Goal: Task Accomplishment & Management: Manage account settings

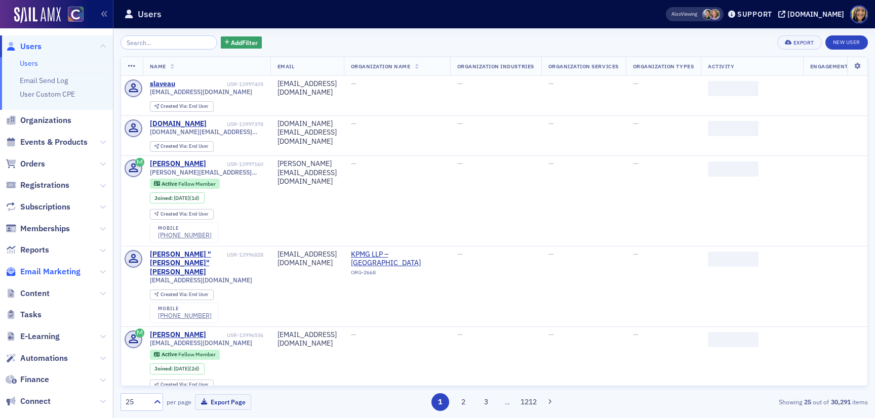
click at [64, 267] on span "Email Marketing" at bounding box center [50, 271] width 60 height 11
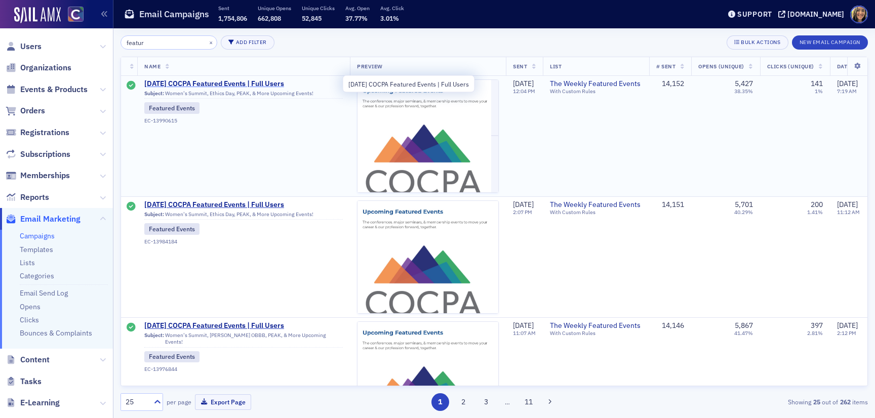
type input "featur"
click at [221, 86] on span "8/7/2025 COCPA Featured Events | Full Users" at bounding box center [243, 83] width 198 height 9
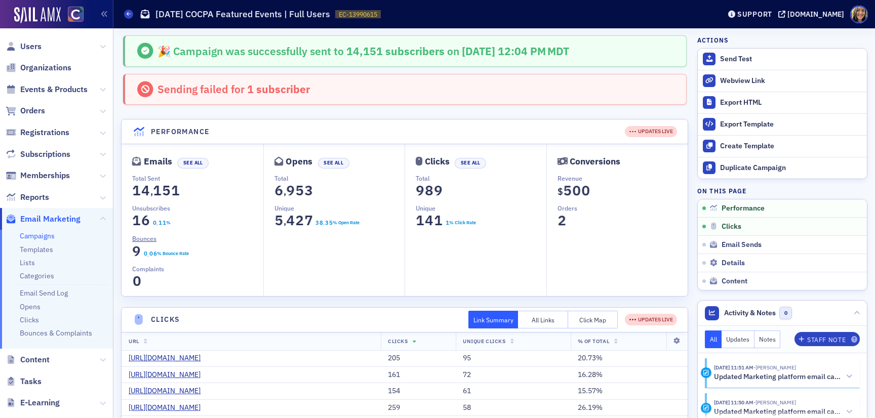
click at [254, 88] on span "1 subscriber" at bounding box center [277, 89] width 65 height 14
click at [148, 90] on icon at bounding box center [146, 90] width 20 height 16
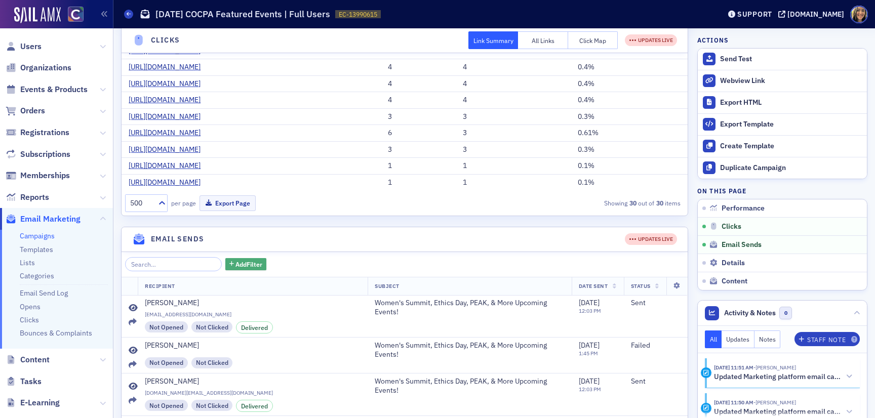
click at [237, 261] on span "Add Filter" at bounding box center [248, 264] width 27 height 9
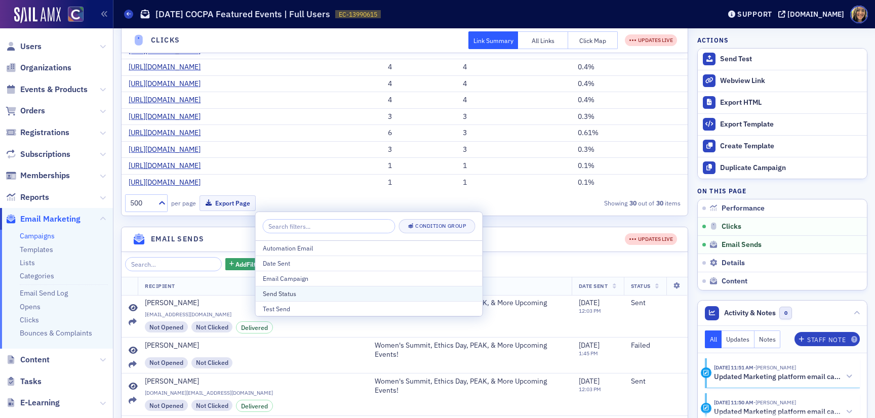
click at [289, 292] on div "Send Status" at bounding box center [369, 293] width 213 height 9
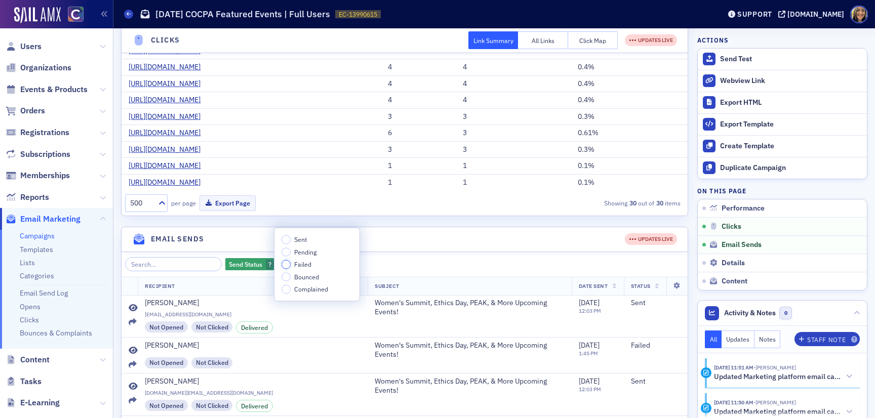
click at [287, 265] on input "Failed" at bounding box center [285, 264] width 9 height 9
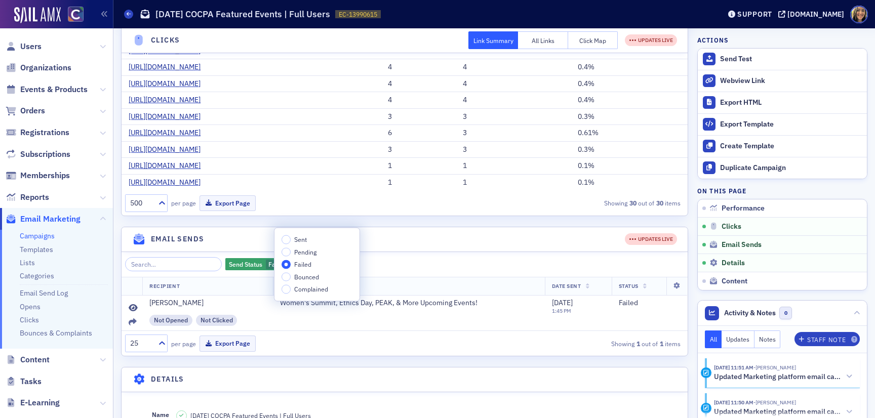
click at [405, 257] on div "Send Status Failed Add Filter" at bounding box center [404, 264] width 559 height 14
click at [182, 305] on div "Kevin Urbatsch" at bounding box center [176, 303] width 54 height 9
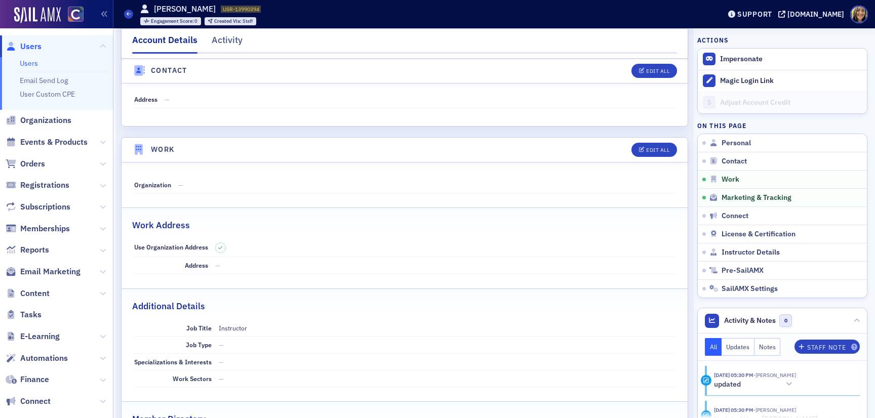
scroll to position [321, 0]
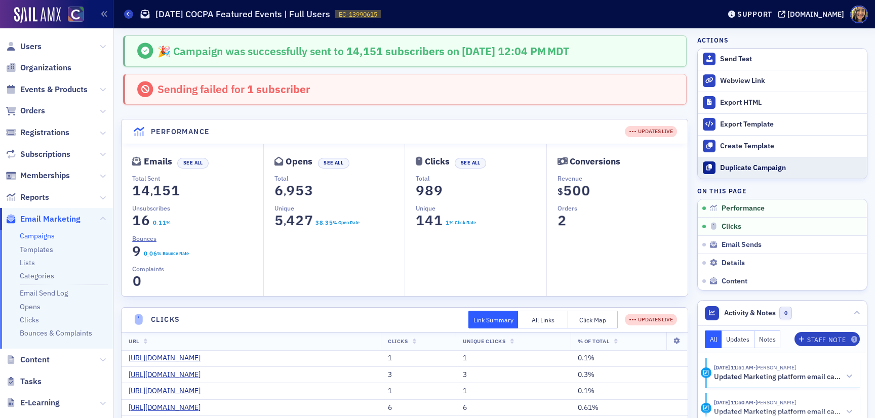
click at [771, 169] on div "Duplicate Campaign" at bounding box center [791, 168] width 142 height 9
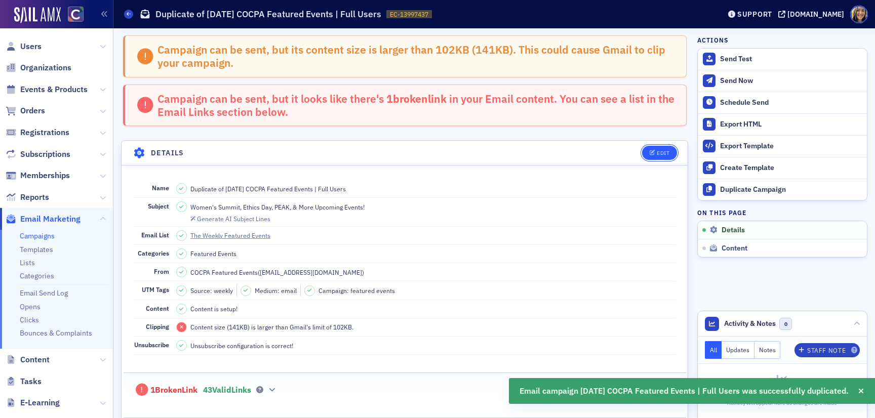
click at [656, 148] on button "Edit" at bounding box center [659, 153] width 35 height 14
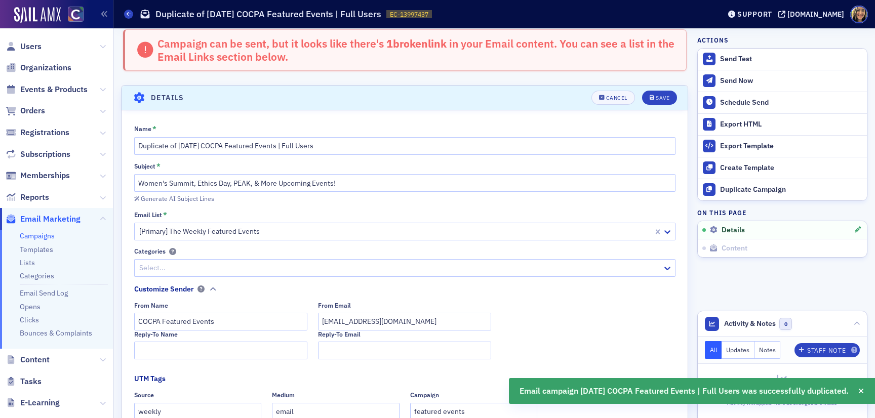
scroll to position [107, 0]
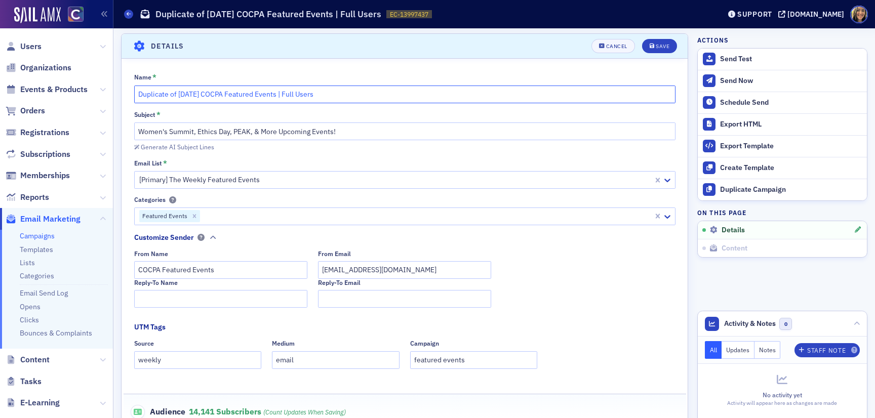
click at [186, 95] on input "Duplicate of 8/7/2025 COCPA Featured Events | Full Users" at bounding box center [404, 95] width 541 height 18
drag, startPoint x: 171, startPoint y: 95, endPoint x: 113, endPoint y: 95, distance: 57.7
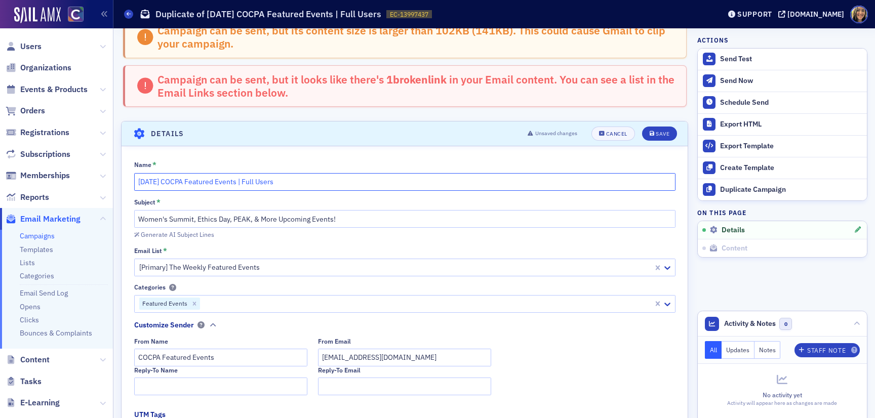
scroll to position [30, 0]
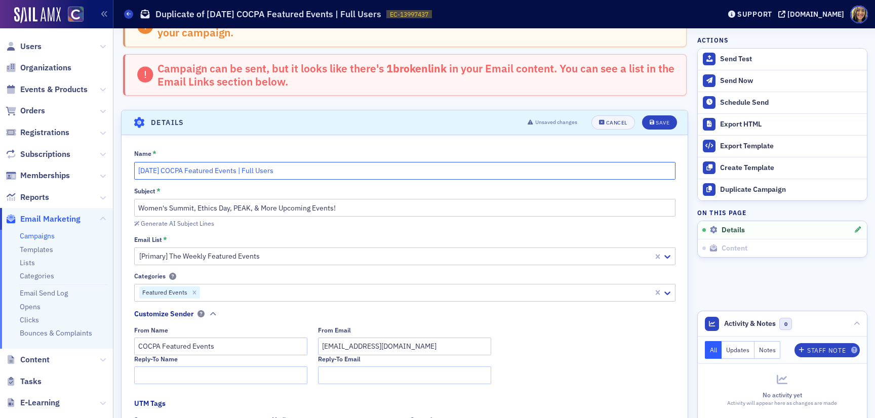
type input "8/14/2025 COCPA Featured Events | Full Users"
drag, startPoint x: 230, startPoint y: 210, endPoint x: 197, endPoint y: 209, distance: 32.9
click at [197, 209] on input "Women's Summit, Ethics Day, PEAK, & More Upcoming Events!" at bounding box center [404, 208] width 541 height 18
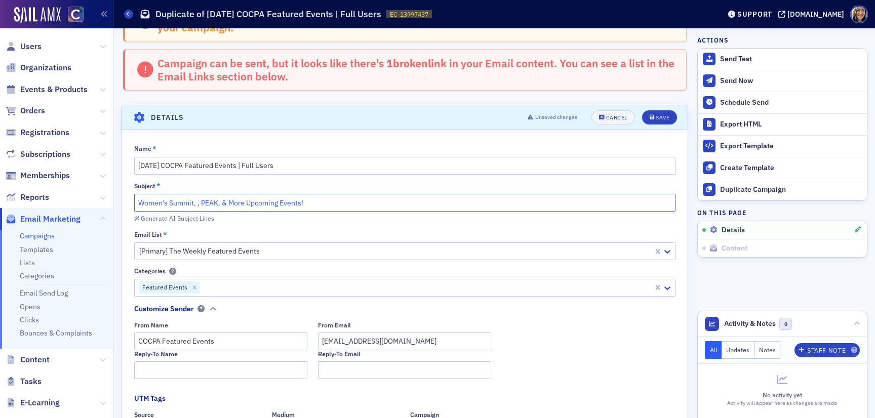
scroll to position [0, 0]
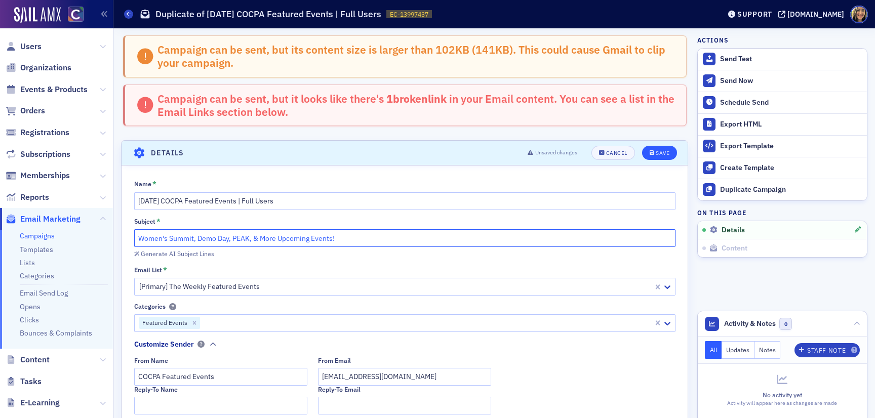
type input "Women's Summit, Demo Day, PEAK, & More Upcoming Events!"
click at [662, 150] on div "Save" at bounding box center [663, 153] width 14 height 6
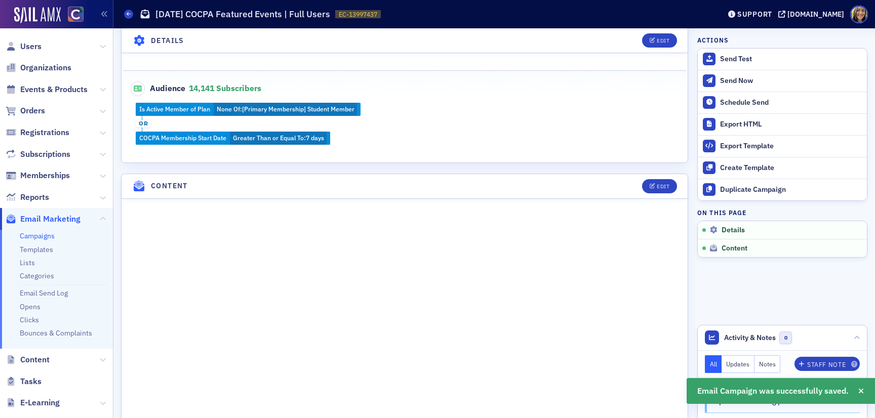
scroll to position [356, 0]
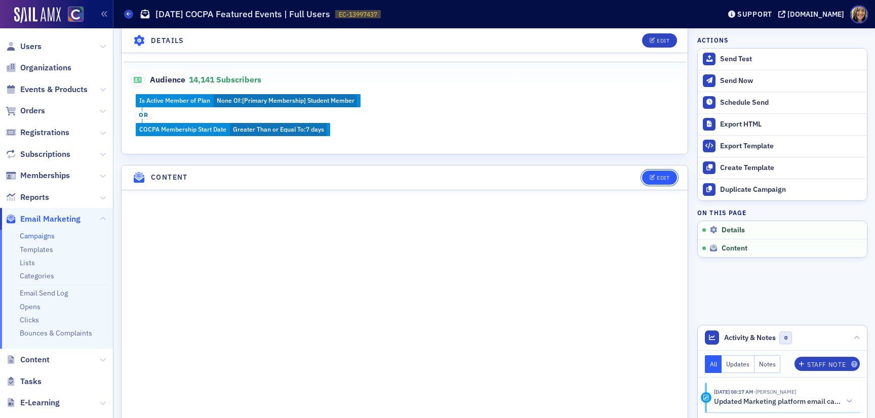
click at [654, 175] on icon "button" at bounding box center [653, 178] width 6 height 6
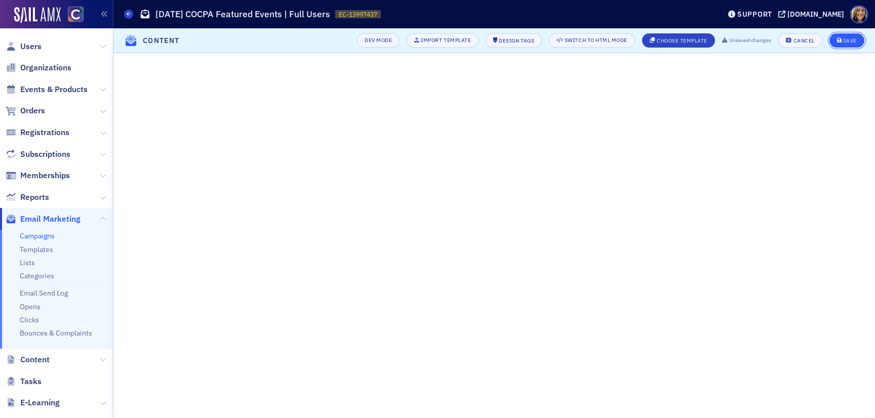
click at [850, 43] on div "Save" at bounding box center [850, 41] width 14 height 6
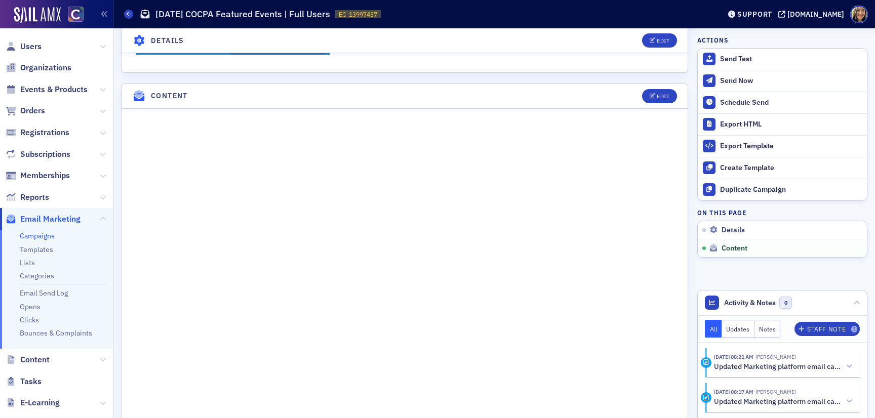
scroll to position [487, 0]
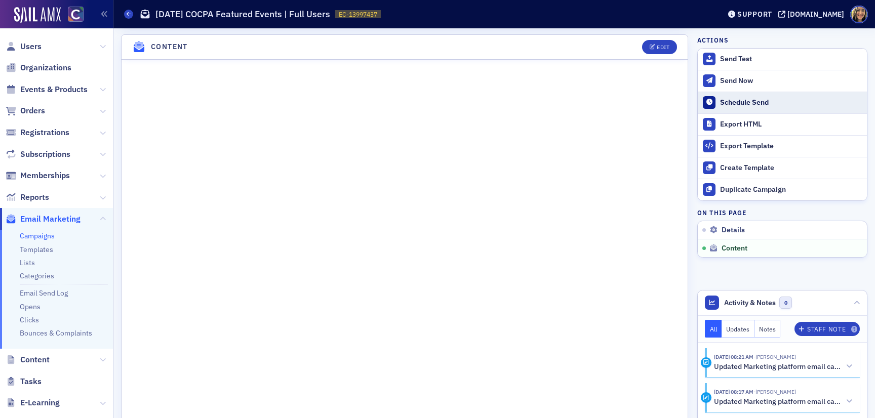
click at [741, 95] on button "Schedule Send" at bounding box center [782, 103] width 169 height 22
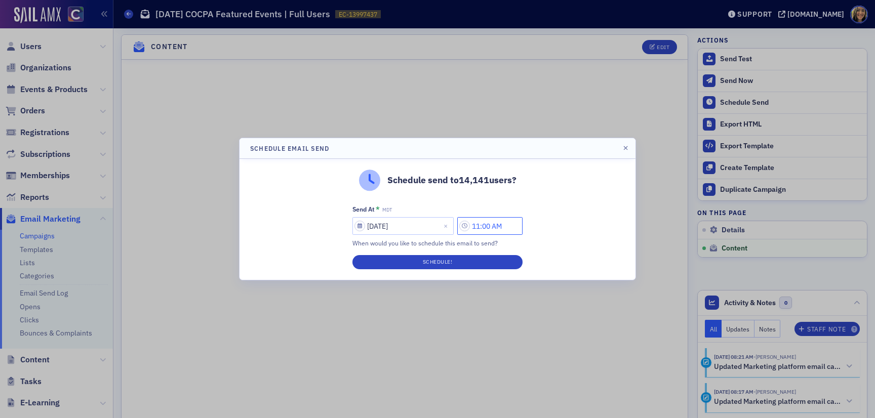
drag, startPoint x: 485, startPoint y: 225, endPoint x: 473, endPoint y: 225, distance: 11.1
click at [473, 225] on input "11:00 AM" at bounding box center [489, 226] width 65 height 18
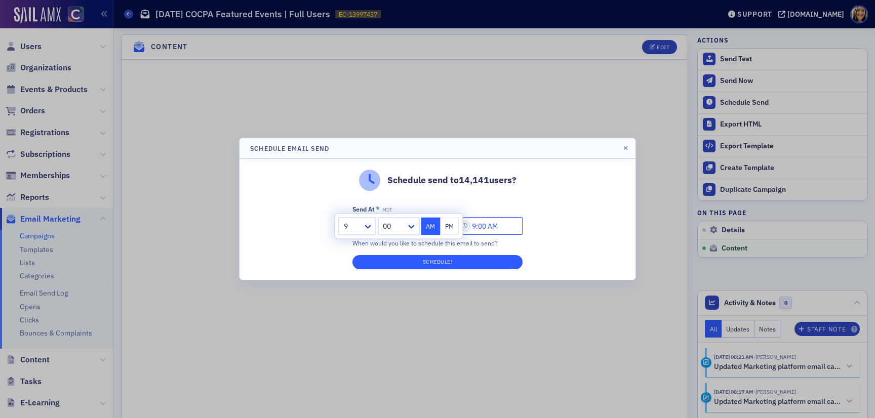
type input "9:00 AM"
click at [420, 262] on button "Schedule!" at bounding box center [437, 262] width 170 height 14
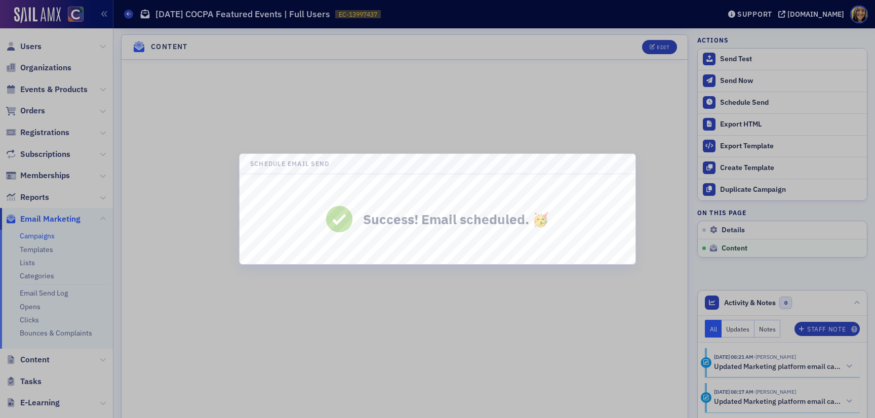
click at [580, 104] on div at bounding box center [437, 209] width 875 height 418
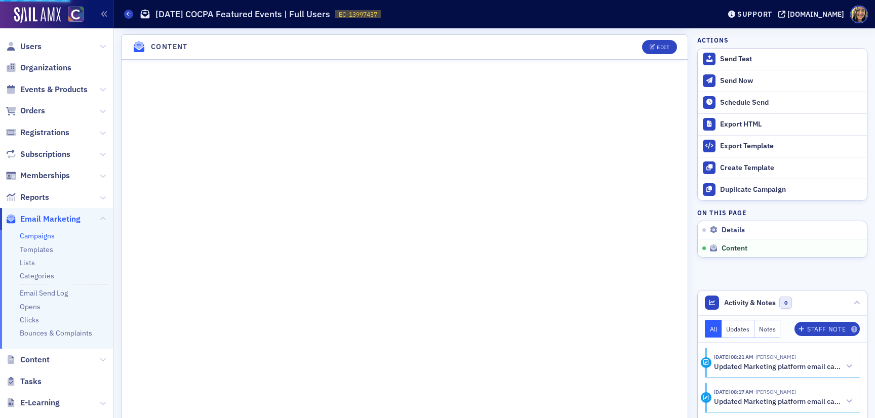
scroll to position [444, 0]
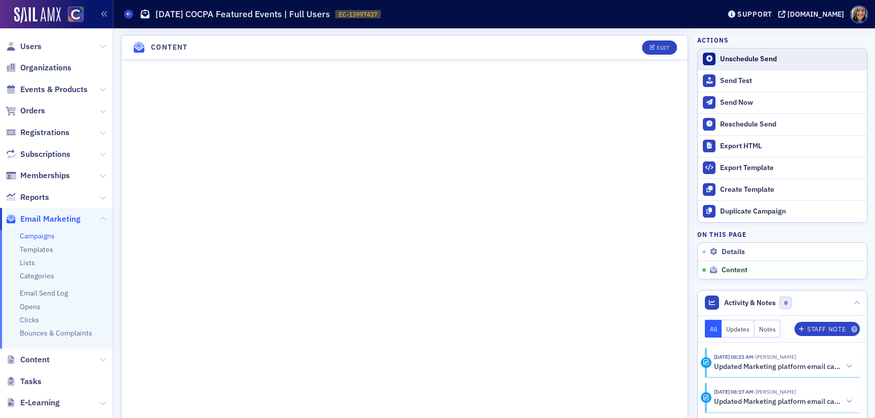
click at [732, 59] on div "Unschedule Send" at bounding box center [791, 59] width 142 height 9
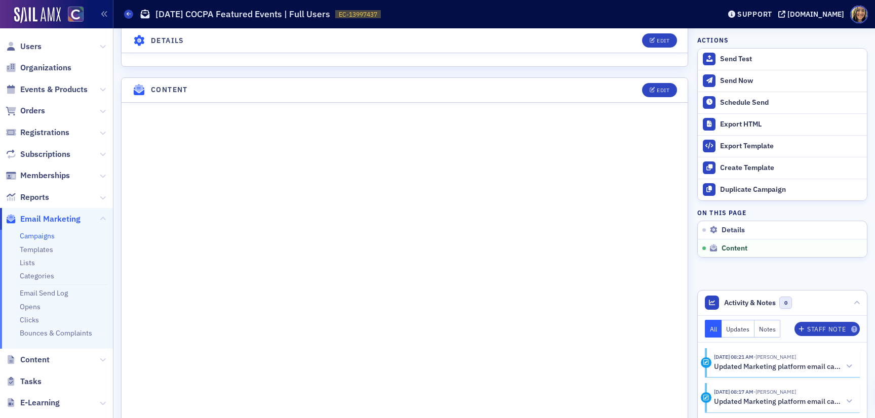
scroll to position [487, 0]
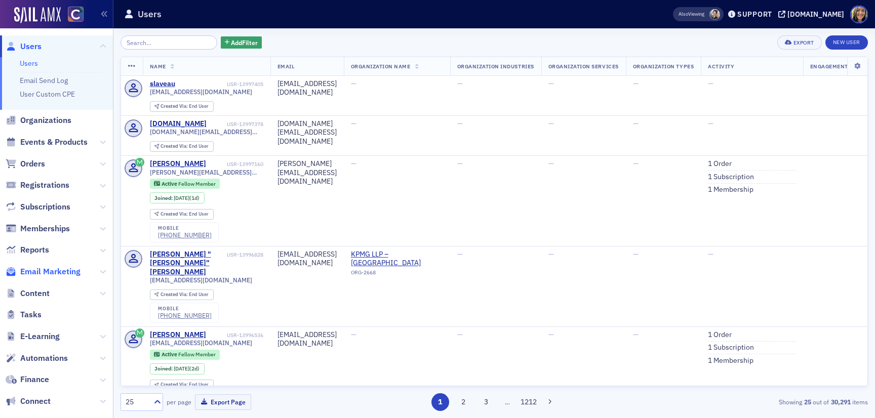
click at [36, 269] on span "Email Marketing" at bounding box center [50, 271] width 60 height 11
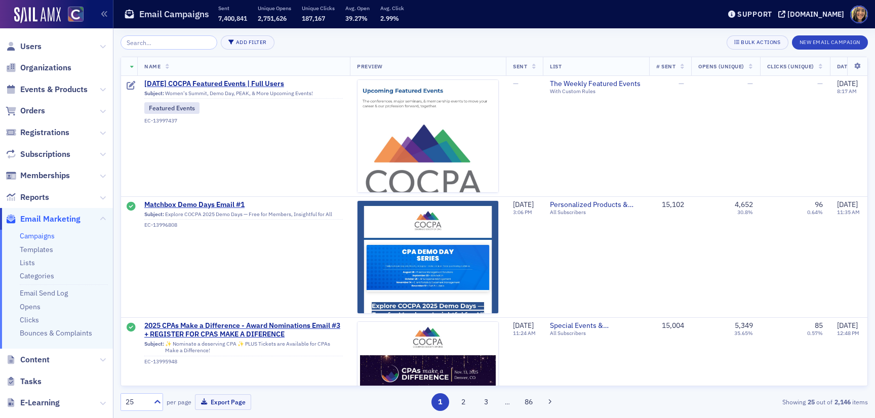
click at [175, 47] on input "search" at bounding box center [168, 42] width 97 height 14
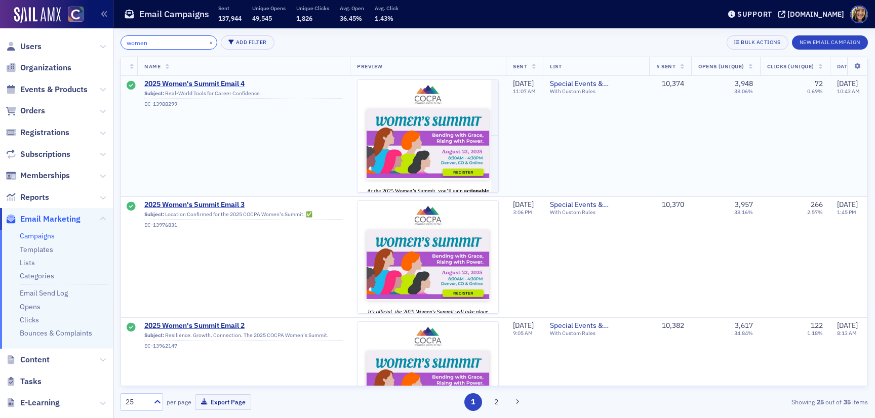
type input "women"
click at [180, 82] on span "2025 Women's Summit Email 4" at bounding box center [243, 83] width 198 height 9
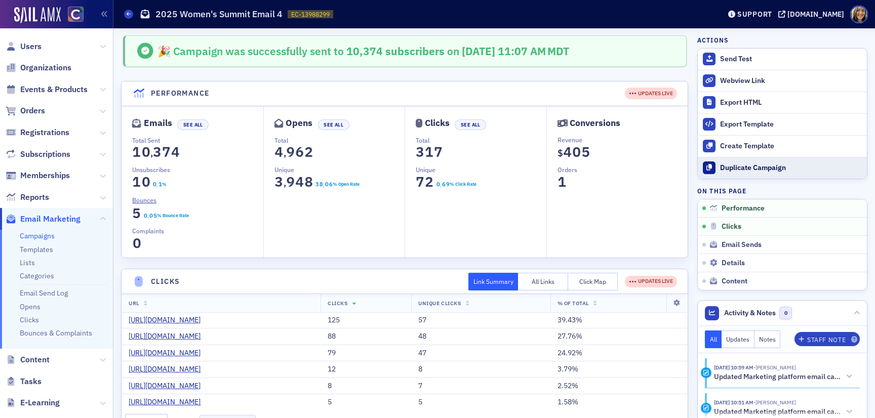
click at [723, 170] on div "Duplicate Campaign" at bounding box center [791, 168] width 142 height 9
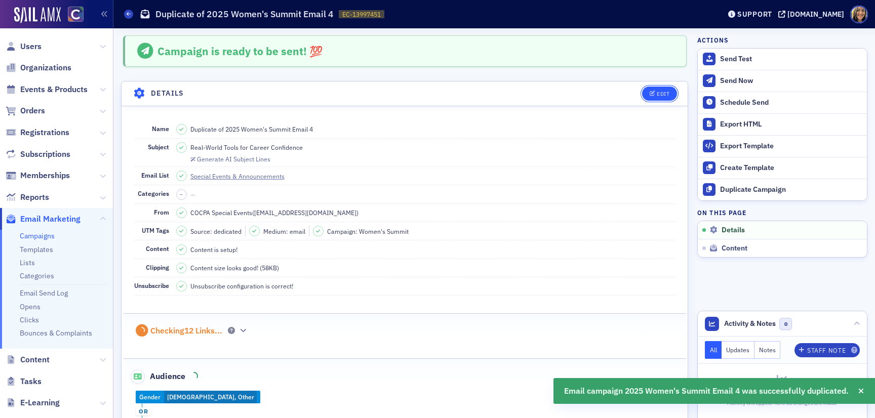
click at [655, 93] on icon "button" at bounding box center [653, 94] width 6 height 6
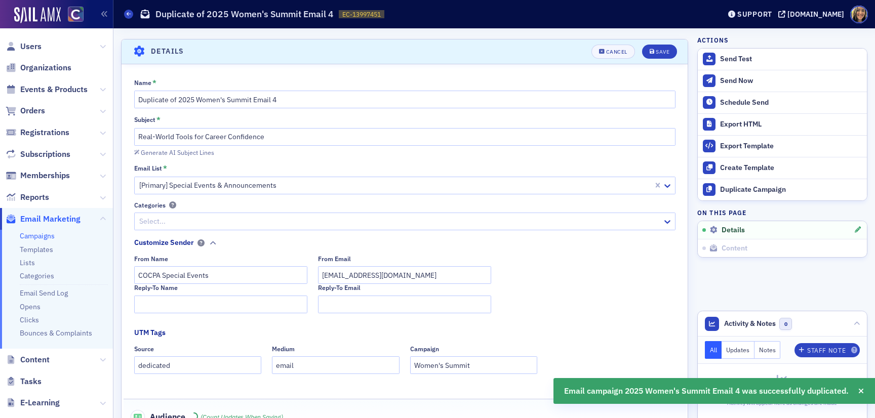
scroll to position [47, 0]
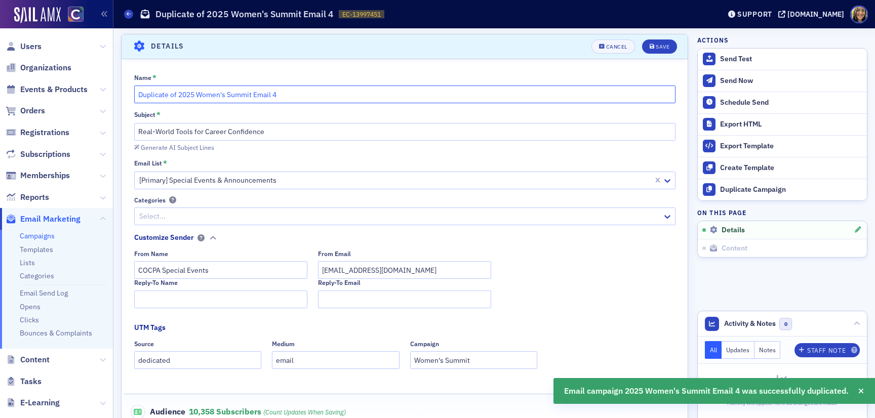
click at [283, 96] on input "Duplicate of 2025 Women's Summit Email 4" at bounding box center [404, 95] width 541 height 18
drag, startPoint x: 179, startPoint y: 94, endPoint x: 126, endPoint y: 94, distance: 53.7
click at [126, 94] on div "Name * Duplicate of 2025 Women's Summit Email 5 Subject * Real-World Tools for …" at bounding box center [405, 285] width 566 height 424
type input "2025 Women's Summit Email 5"
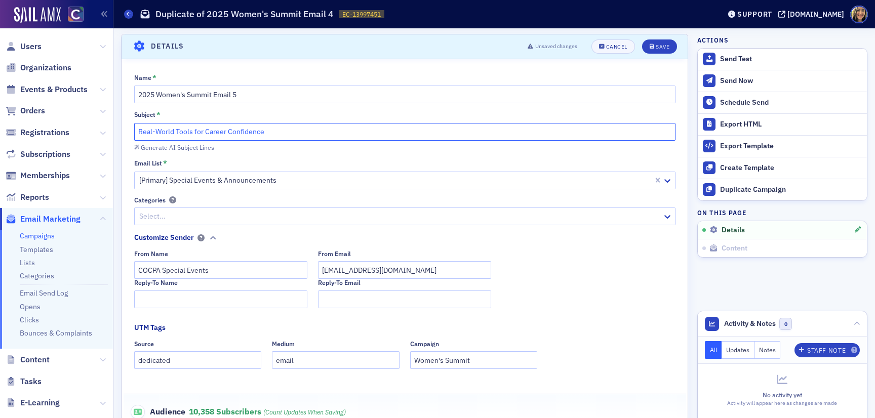
click at [441, 137] on input "Real-World Tools for Career Confidence" at bounding box center [404, 132] width 541 height 18
paste input "Last Call: Elevate Your Impact and Influ"
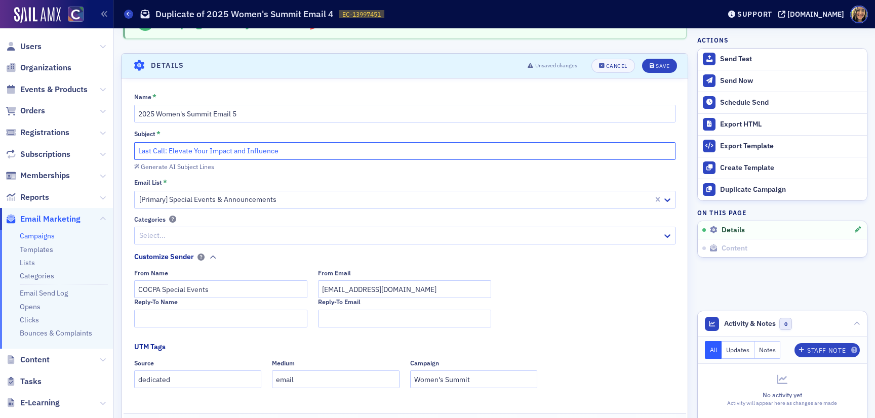
scroll to position [0, 0]
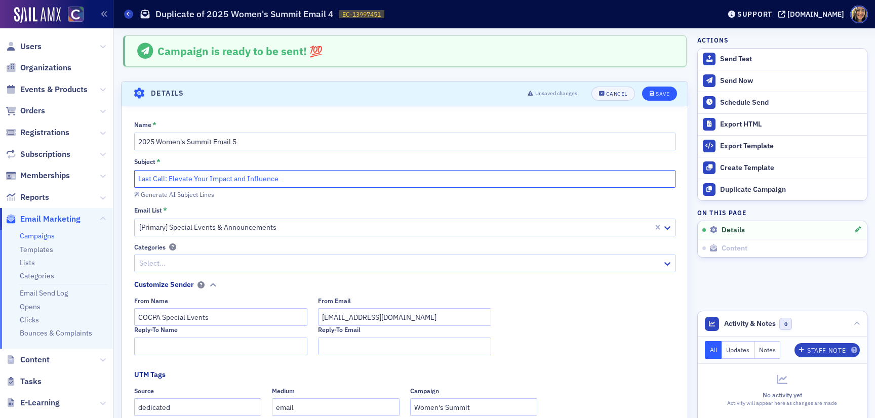
type input "Last Call: Elevate Your Impact and Influence"
click at [667, 91] on div "Save" at bounding box center [663, 94] width 14 height 6
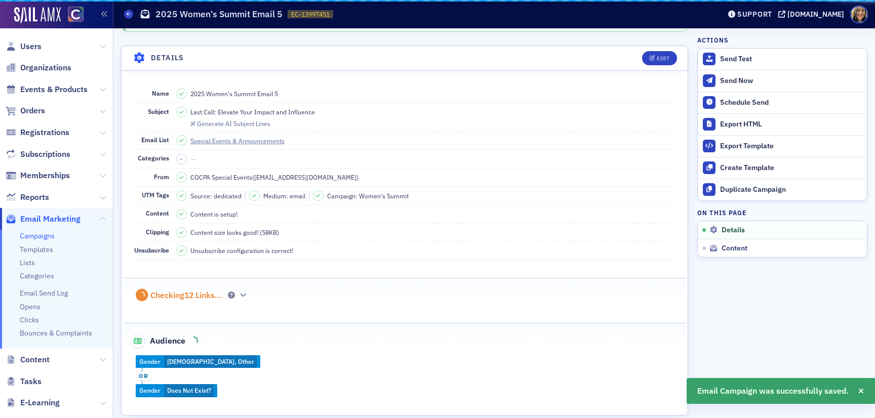
scroll to position [47, 0]
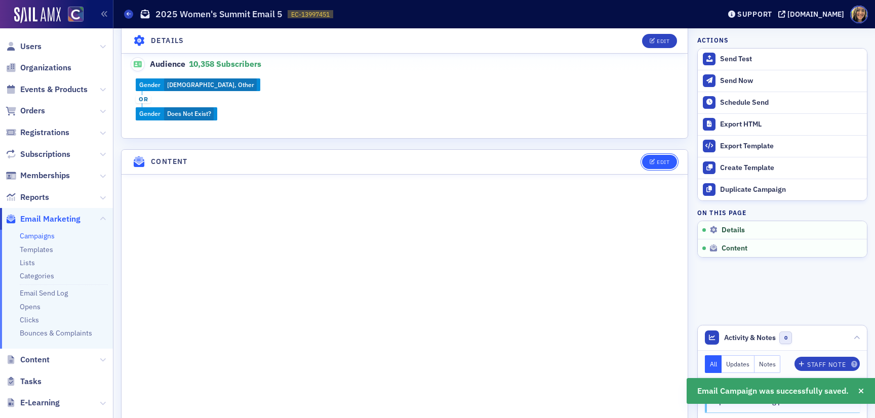
click at [656, 155] on button "Edit" at bounding box center [659, 162] width 35 height 14
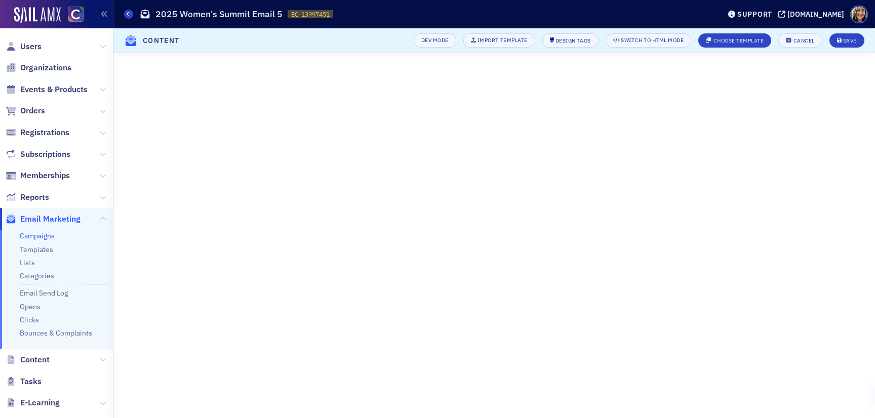
scroll to position [49, 0]
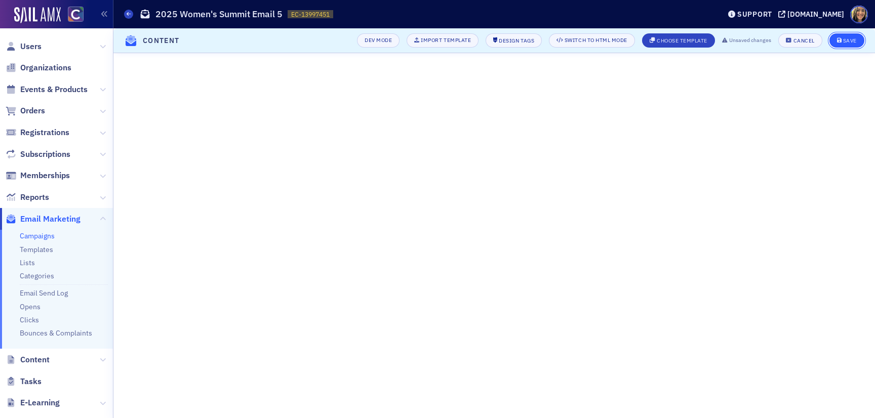
click at [856, 41] on div "Save" at bounding box center [850, 41] width 14 height 6
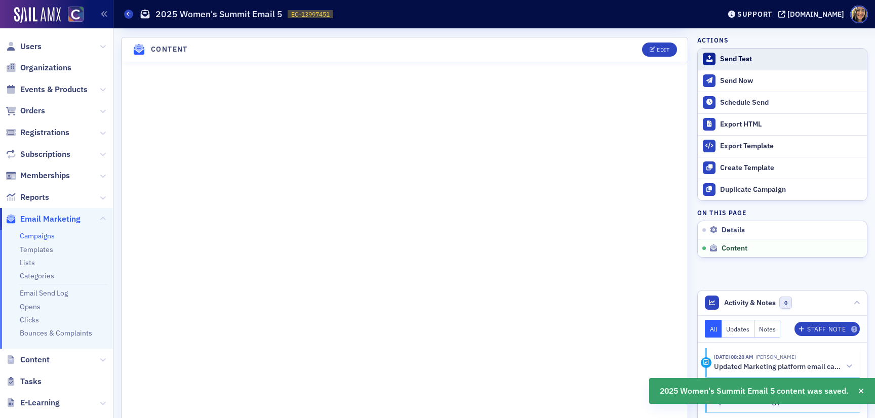
scroll to position [427, 0]
click at [720, 55] on div "Send Test" at bounding box center [791, 59] width 142 height 9
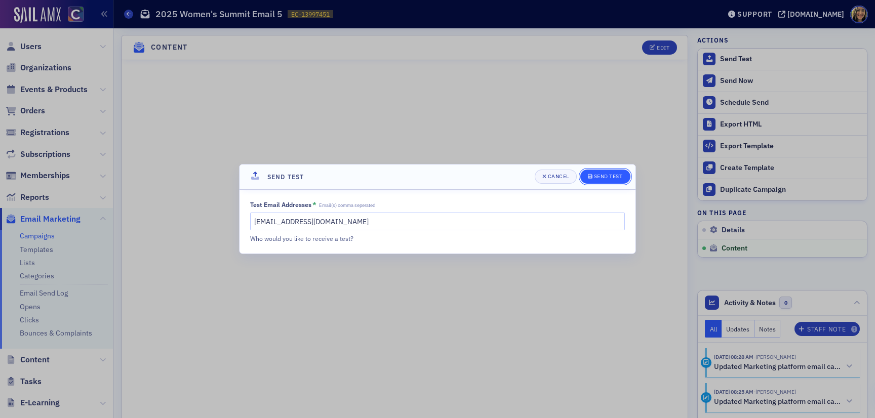
click at [594, 174] on div "Send Test" at bounding box center [608, 177] width 29 height 6
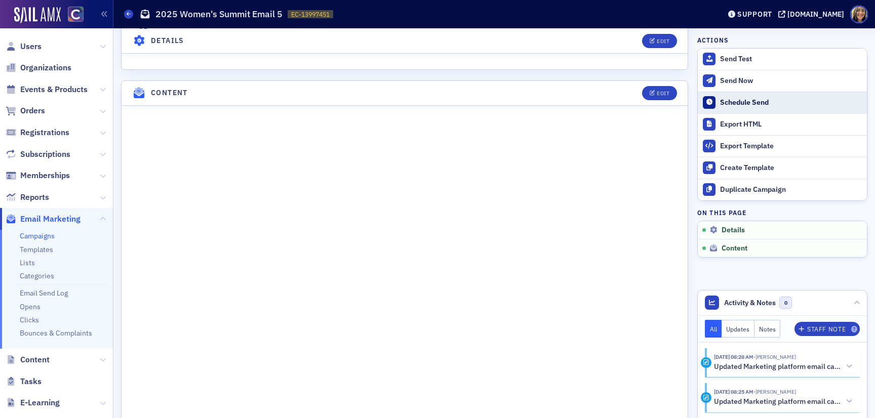
click at [727, 106] on div "Schedule Send" at bounding box center [791, 102] width 142 height 9
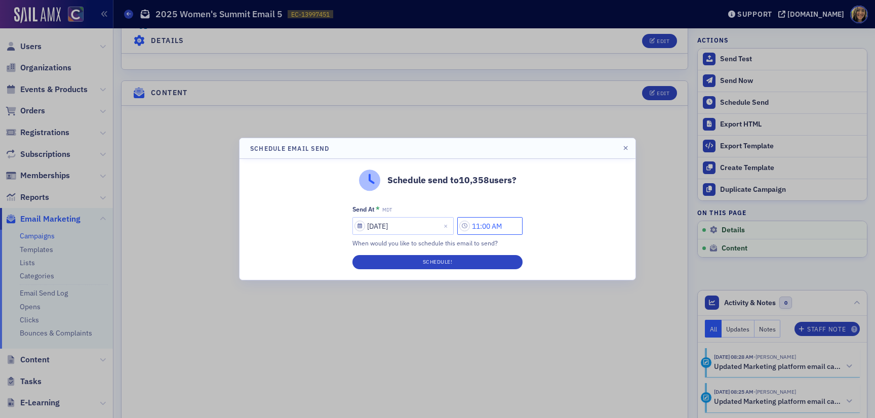
drag, startPoint x: 486, startPoint y: 229, endPoint x: 469, endPoint y: 229, distance: 16.2
click at [469, 229] on input "11:00 AM" at bounding box center [489, 226] width 65 height 18
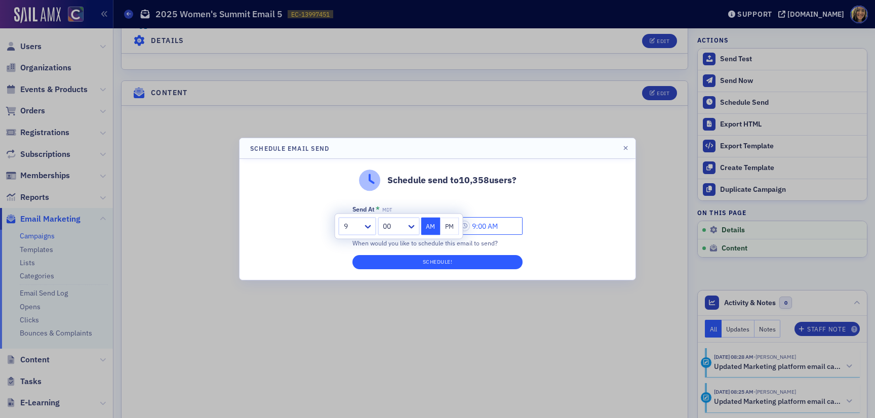
type input "9:00 AM"
click at [432, 262] on button "Schedule!" at bounding box center [437, 262] width 170 height 14
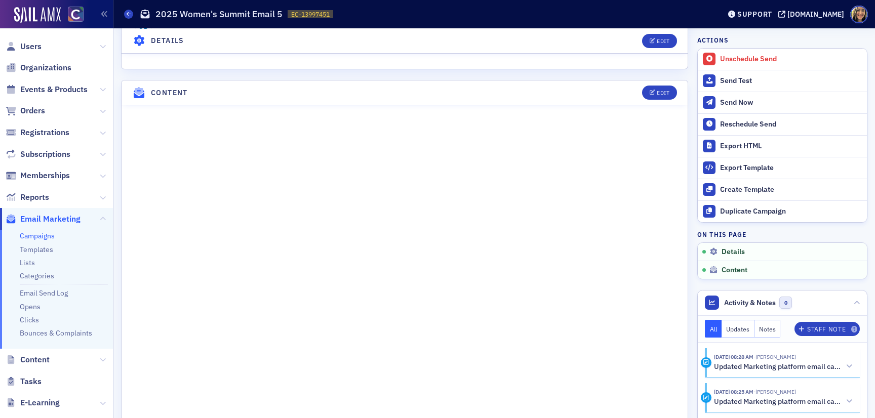
scroll to position [0, 0]
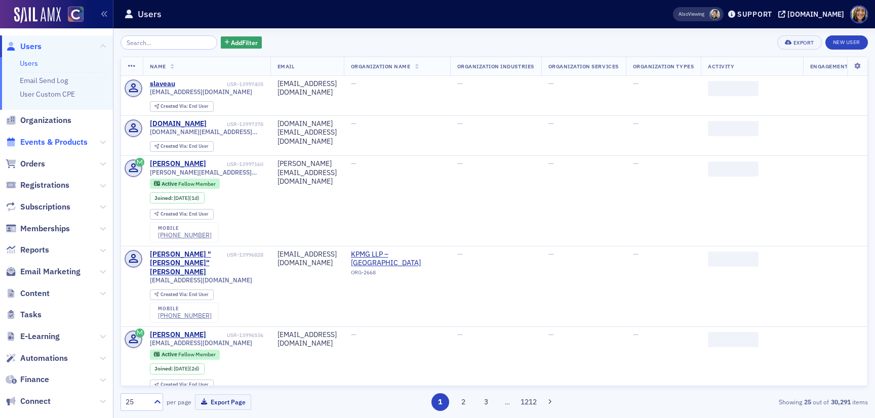
click at [52, 144] on span "Events & Products" at bounding box center [53, 142] width 67 height 11
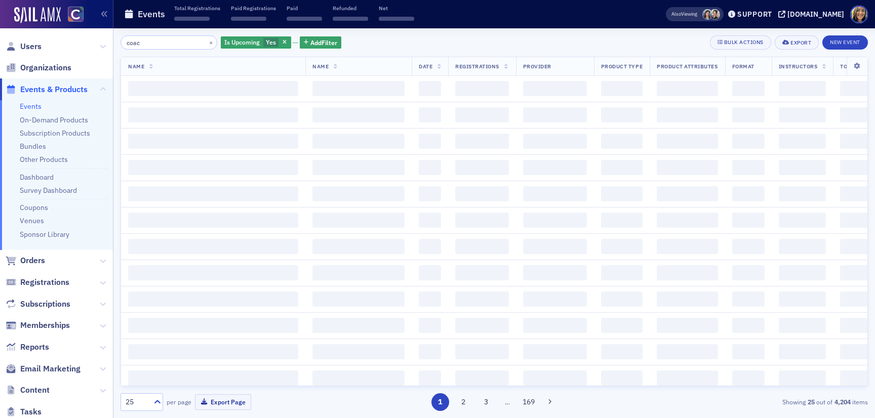
type input "coach"
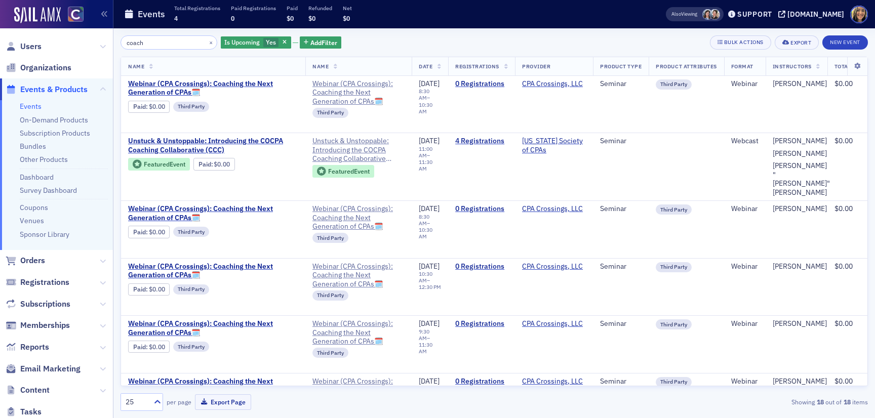
click at [175, 46] on input "coach" at bounding box center [168, 42] width 97 height 14
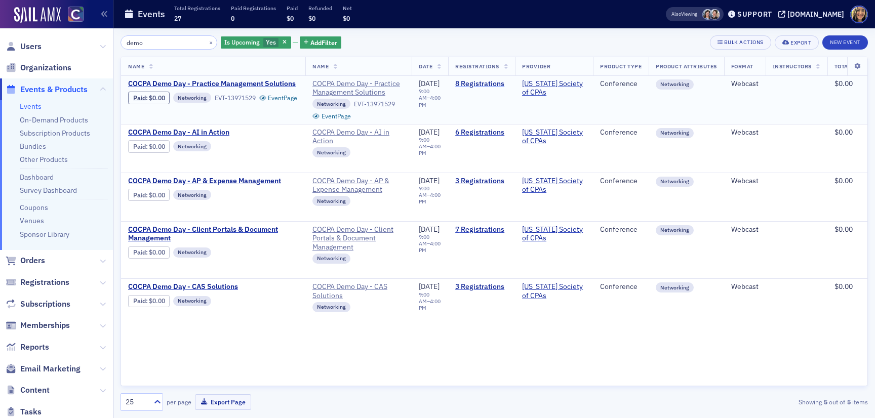
type input "demo"
click at [503, 86] on link "8 Registrations" at bounding box center [481, 83] width 53 height 9
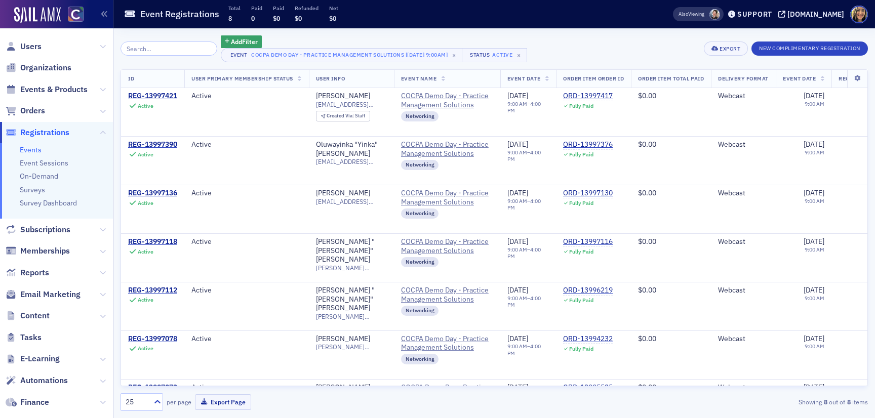
click at [42, 98] on span "Events & Products" at bounding box center [56, 89] width 113 height 22
click at [42, 92] on span "Events & Products" at bounding box center [53, 89] width 67 height 11
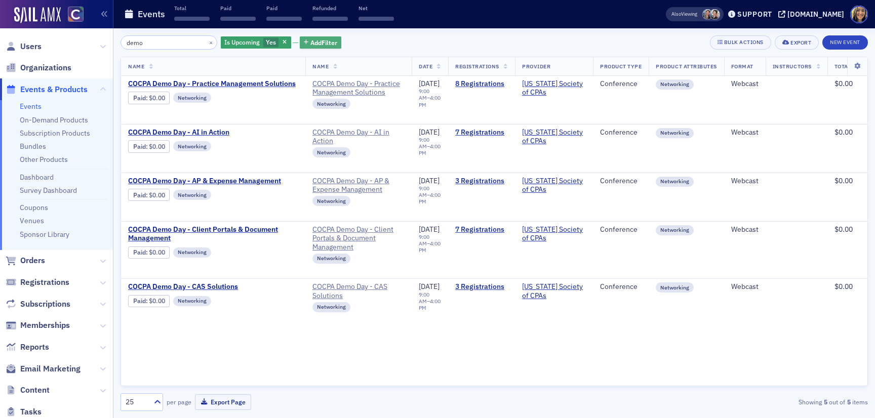
click at [310, 41] on span "Add Filter" at bounding box center [323, 42] width 27 height 9
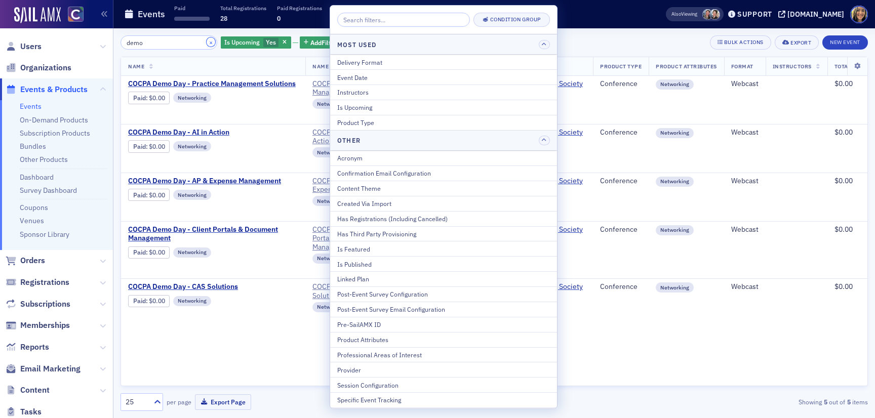
click at [207, 43] on button "×" at bounding box center [211, 41] width 9 height 9
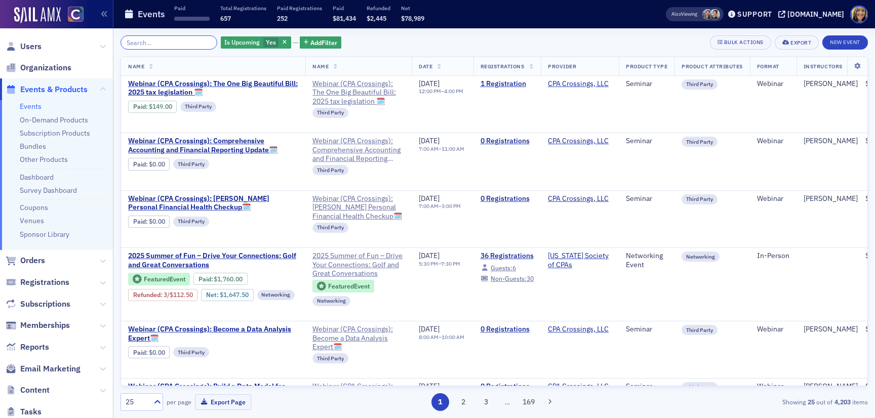
click at [181, 41] on input "search" at bounding box center [168, 42] width 97 height 14
click at [315, 45] on span "Add Filter" at bounding box center [323, 42] width 27 height 9
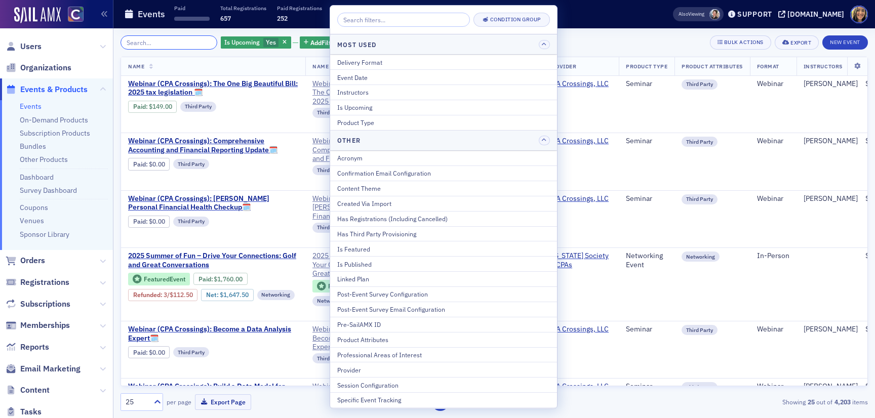
click at [197, 46] on input "search" at bounding box center [168, 42] width 97 height 14
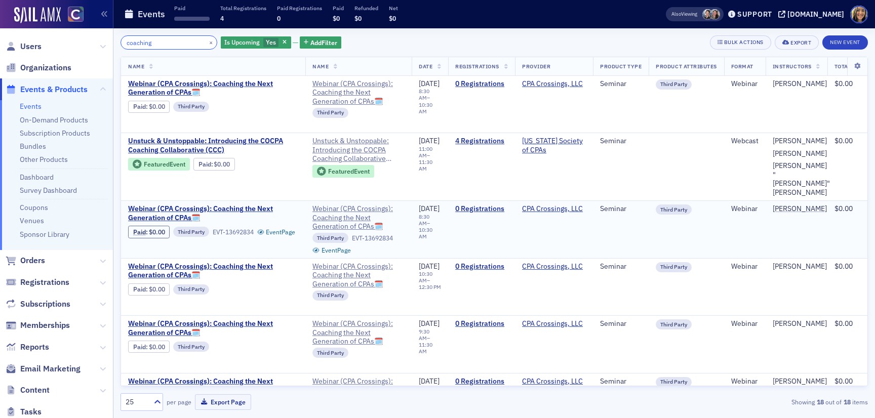
type input "coaching"
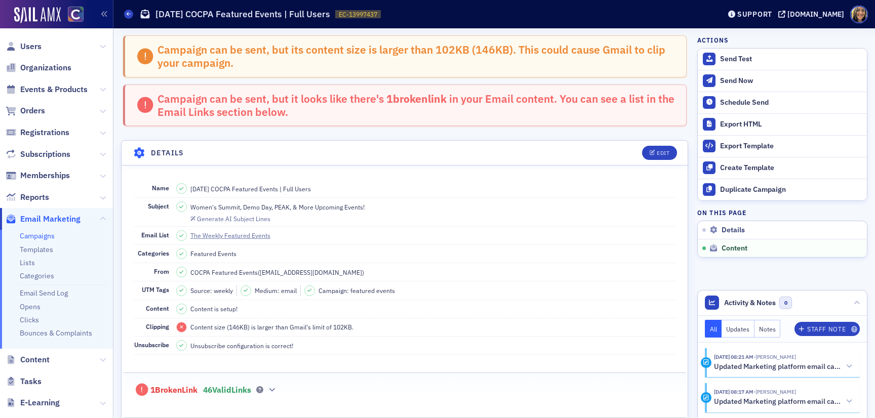
scroll to position [487, 0]
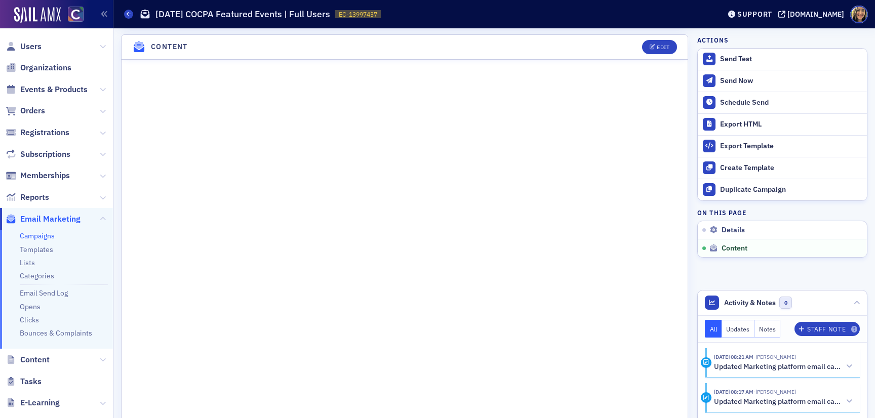
click at [661, 56] on header "Content Edit" at bounding box center [405, 47] width 566 height 25
click at [657, 45] on div "Edit" at bounding box center [663, 48] width 13 height 6
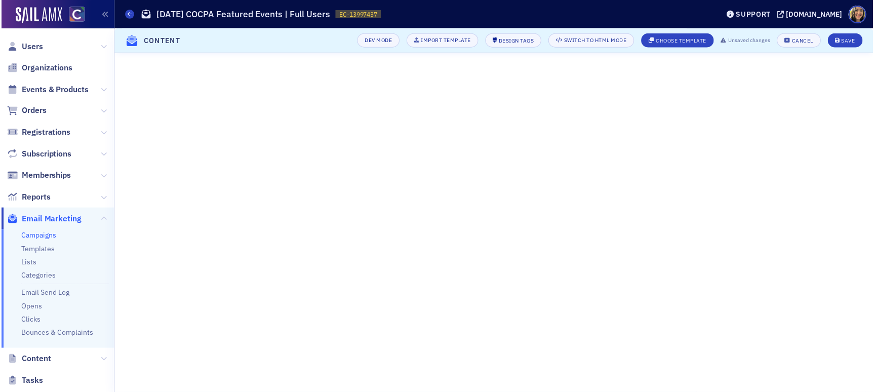
scroll to position [135, 0]
click at [857, 40] on button "Save" at bounding box center [846, 40] width 35 height 14
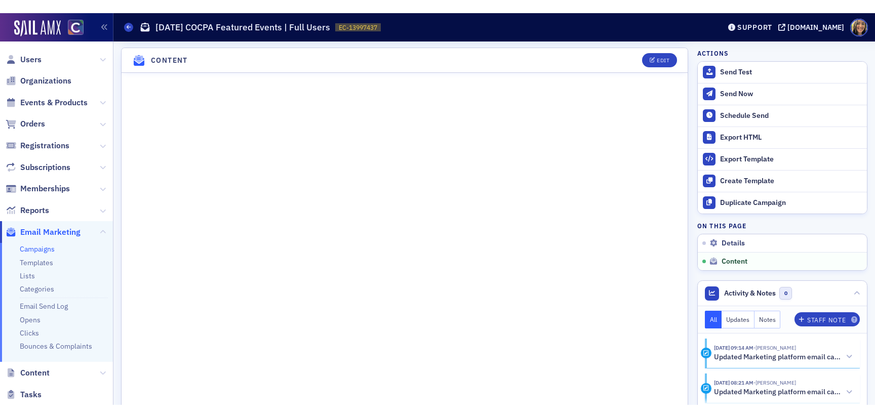
scroll to position [487, 0]
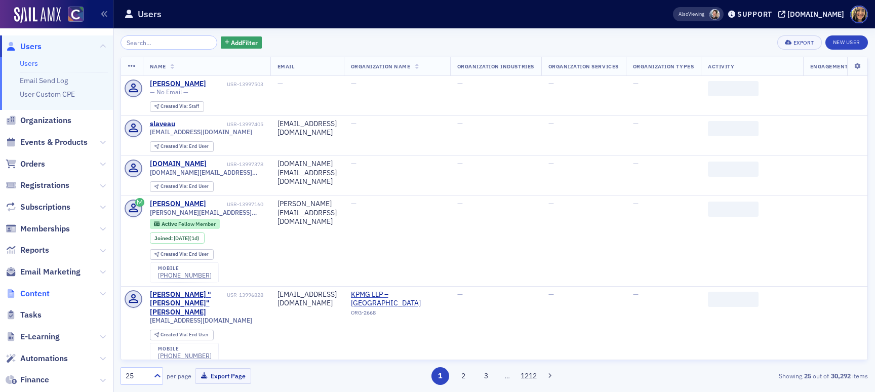
click at [46, 289] on span "Content" at bounding box center [34, 293] width 29 height 11
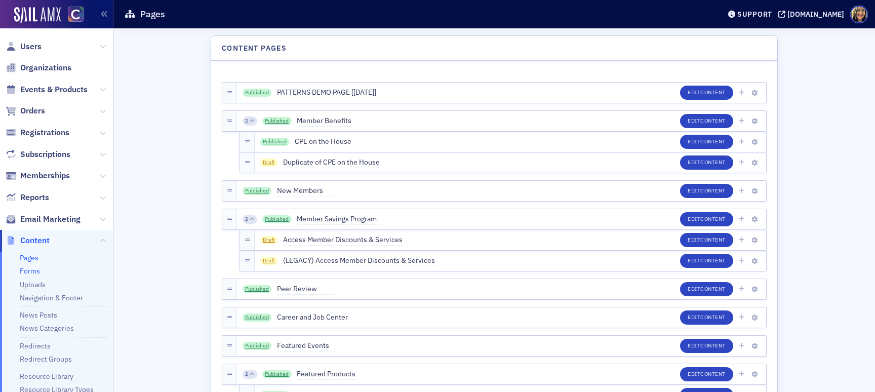
click at [35, 271] on link "Forms" at bounding box center [30, 270] width 20 height 9
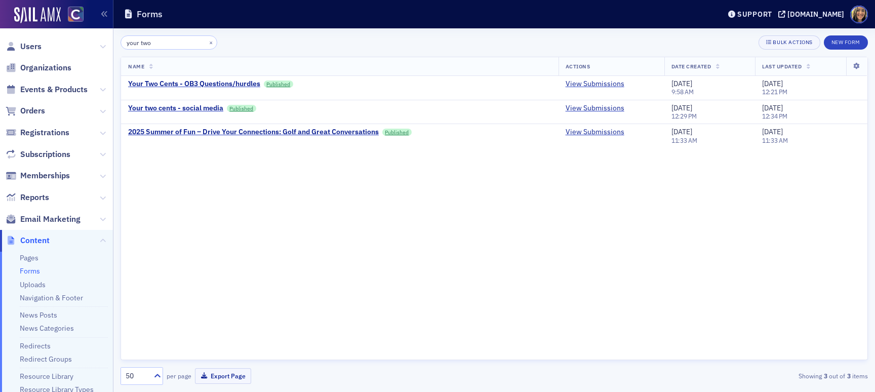
type input "your two"
click at [594, 108] on link "View Submissions" at bounding box center [595, 108] width 59 height 9
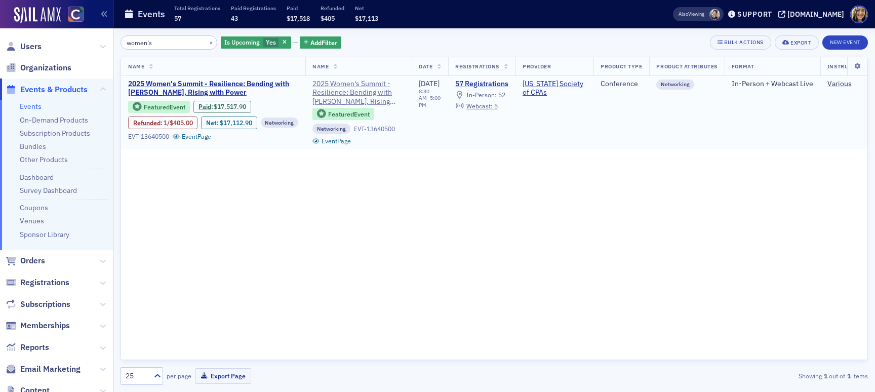
click at [486, 86] on link "57 Registrations" at bounding box center [481, 83] width 53 height 9
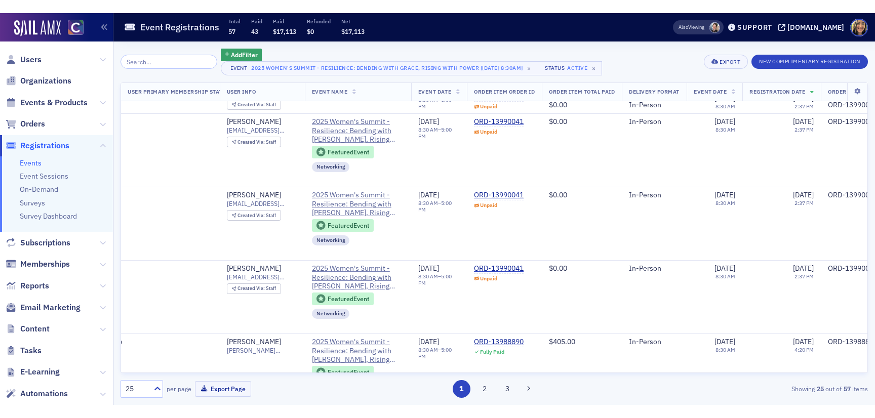
scroll to position [0, 89]
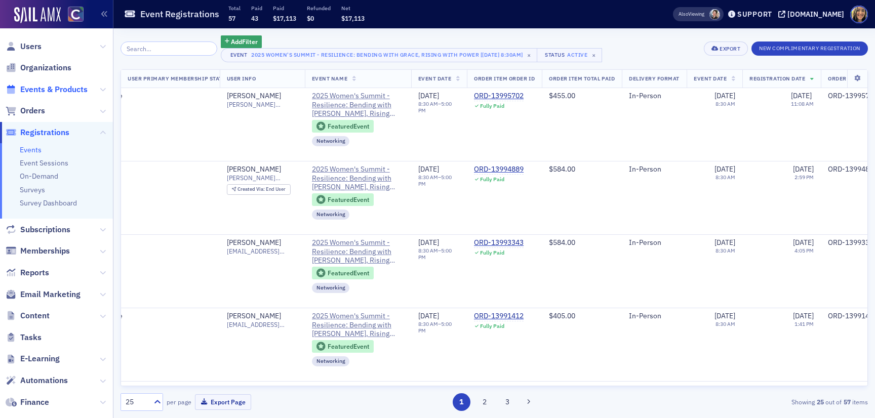
click at [50, 91] on span "Events & Products" at bounding box center [53, 89] width 67 height 11
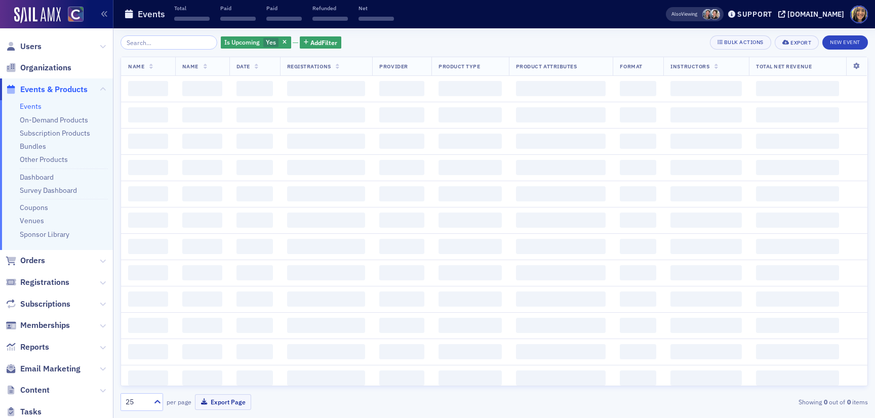
click at [174, 47] on input "search" at bounding box center [168, 42] width 97 height 14
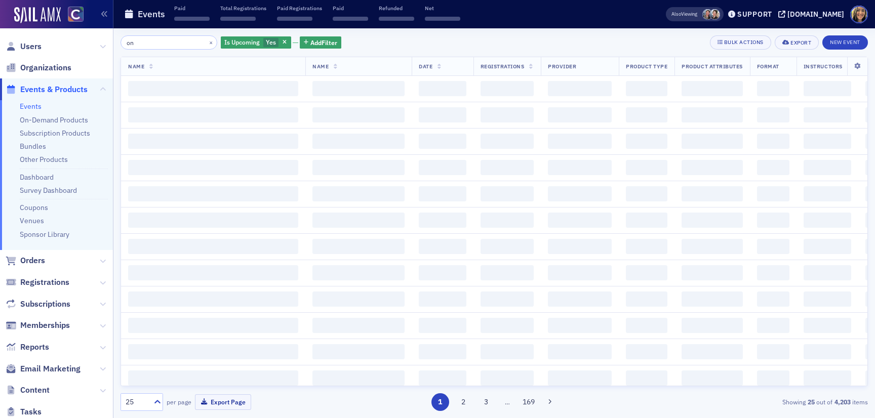
type input "o"
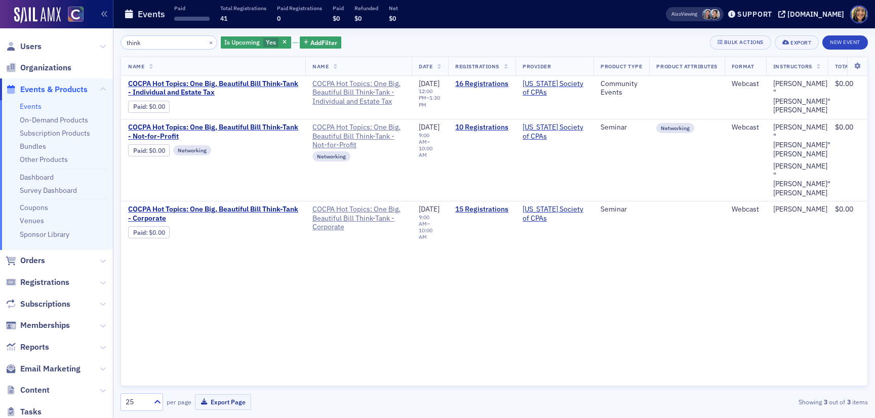
type input "think"
click at [207, 42] on button "×" at bounding box center [211, 41] width 9 height 9
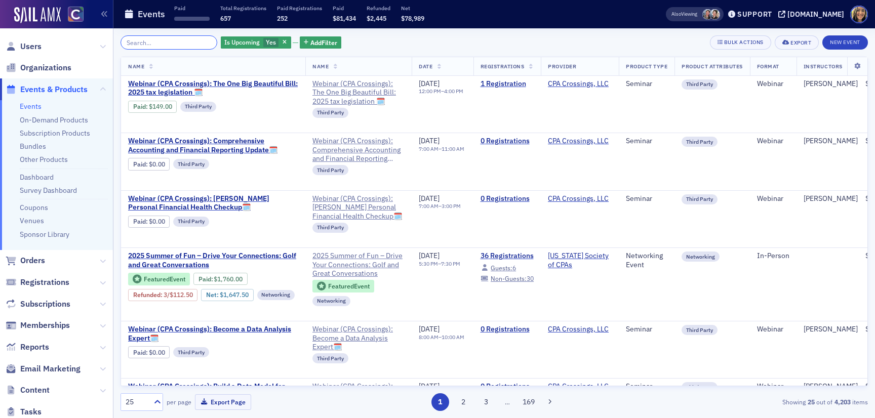
click at [145, 43] on input "search" at bounding box center [168, 42] width 97 height 14
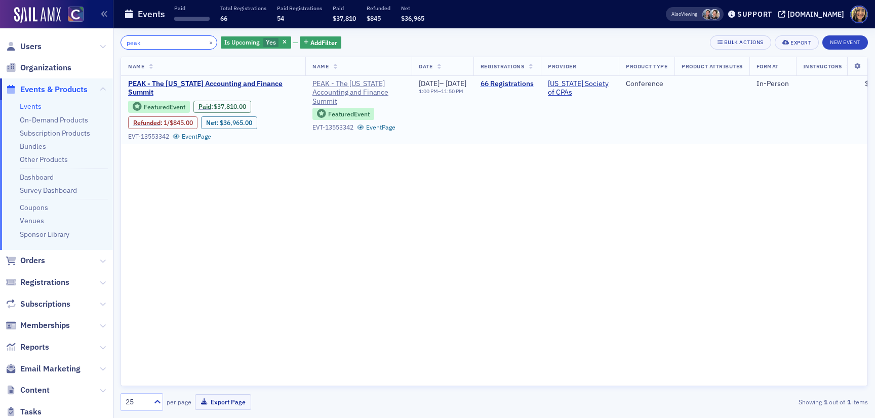
type input "peak"
click at [528, 83] on link "66 Registrations" at bounding box center [506, 83] width 53 height 9
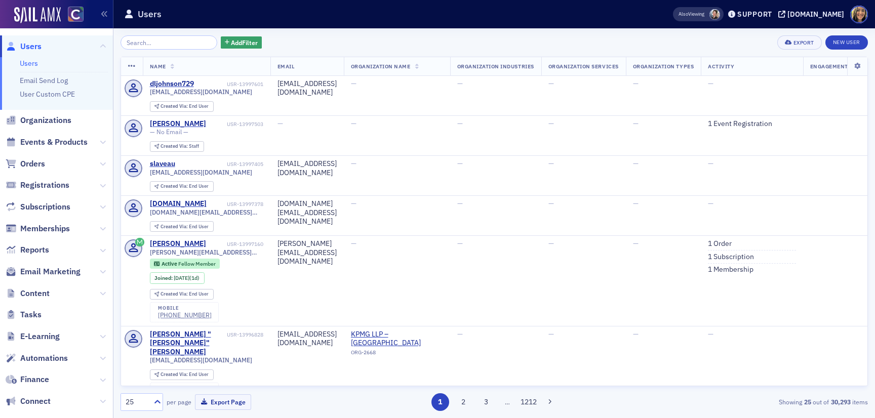
scroll to position [80, 0]
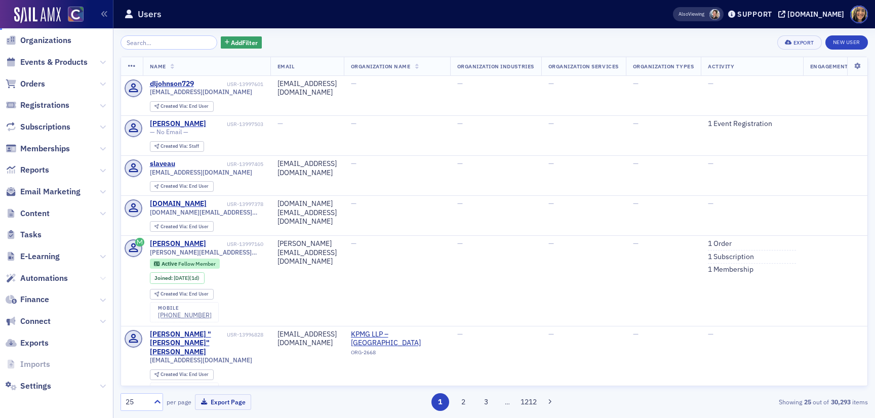
click at [102, 275] on icon at bounding box center [103, 278] width 6 height 6
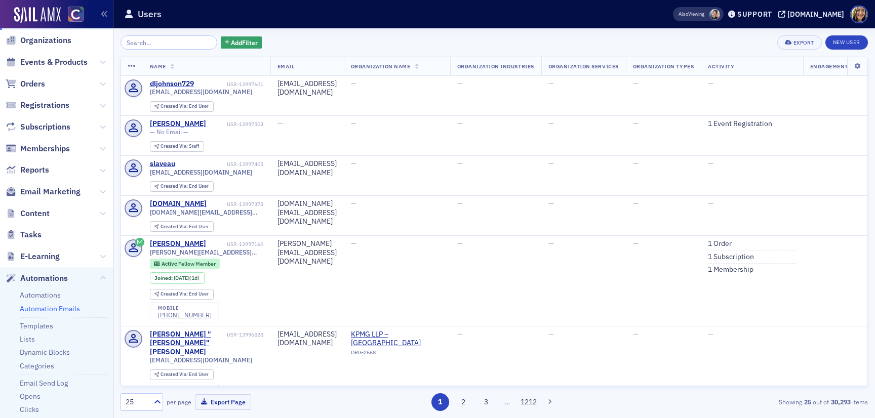
click at [51, 310] on link "Automation Emails" at bounding box center [50, 308] width 60 height 9
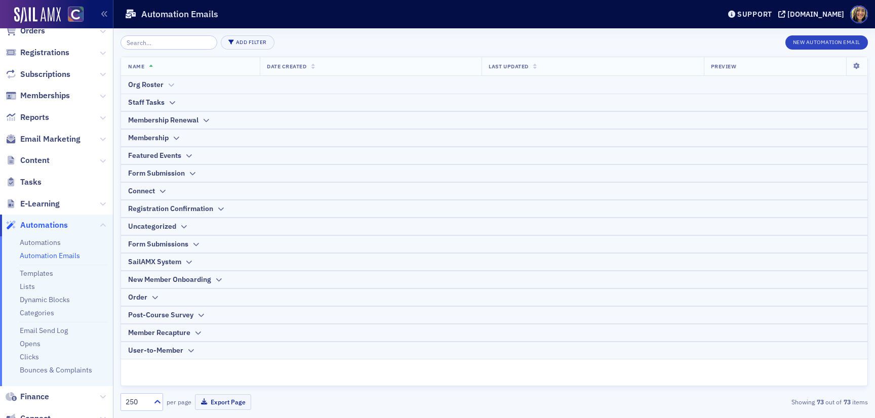
click at [169, 87] on icon at bounding box center [171, 85] width 8 height 6
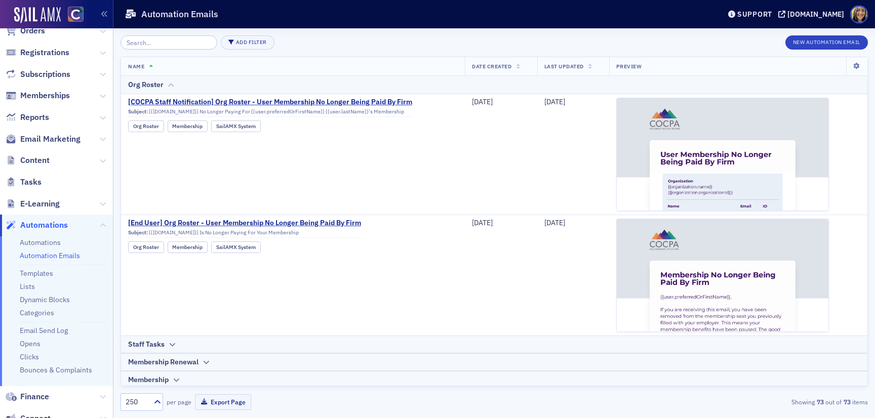
click at [169, 87] on icon at bounding box center [171, 85] width 8 height 6
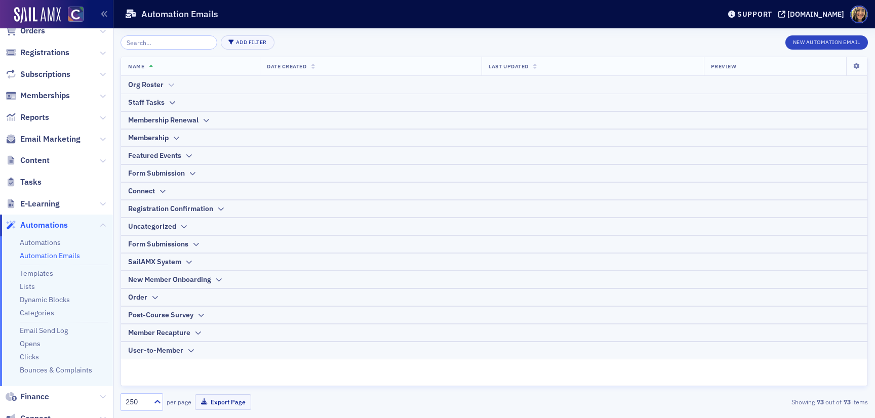
click at [169, 87] on icon at bounding box center [171, 85] width 8 height 6
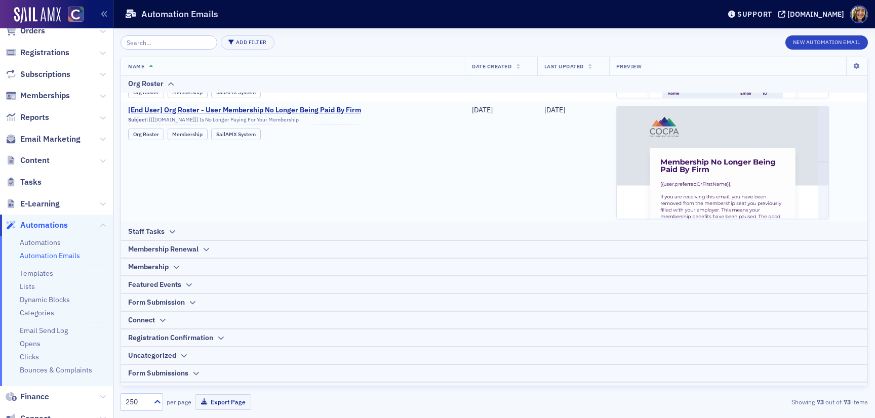
scroll to position [134, 0]
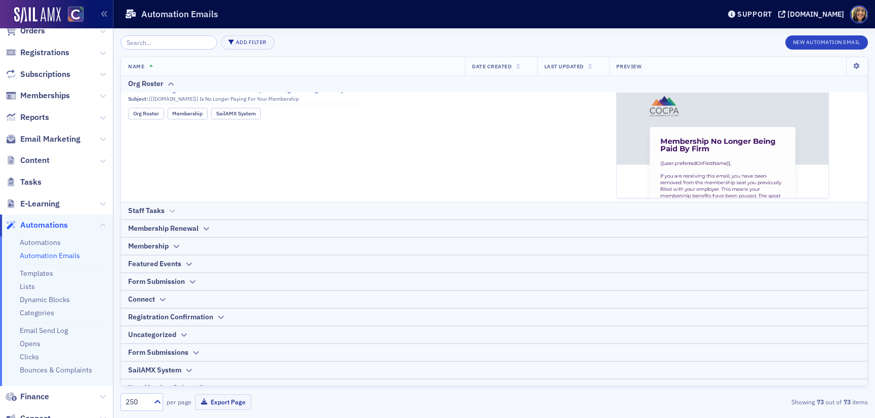
click at [158, 206] on div "Staff Tasks" at bounding box center [146, 211] width 36 height 11
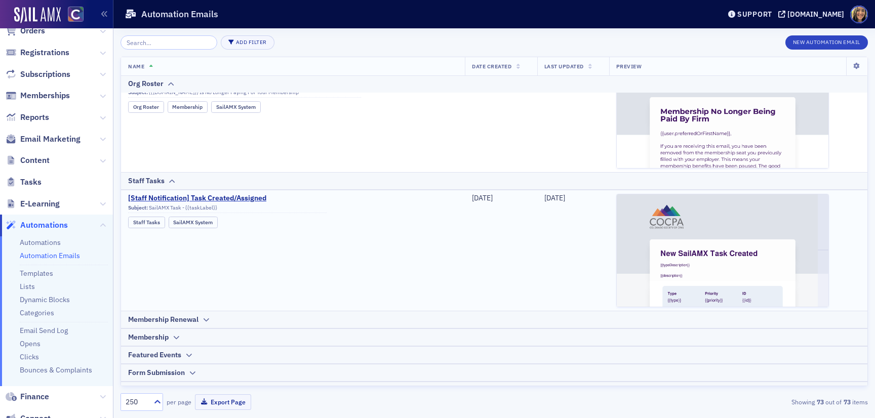
scroll to position [165, 0]
click at [207, 319] on icon at bounding box center [206, 318] width 8 height 6
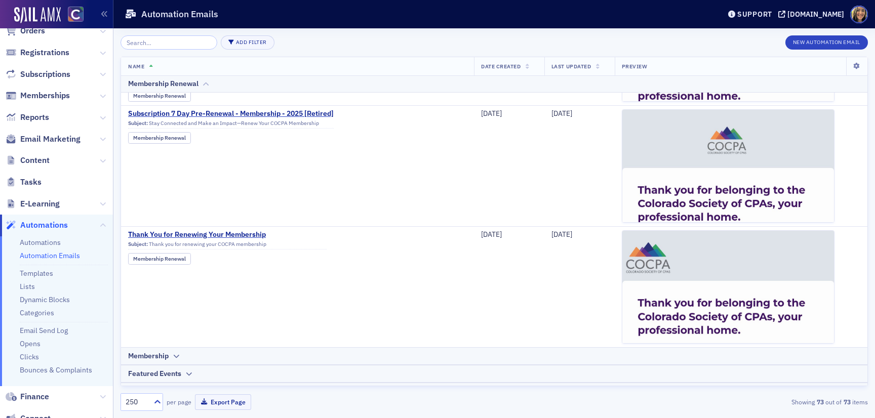
scroll to position [2425, 0]
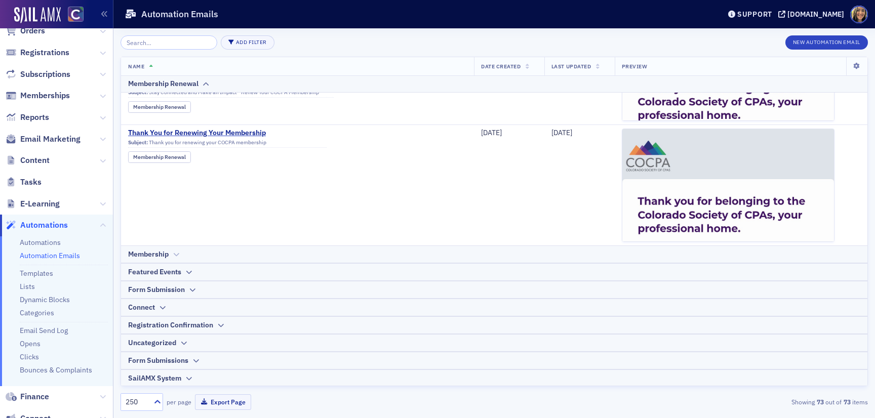
click at [162, 249] on div "Membership" at bounding box center [148, 254] width 41 height 11
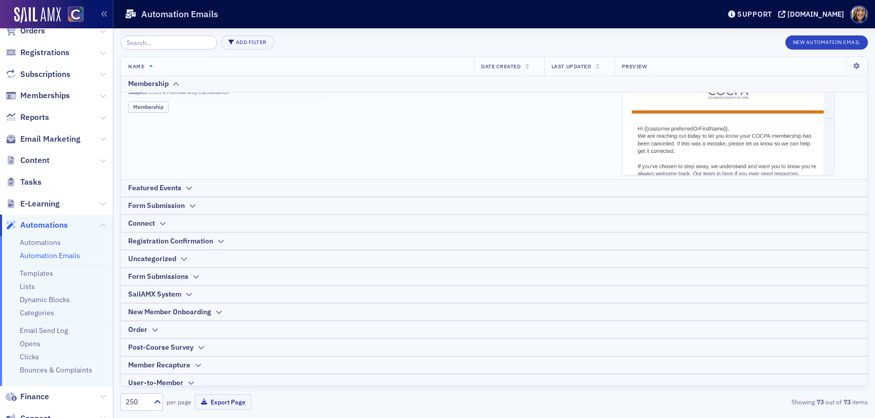
scroll to position [2878, 0]
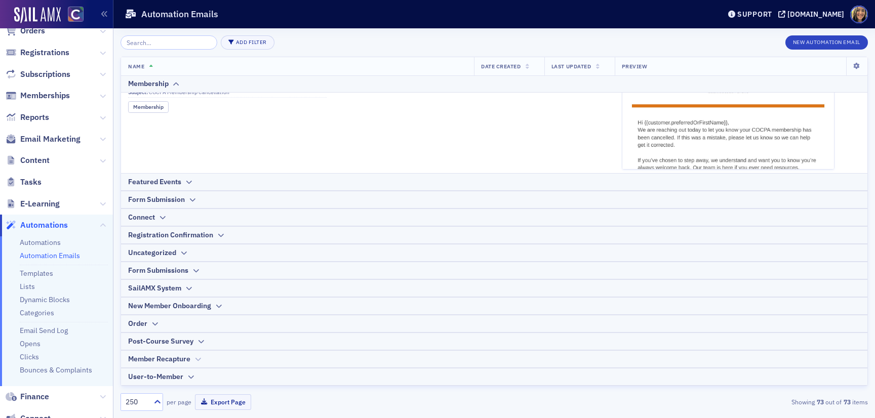
click at [191, 362] on div "Member Recapture" at bounding box center [494, 359] width 732 height 11
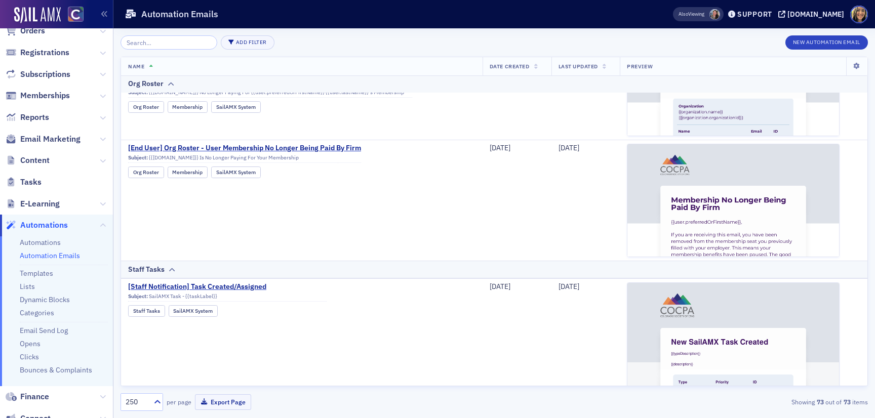
scroll to position [0, 0]
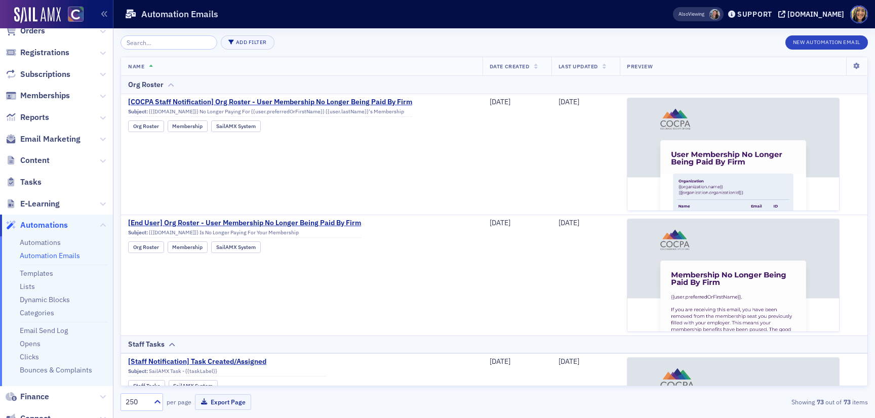
click at [170, 86] on icon at bounding box center [171, 85] width 8 height 6
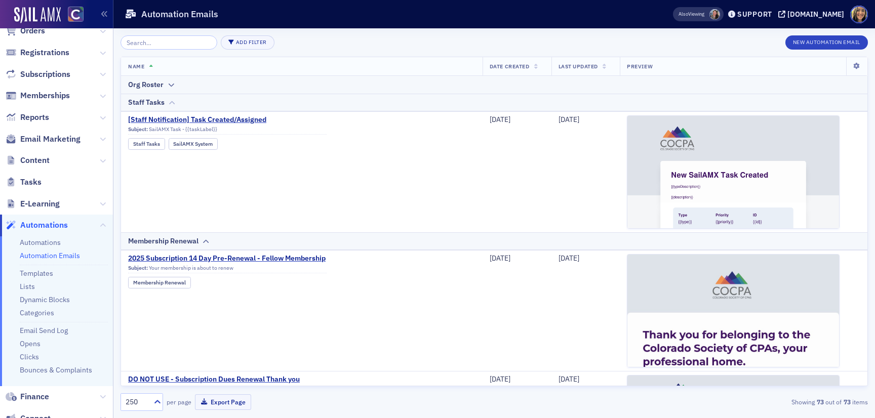
click at [174, 104] on icon at bounding box center [172, 103] width 8 height 6
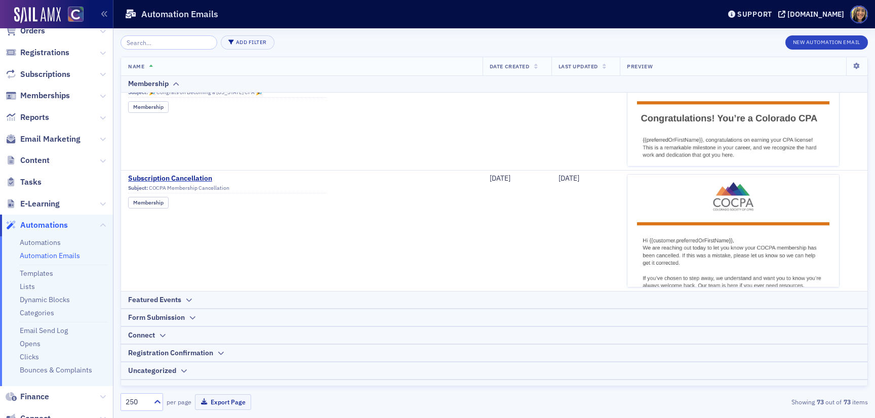
scroll to position [2394, 0]
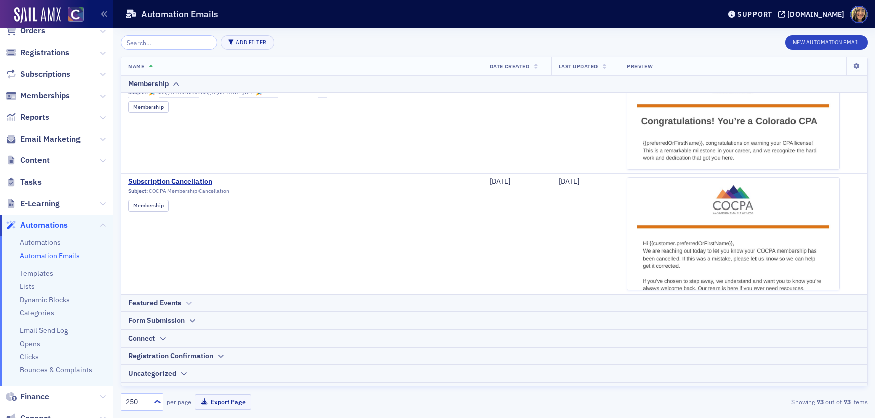
click at [215, 306] on div "Featured Events" at bounding box center [494, 303] width 732 height 11
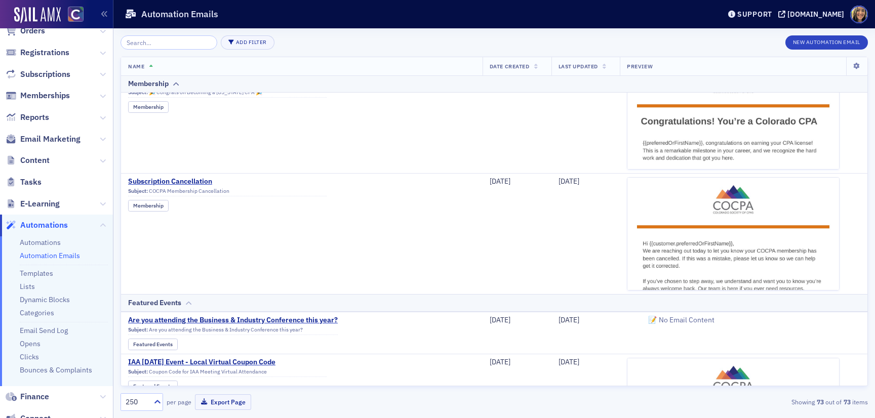
scroll to position [2470, 0]
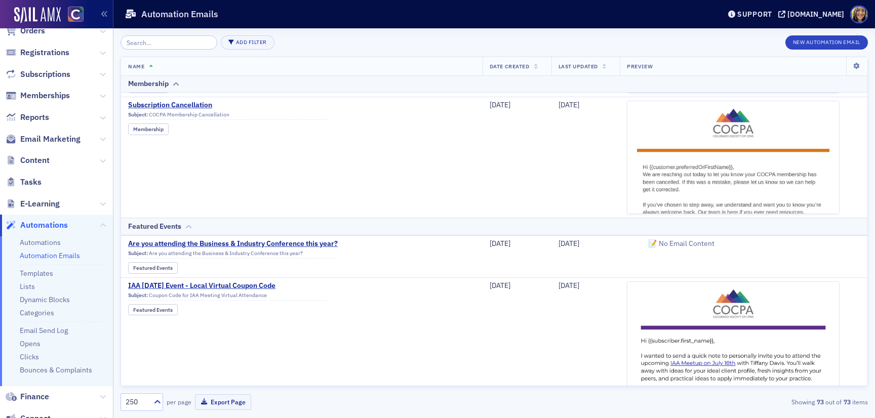
click at [191, 224] on icon at bounding box center [189, 227] width 8 height 6
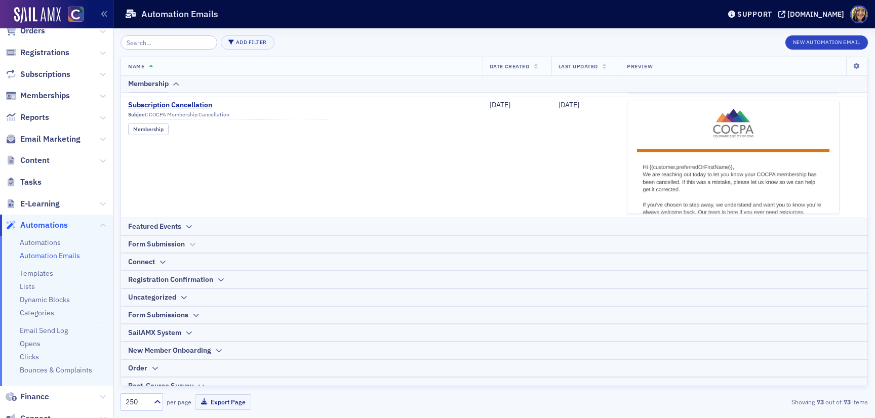
click at [195, 246] on icon at bounding box center [192, 244] width 8 height 6
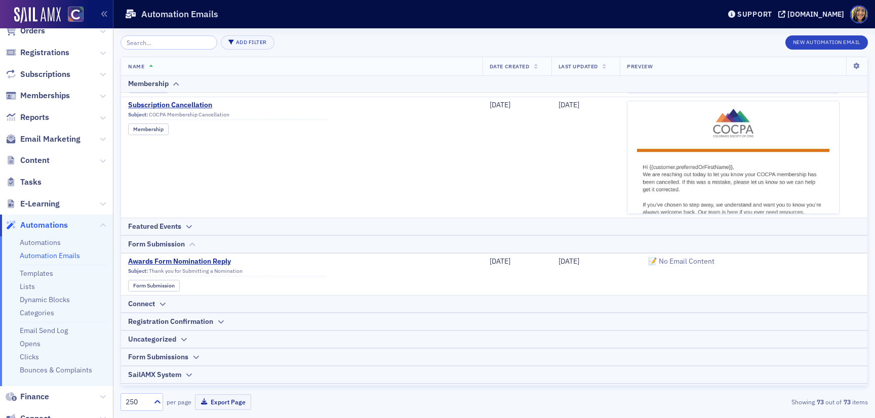
click at [195, 246] on icon at bounding box center [192, 244] width 8 height 6
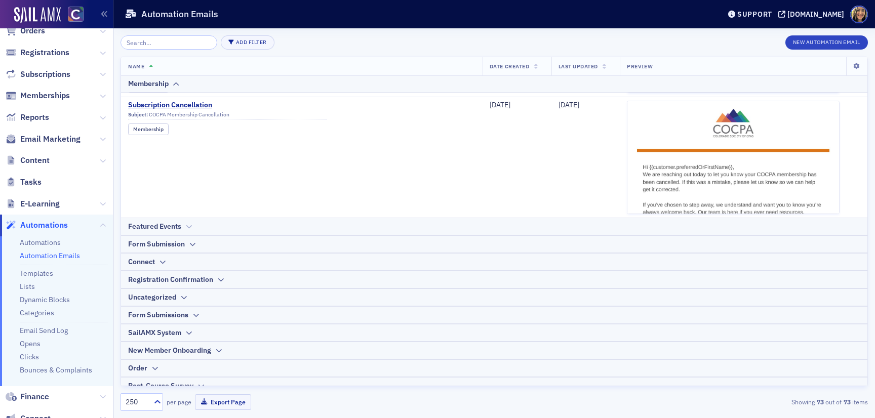
click at [186, 225] on icon at bounding box center [189, 227] width 8 height 6
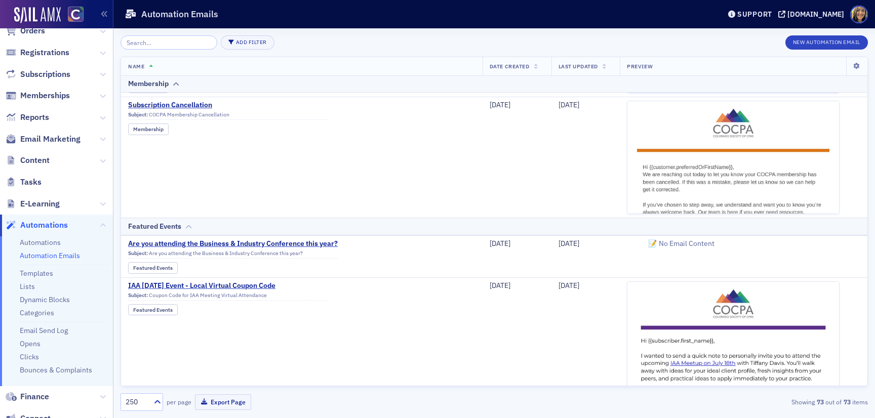
click at [186, 225] on icon at bounding box center [189, 227] width 8 height 6
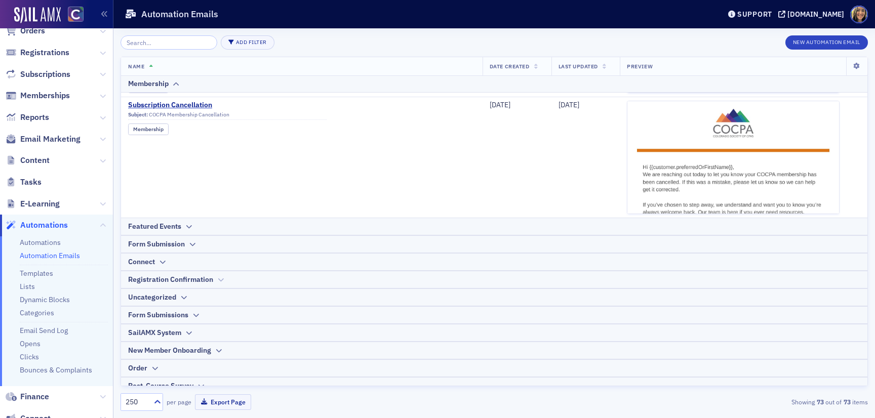
click at [200, 274] on div "Registration Confirmation" at bounding box center [170, 279] width 85 height 11
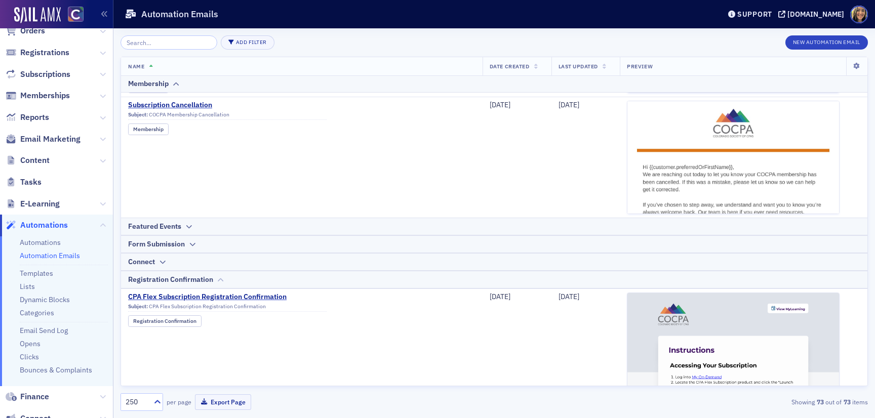
click at [215, 274] on div "Registration Confirmation" at bounding box center [494, 279] width 732 height 11
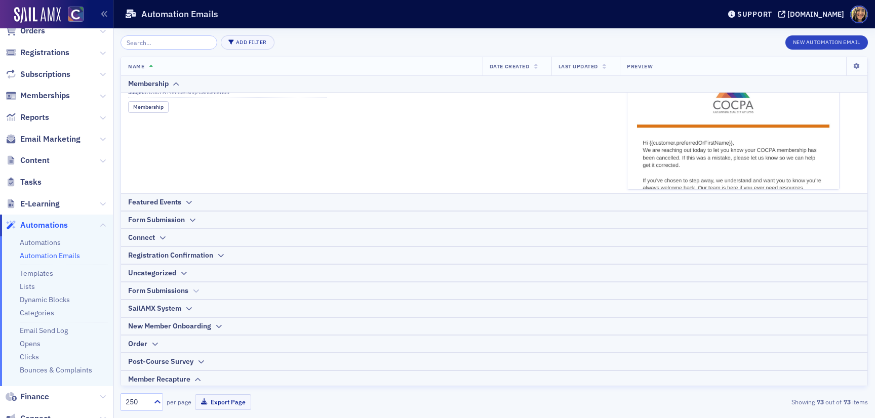
scroll to position [2495, 0]
click at [182, 307] on div "SailAMX System" at bounding box center [494, 308] width 732 height 11
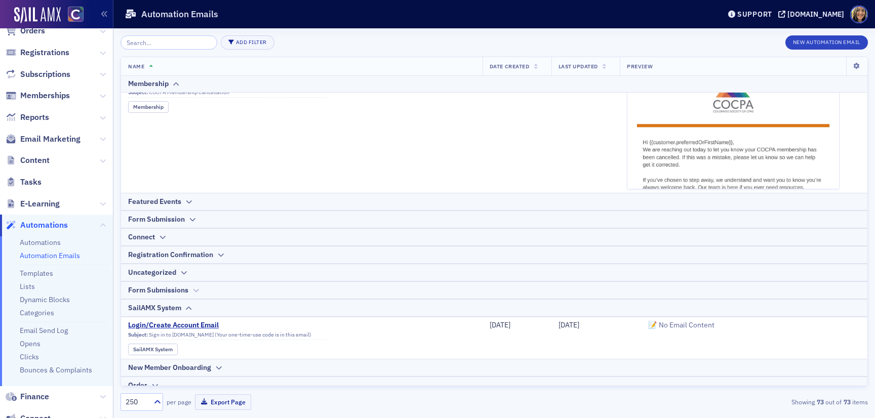
click at [189, 293] on div "Form Submissions" at bounding box center [494, 290] width 732 height 11
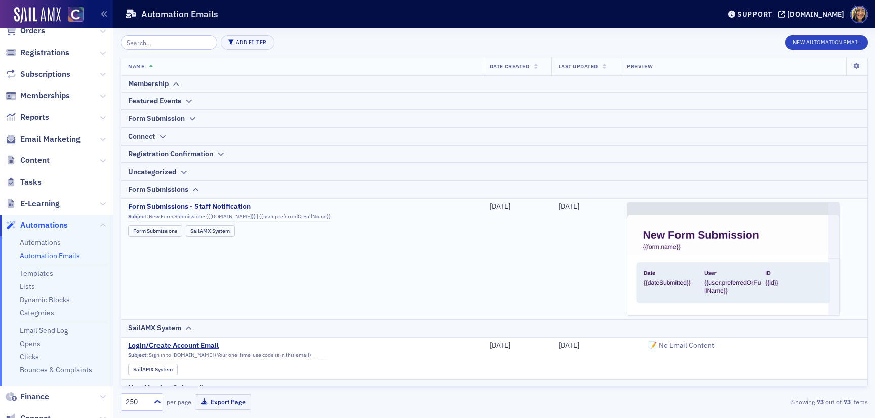
scroll to position [2593, 0]
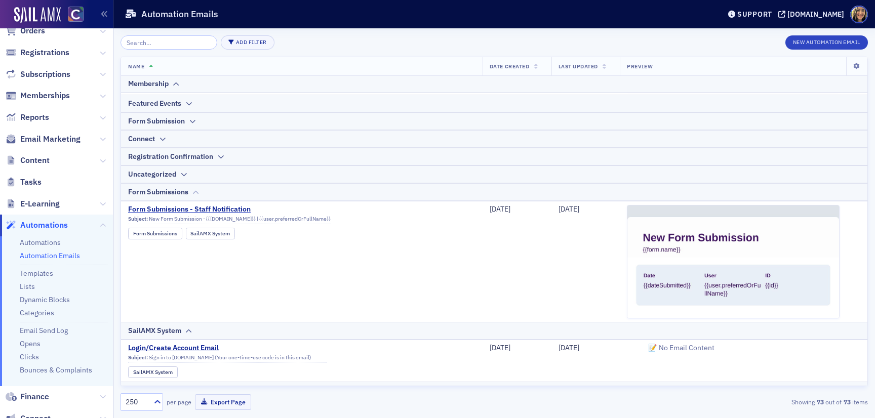
click at [194, 190] on icon at bounding box center [196, 192] width 8 height 6
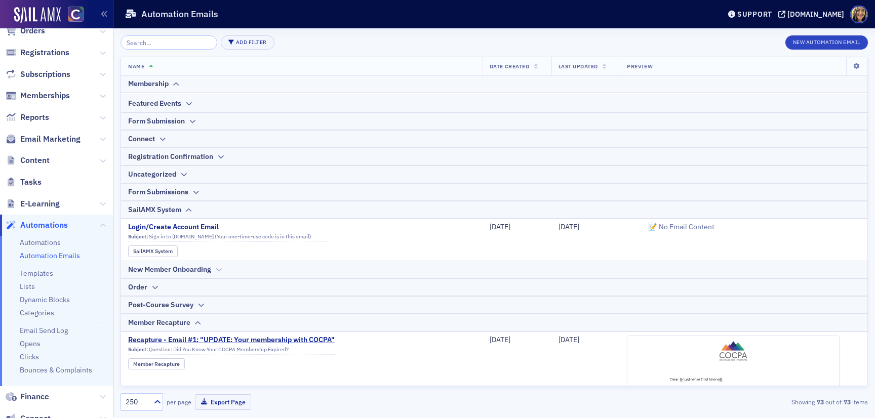
click at [208, 268] on div "New Member Onboarding" at bounding box center [169, 269] width 83 height 11
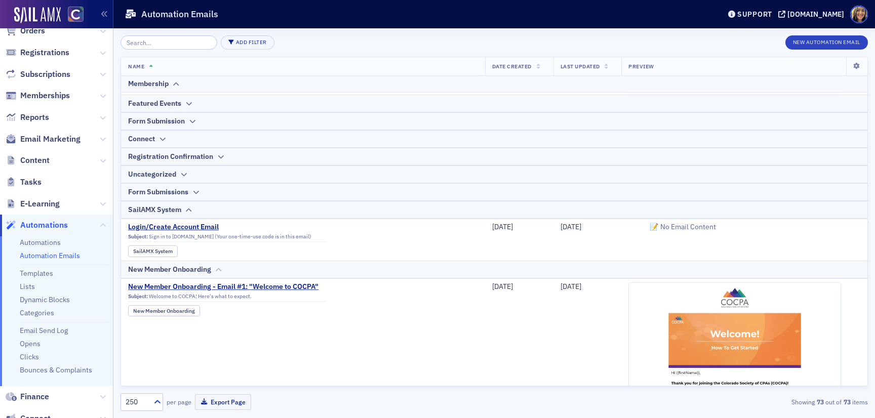
click at [212, 265] on div "New Member Onboarding" at bounding box center [494, 269] width 732 height 11
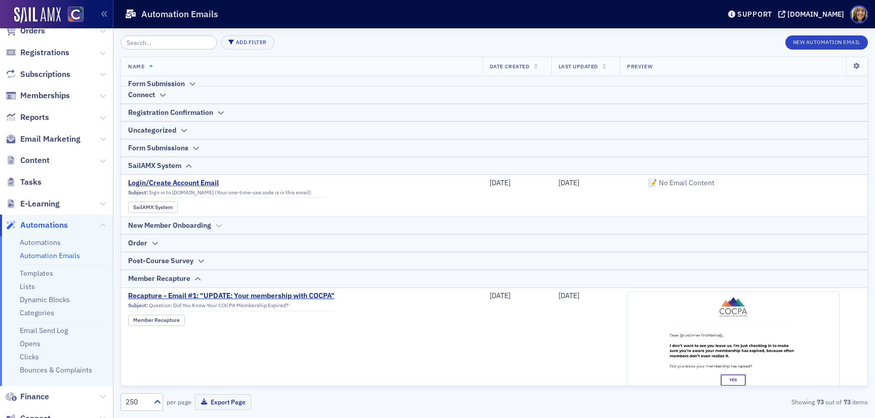
scroll to position [2638, 0]
click at [151, 241] on icon at bounding box center [155, 242] width 8 height 6
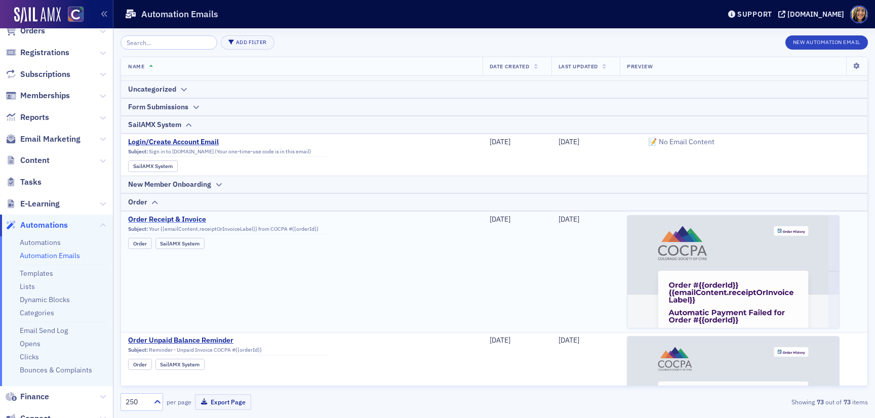
scroll to position [2677, 0]
click at [150, 201] on div "Order" at bounding box center [494, 203] width 732 height 11
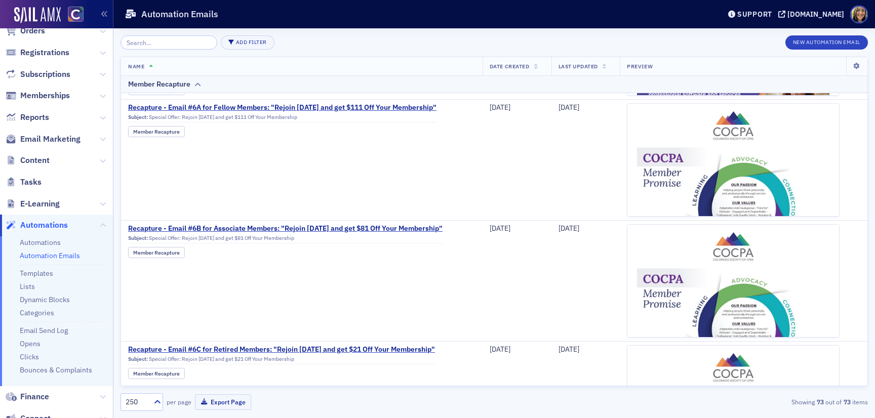
scroll to position [3645, 0]
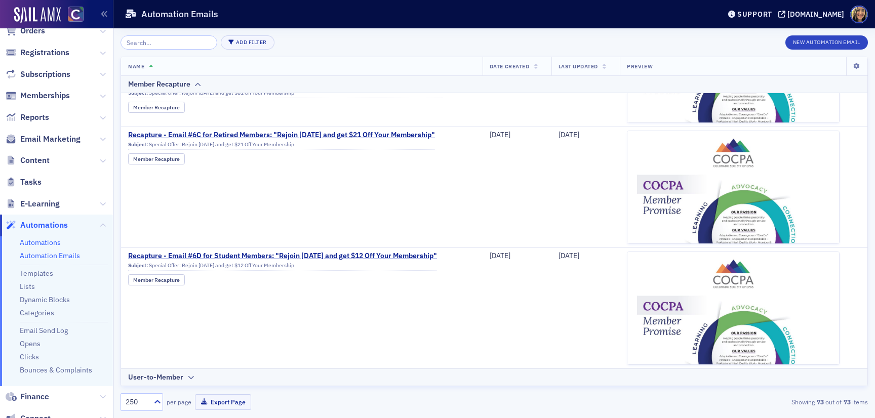
click at [42, 239] on link "Automations" at bounding box center [40, 242] width 41 height 9
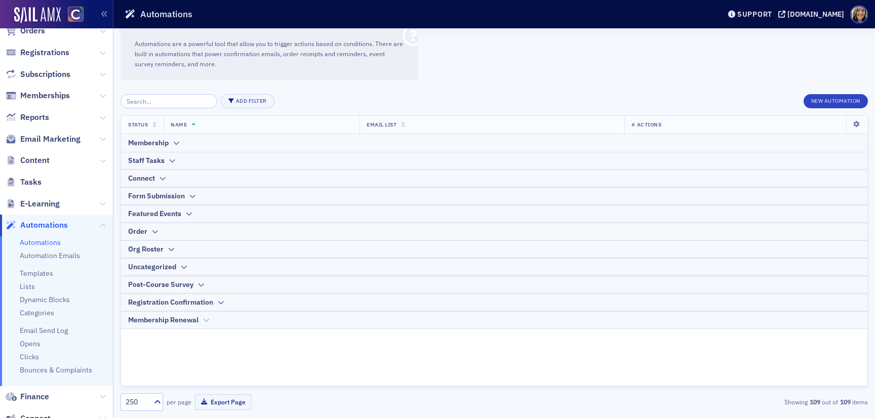
click at [185, 313] on th "Membership Renewal" at bounding box center [494, 320] width 746 height 18
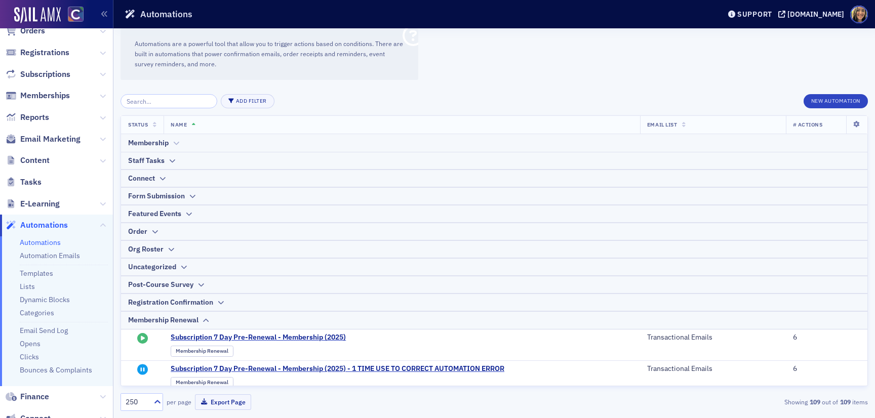
click at [169, 147] on div "Membership" at bounding box center [148, 143] width 41 height 11
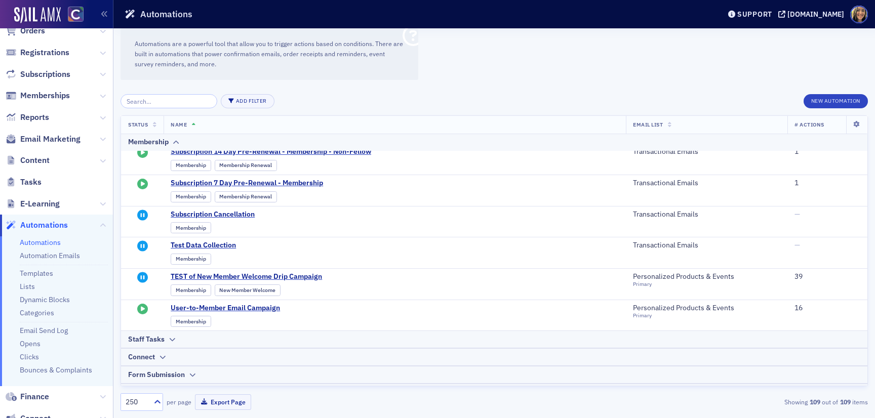
scroll to position [762, 0]
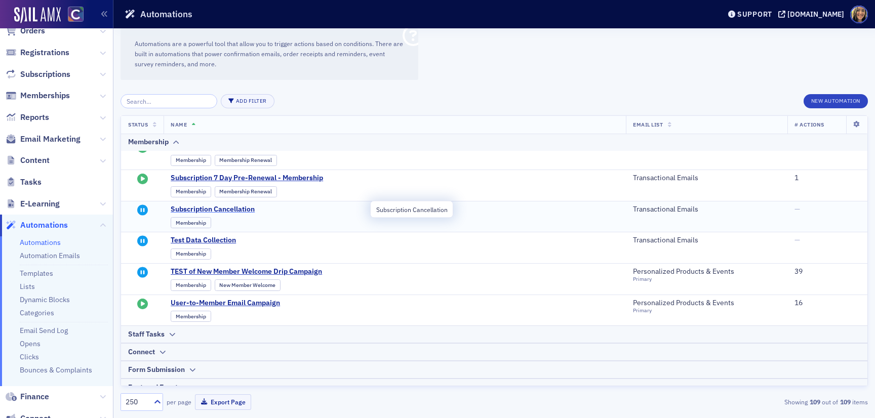
click at [224, 209] on span "Subscription Cancellation" at bounding box center [270, 209] width 198 height 9
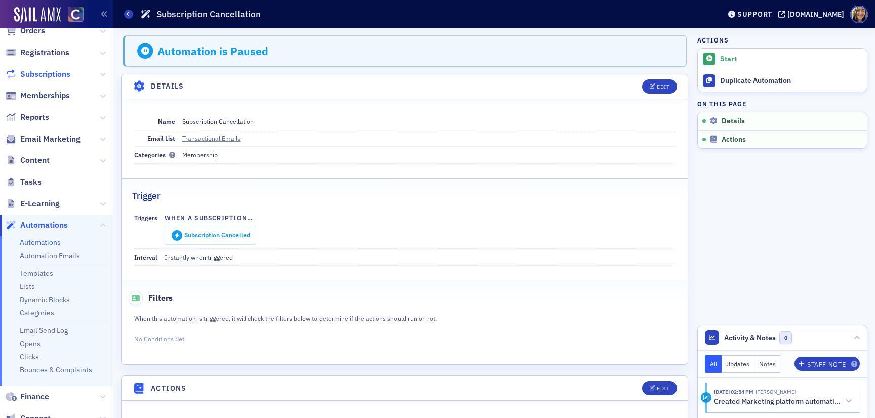
click at [49, 76] on span "Subscriptions" at bounding box center [45, 74] width 50 height 11
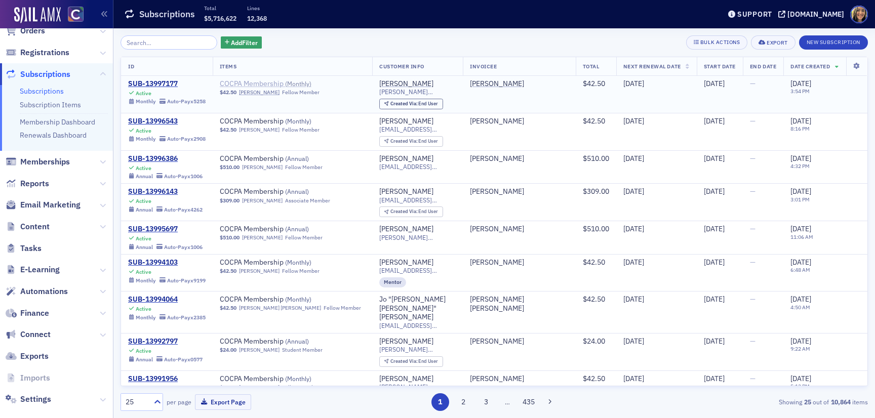
click at [266, 84] on span "COCPA Membership ( Monthly )" at bounding box center [284, 83] width 128 height 9
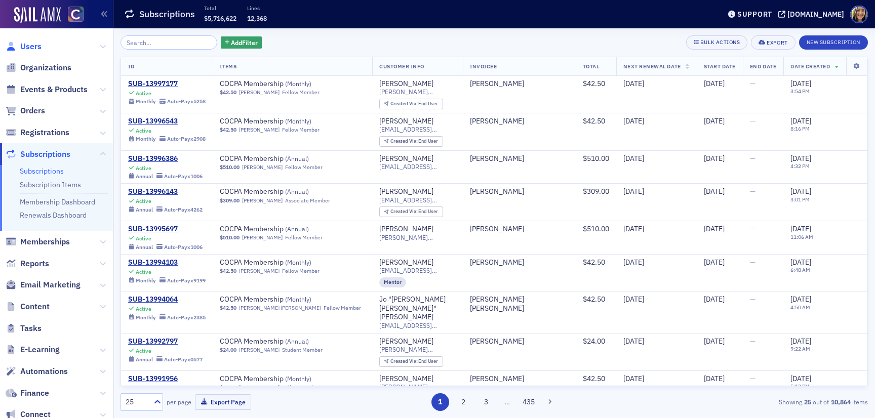
click at [36, 45] on span "Users" at bounding box center [30, 46] width 21 height 11
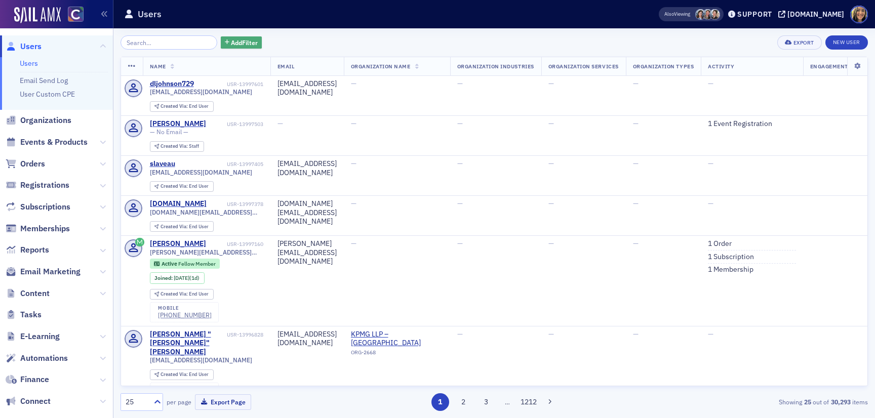
click at [231, 44] on span "Add Filter" at bounding box center [244, 42] width 27 height 9
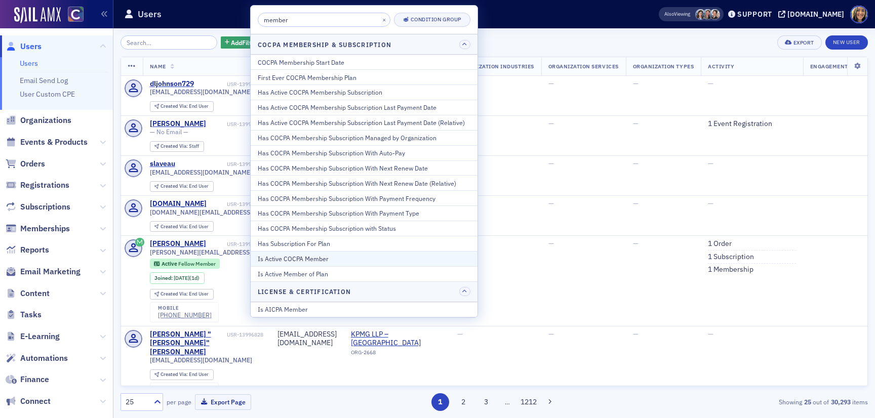
type input "member"
click at [323, 253] on button "Is Active COCPA Member" at bounding box center [364, 258] width 227 height 15
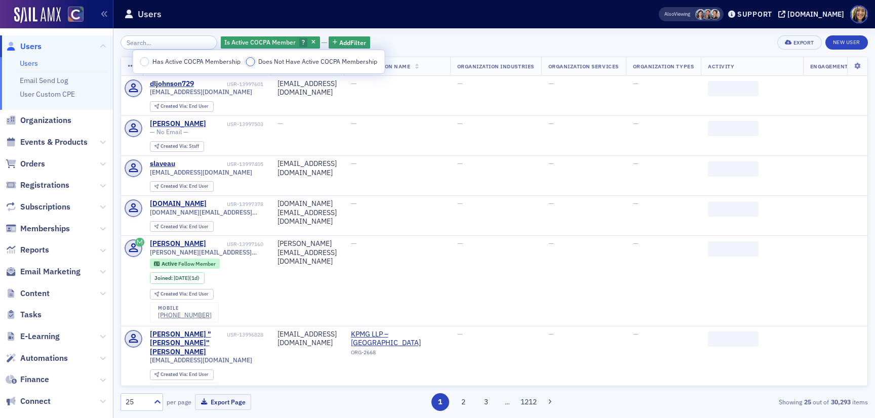
click at [248, 61] on input "Does Not Have Active COCPA Membership" at bounding box center [250, 61] width 9 height 9
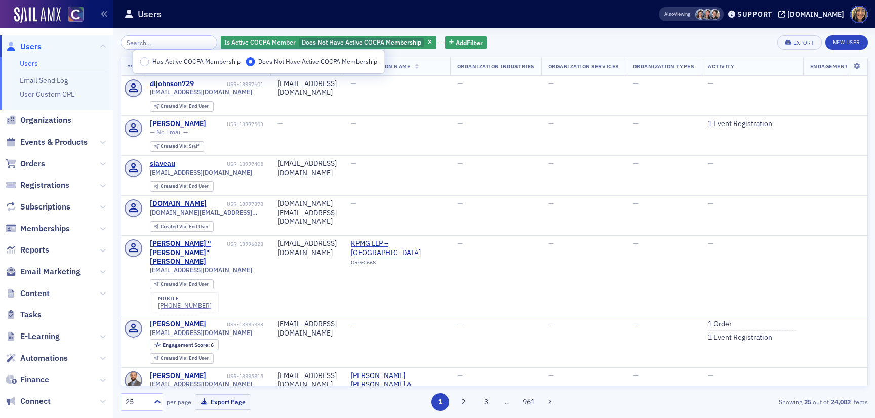
click at [425, 30] on div "Is Active COCPA Member Does Not Have Active COCPA Membership Add Filter Export …" at bounding box center [493, 223] width 747 height 390
click at [151, 41] on input "search" at bounding box center [168, 42] width 97 height 14
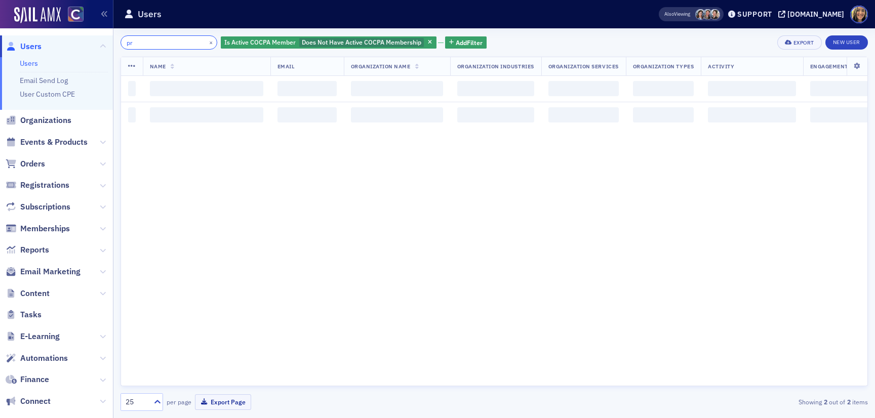
type input "p"
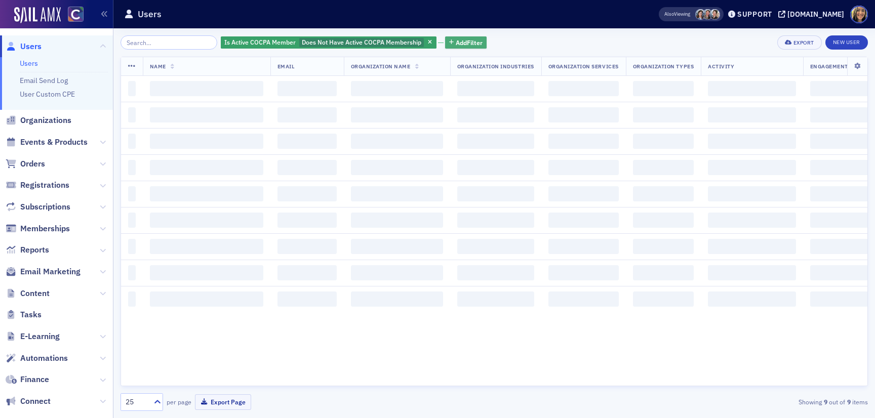
click at [458, 37] on button "Add Filter" at bounding box center [466, 42] width 42 height 13
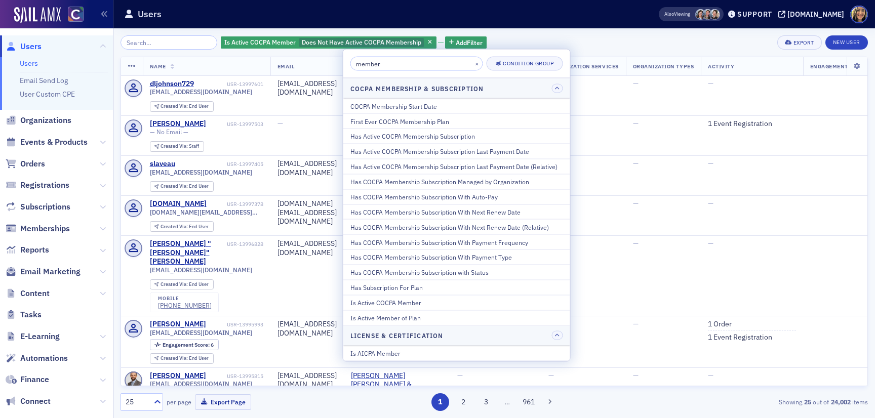
click at [391, 64] on input "member" at bounding box center [416, 64] width 133 height 14
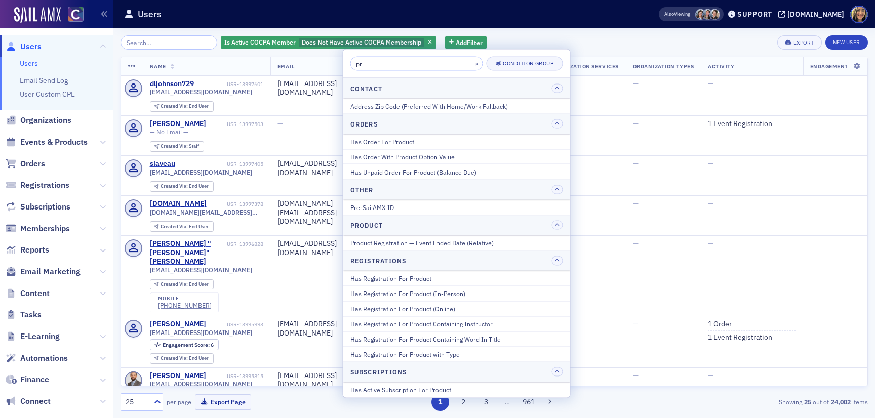
type input "p"
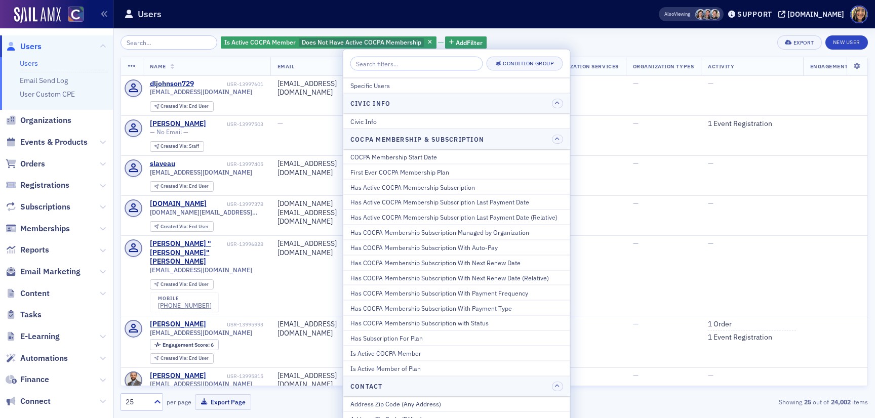
click at [664, 45] on div "Is Active COCPA Member Does Not Have Active COCPA Membership Add Filter Export …" at bounding box center [493, 42] width 747 height 14
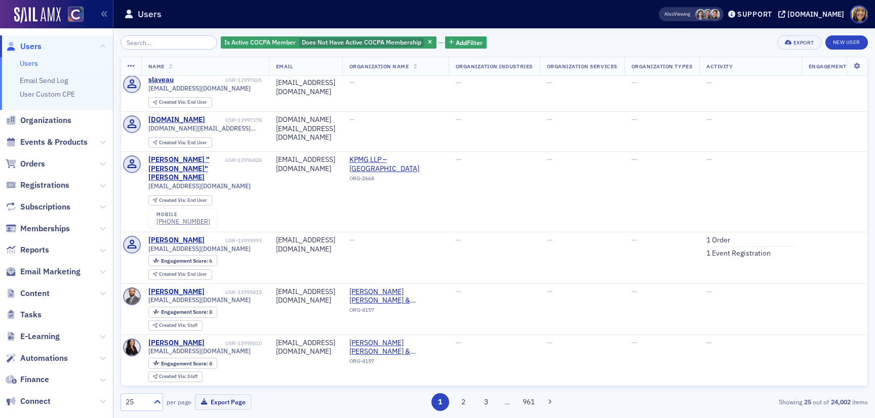
scroll to position [0, 2]
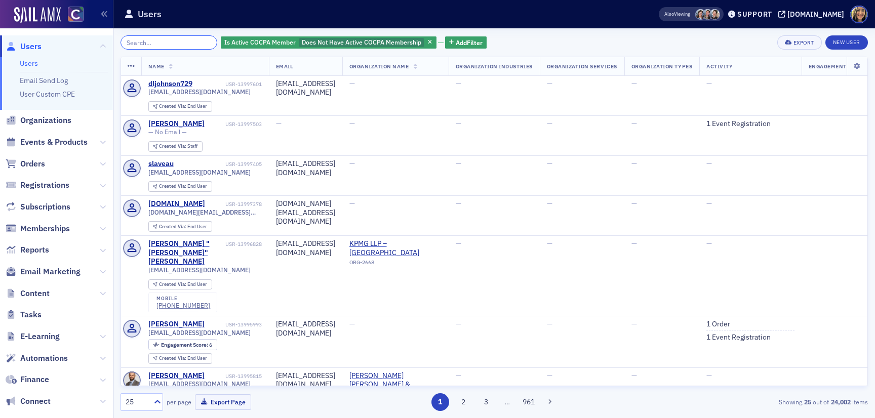
click at [174, 46] on input "search" at bounding box center [168, 42] width 97 height 14
click at [49, 226] on span "Memberships" at bounding box center [45, 228] width 50 height 11
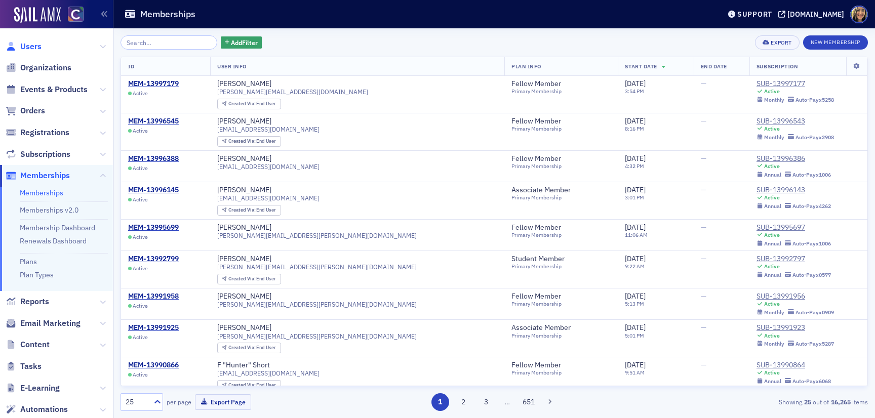
click at [34, 47] on span "Users" at bounding box center [30, 46] width 21 height 11
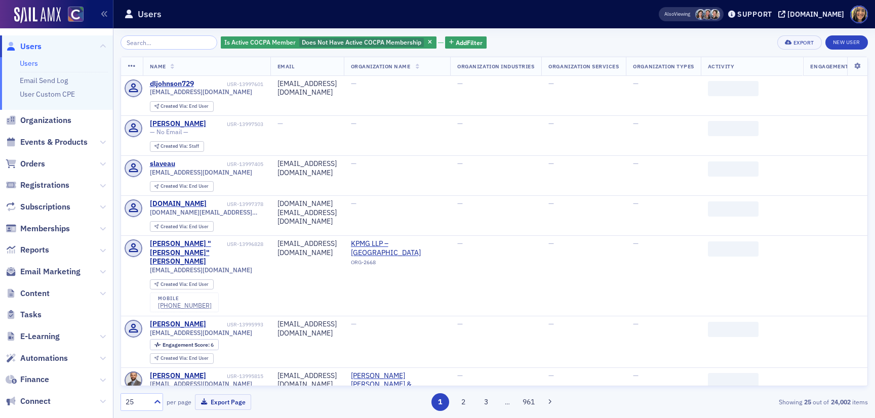
click at [168, 43] on input "search" at bounding box center [168, 42] width 97 height 14
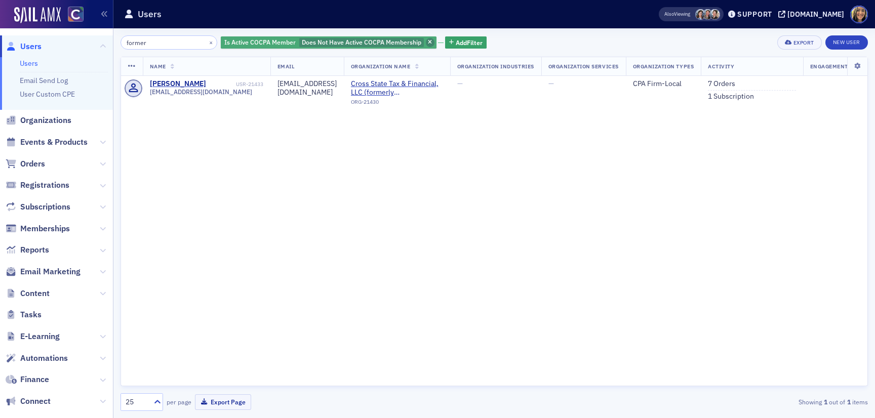
click at [426, 41] on span "button" at bounding box center [430, 42] width 9 height 9
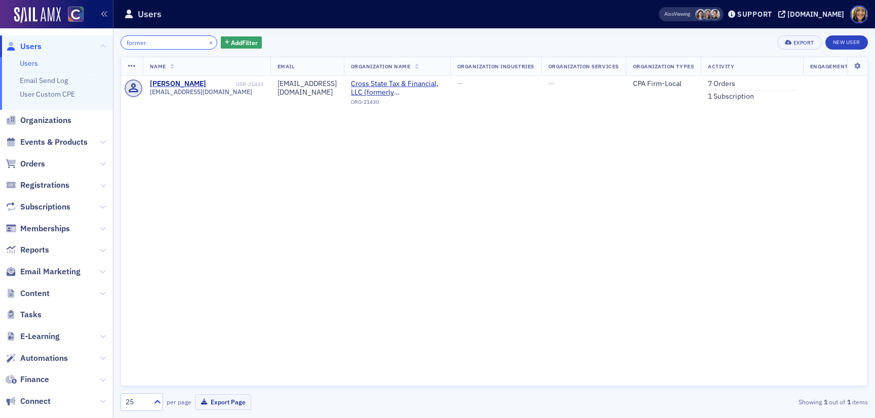
click at [146, 46] on input "former" at bounding box center [168, 42] width 97 height 14
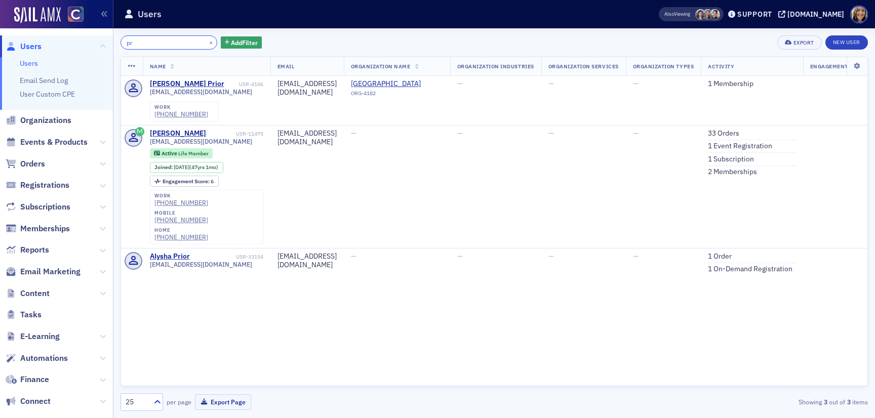
type input "p"
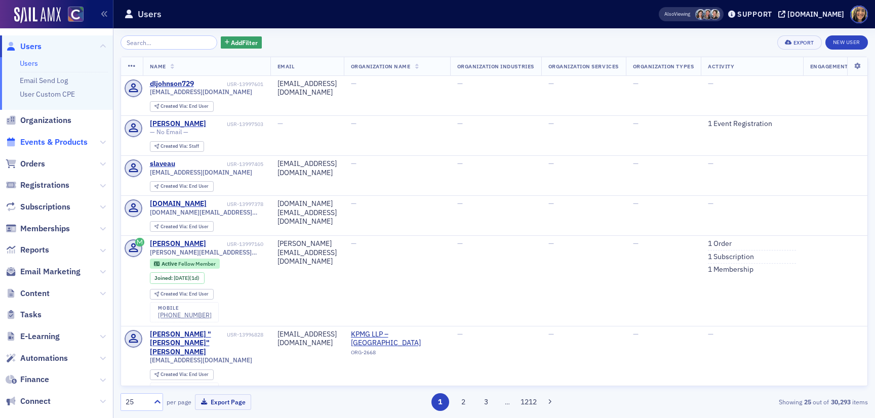
click at [61, 142] on span "Events & Products" at bounding box center [53, 142] width 67 height 11
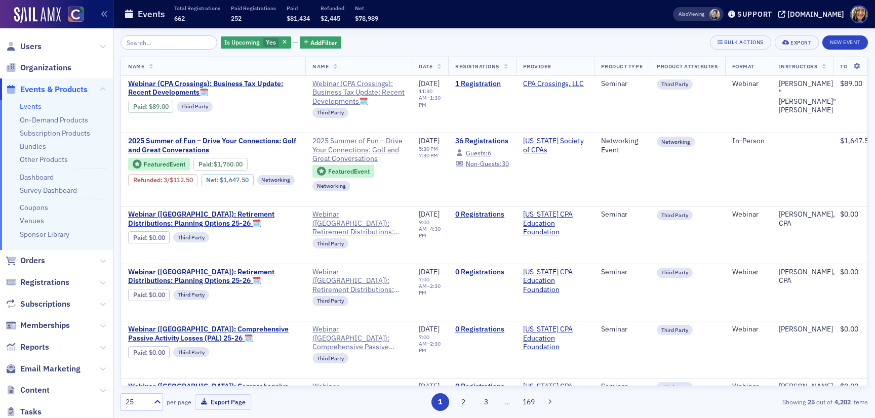
scroll to position [177, 0]
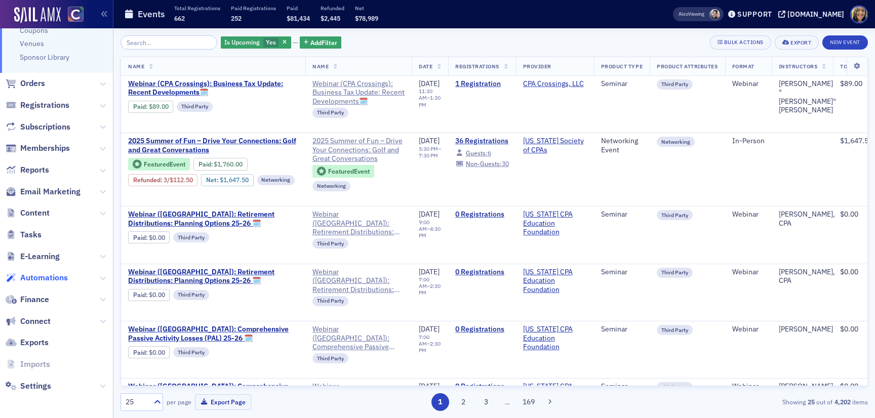
click at [46, 276] on span "Automations" at bounding box center [44, 277] width 48 height 11
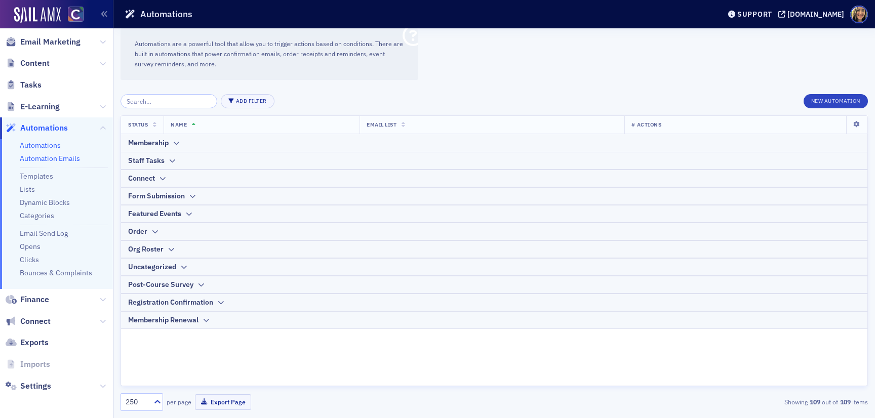
click at [55, 159] on link "Automation Emails" at bounding box center [50, 158] width 60 height 9
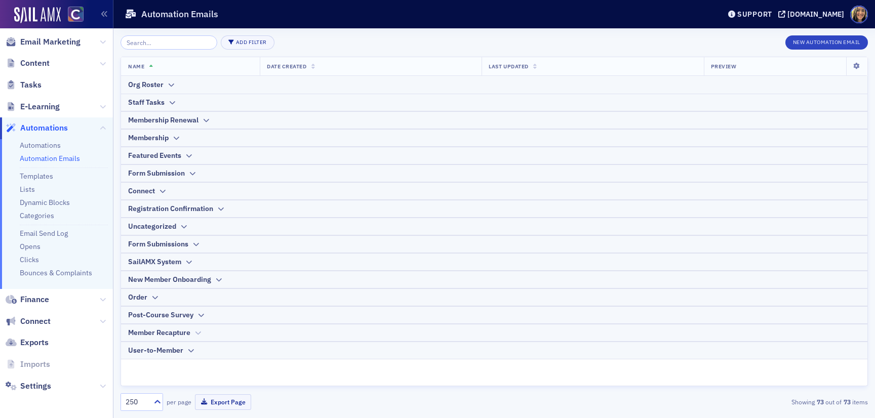
click at [178, 335] on div "Member Recapture" at bounding box center [159, 333] width 62 height 11
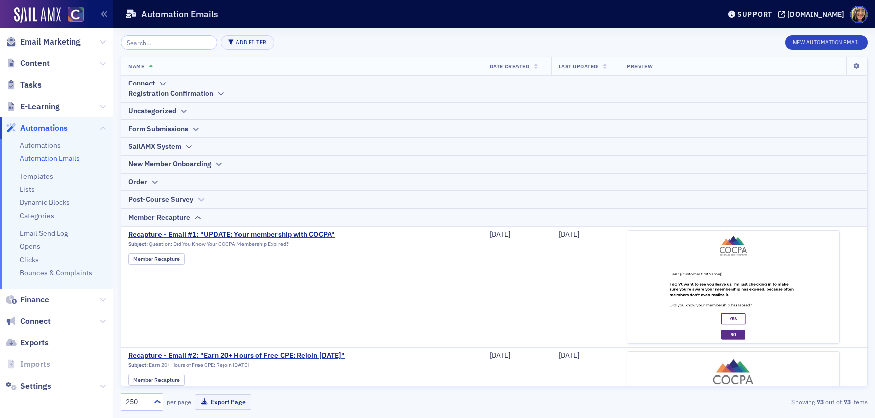
scroll to position [122, 0]
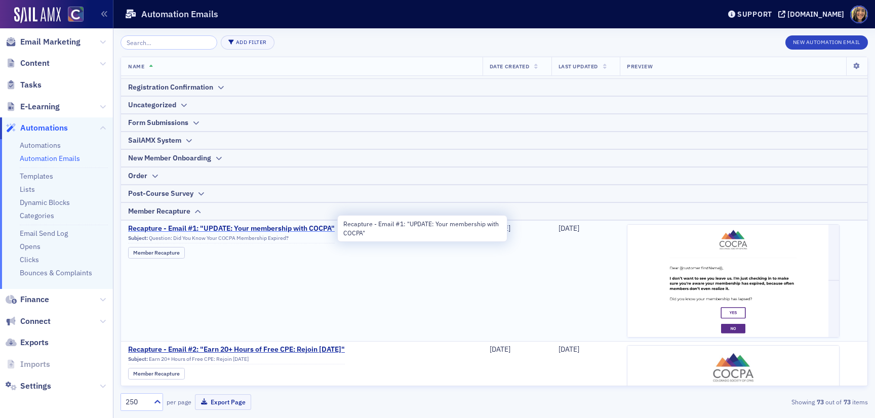
click at [249, 231] on span "Recapture - Email #1: "UPDATE: Your membership with COCPA"" at bounding box center [231, 228] width 207 height 9
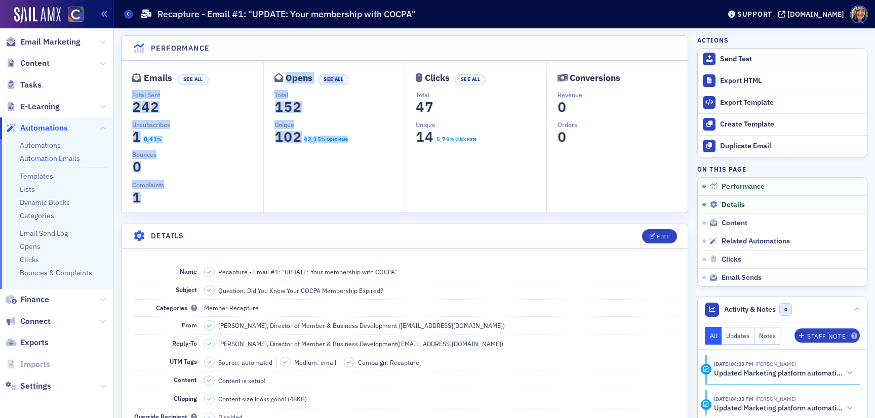
drag, startPoint x: 129, startPoint y: 95, endPoint x: 334, endPoint y: 205, distance: 232.4
click at [333, 203] on div "Emails See All Total Sent 0 1 2 3 4 5 6 7 8 9 2 0 1 2 3 4 5 6 7 8 9 4 0 1 2 3 4…" at bounding box center [405, 137] width 566 height 152
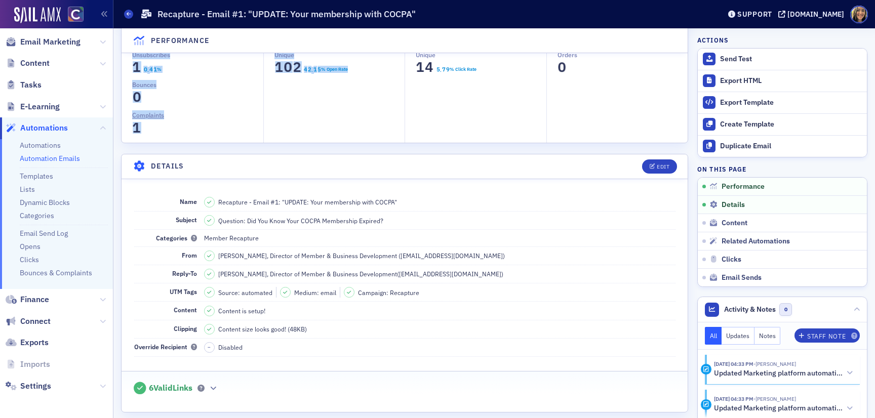
scroll to position [71, 0]
click at [49, 146] on link "Automations" at bounding box center [40, 145] width 41 height 9
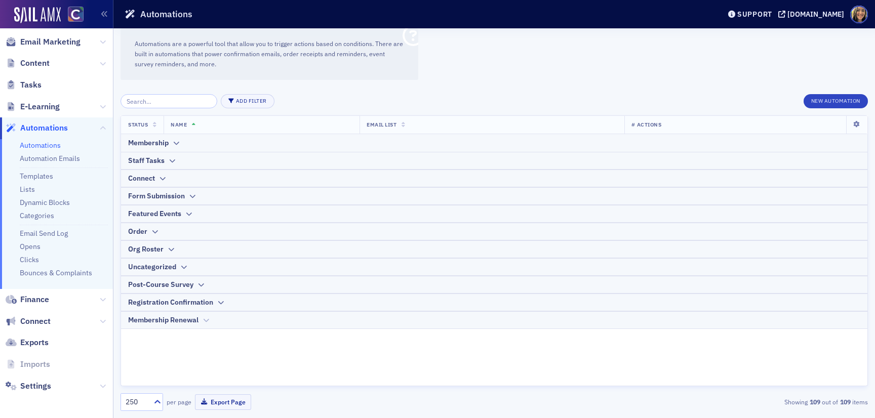
click at [179, 323] on div "Membership Renewal" at bounding box center [163, 320] width 70 height 11
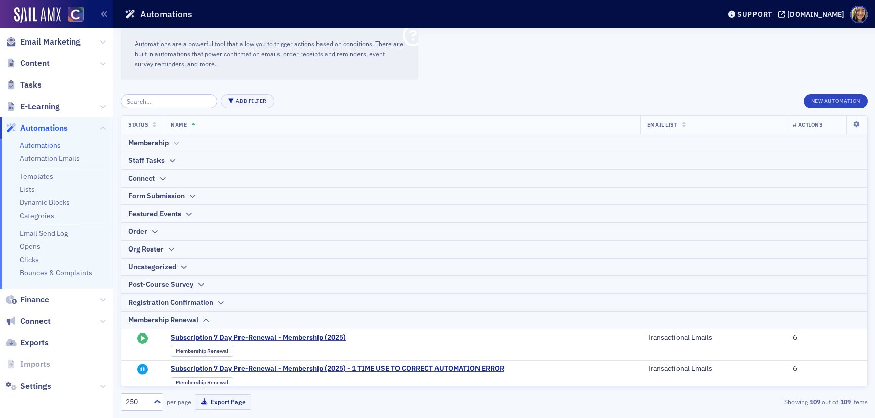
click at [163, 145] on div "Membership" at bounding box center [148, 143] width 41 height 11
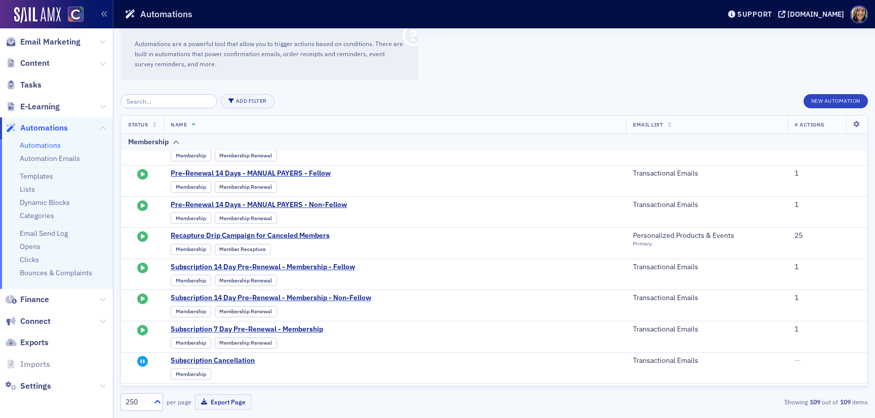
scroll to position [611, 0]
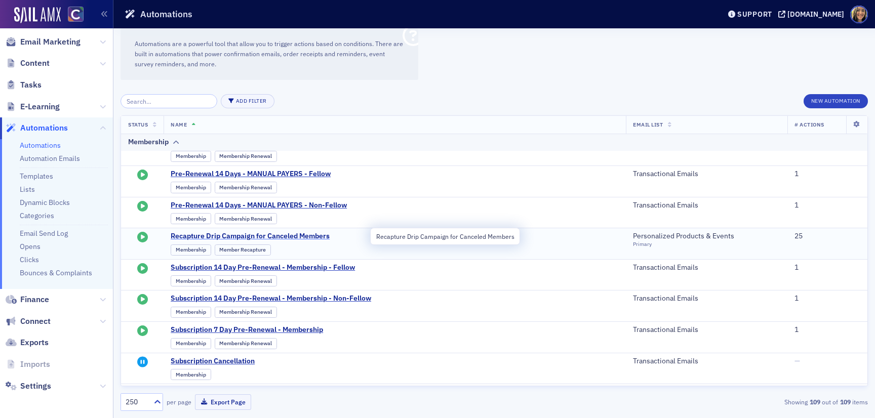
click at [243, 237] on span "Recapture Drip Campaign for Canceled Members" at bounding box center [270, 236] width 198 height 9
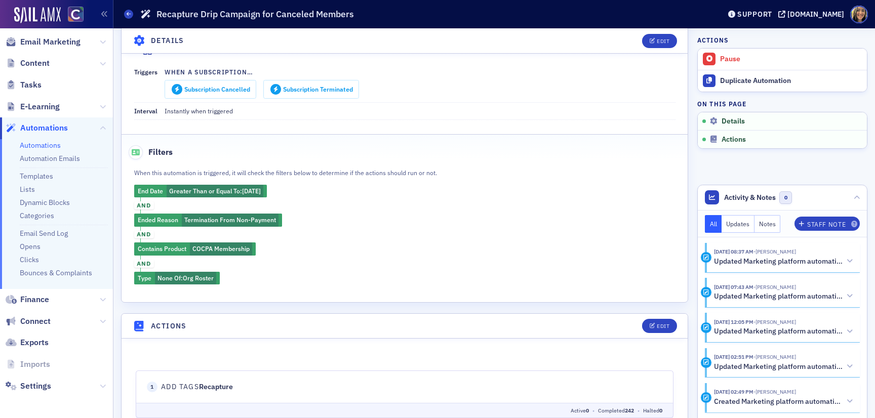
scroll to position [155, 0]
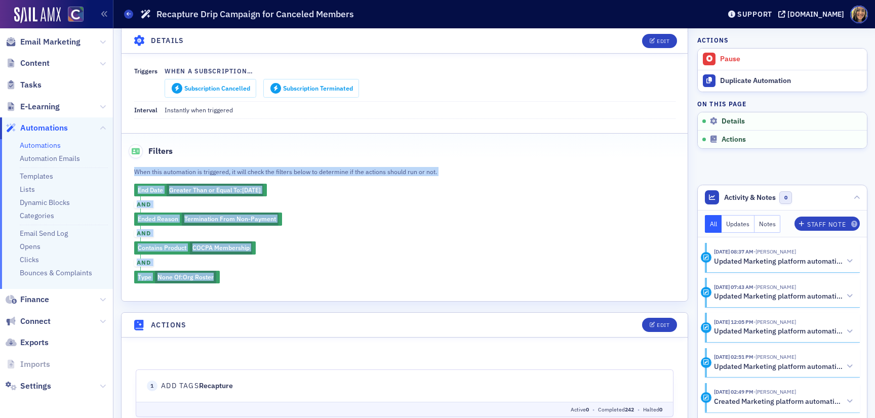
drag, startPoint x: 134, startPoint y: 164, endPoint x: 244, endPoint y: 288, distance: 165.7
click at [244, 288] on div "Name Recapture Drip Campaign for Canceled Members Drip campaign starting day of…" at bounding box center [405, 122] width 566 height 357
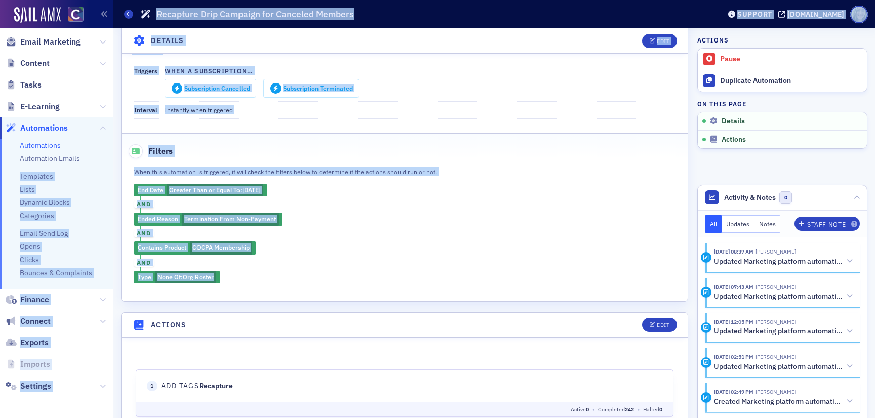
drag, startPoint x: 244, startPoint y: 288, endPoint x: 108, endPoint y: 163, distance: 184.9
click at [108, 163] on div "Users Organizations Events & Products Orders Registrations Subscriptions Member…" at bounding box center [437, 209] width 875 height 418
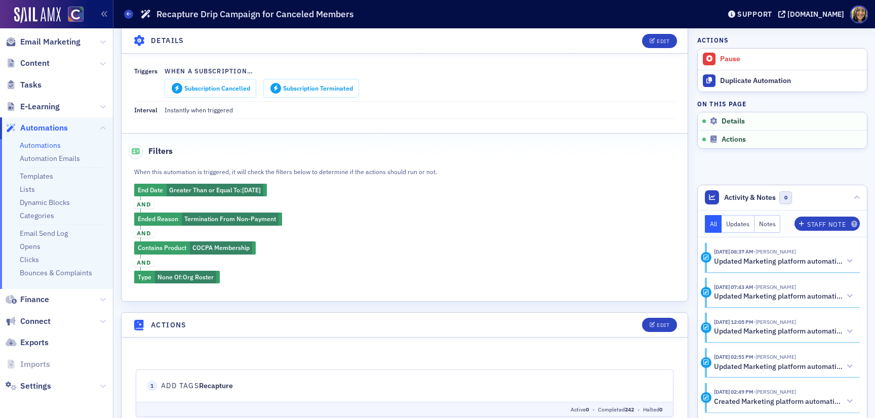
click at [285, 280] on div "When this automation is triggered, it will check the filters below to determine…" at bounding box center [405, 225] width 566 height 118
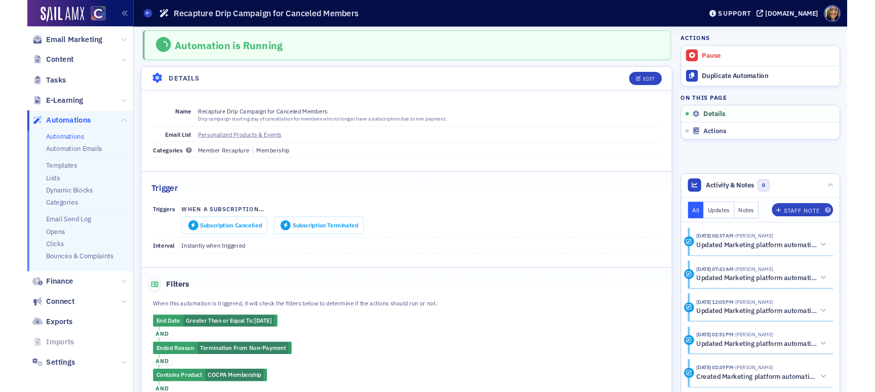
scroll to position [0, 0]
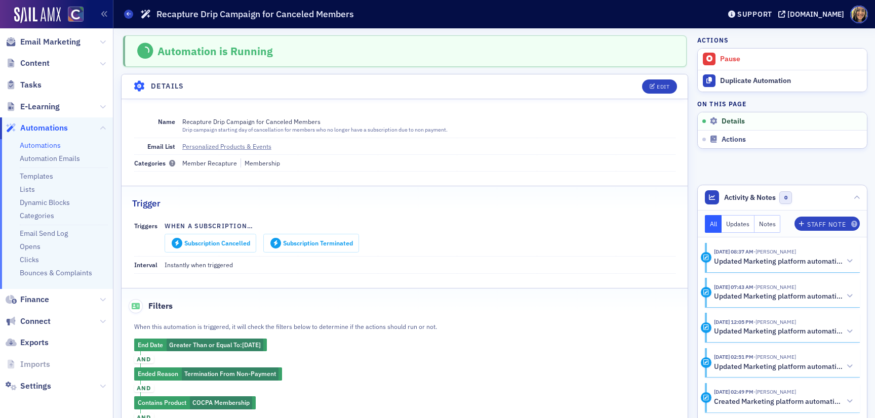
click at [309, 129] on div "Drip campaign starting day of cancellation for members who no longer have a sub…" at bounding box center [314, 130] width 265 height 8
click at [305, 130] on div "Drip campaign starting day of cancellation for members who no longer have a sub…" at bounding box center [314, 130] width 265 height 8
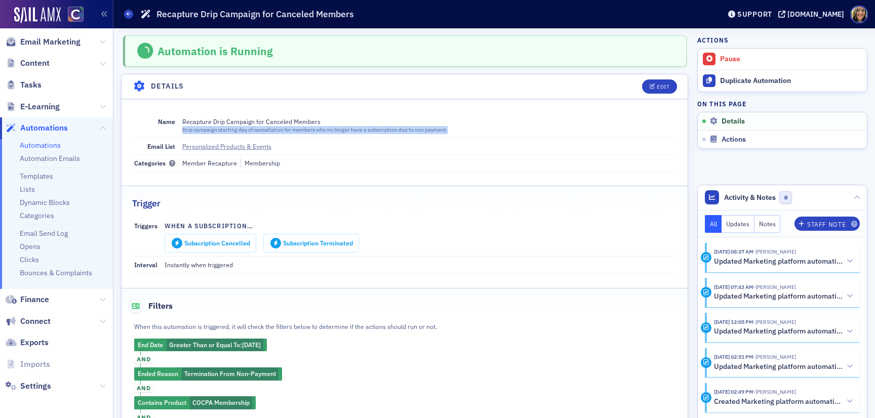
click at [305, 130] on div "Drip campaign starting day of cancellation for members who no longer have a sub…" at bounding box center [314, 130] width 265 height 8
click at [340, 129] on div "Drip campaign starting day of cancellation for members who no longer have a sub…" at bounding box center [314, 130] width 265 height 8
click at [399, 127] on div "Drip campaign starting day of cancellation for members who no longer have a sub…" at bounding box center [314, 130] width 265 height 8
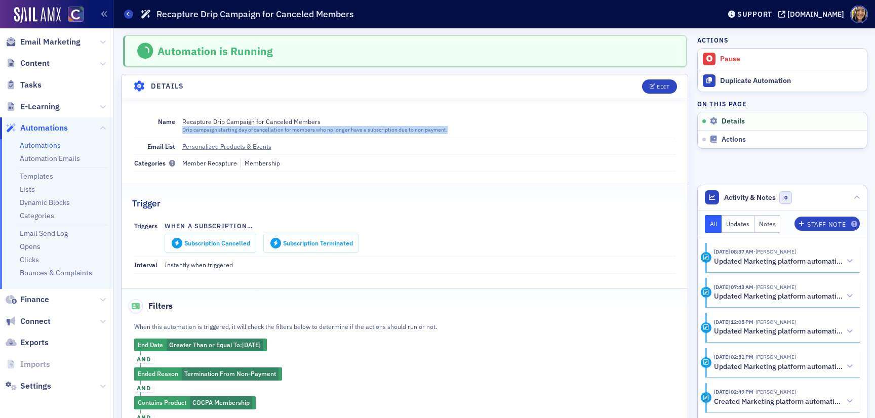
click at [399, 127] on div "Drip campaign starting day of cancellation for members who no longer have a sub…" at bounding box center [314, 130] width 265 height 8
click at [186, 129] on div "Drip campaign starting day of cancellation for members who no longer have a sub…" at bounding box center [314, 130] width 265 height 8
drag, startPoint x: 177, startPoint y: 129, endPoint x: 384, endPoint y: 140, distance: 207.4
click at [384, 140] on dl "Name Recapture Drip Campaign for Canceled Members Drip campaign starting day of…" at bounding box center [404, 142] width 541 height 59
click at [425, 130] on div "Drip campaign starting day of cancellation for members who no longer have a sub…" at bounding box center [314, 130] width 265 height 8
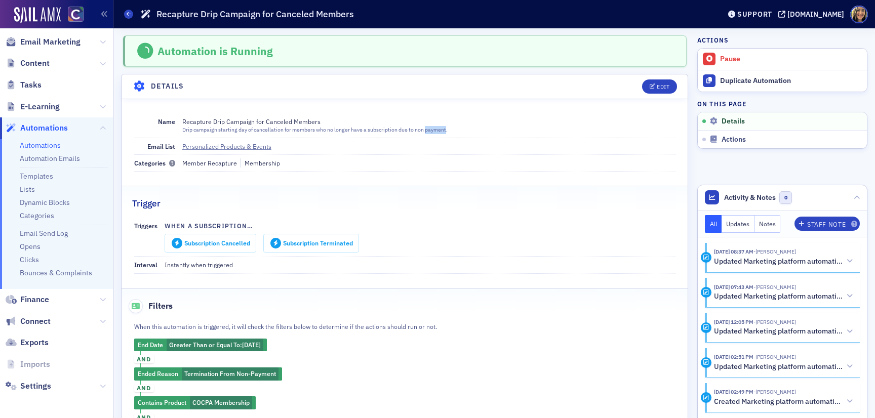
click at [425, 130] on div "Drip campaign starting day of cancellation for members who no longer have a sub…" at bounding box center [314, 130] width 265 height 8
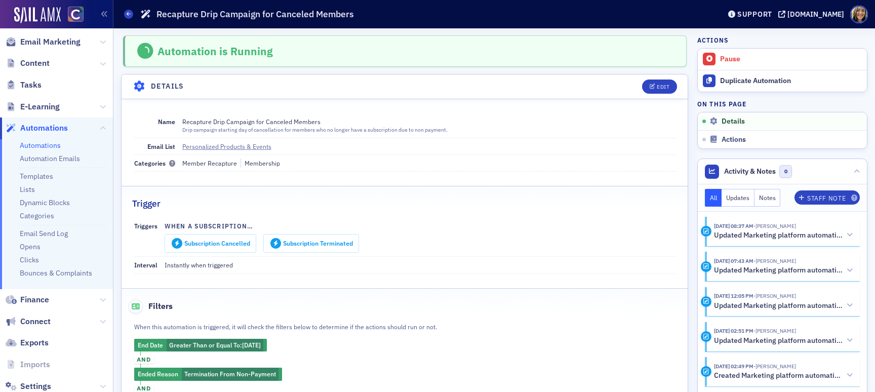
click at [183, 123] on div "Recapture Drip Campaign for Canceled Members" at bounding box center [314, 121] width 265 height 9
drag, startPoint x: 179, startPoint y: 121, endPoint x: 331, endPoint y: 123, distance: 151.4
click at [331, 123] on div "Name Recapture Drip Campaign for Canceled Members Drip campaign starting day of…" at bounding box center [404, 125] width 541 height 25
click at [330, 122] on div "Recapture Drip Campaign for Canceled Members" at bounding box center [314, 121] width 265 height 9
drag, startPoint x: 180, startPoint y: 131, endPoint x: 252, endPoint y: 131, distance: 71.9
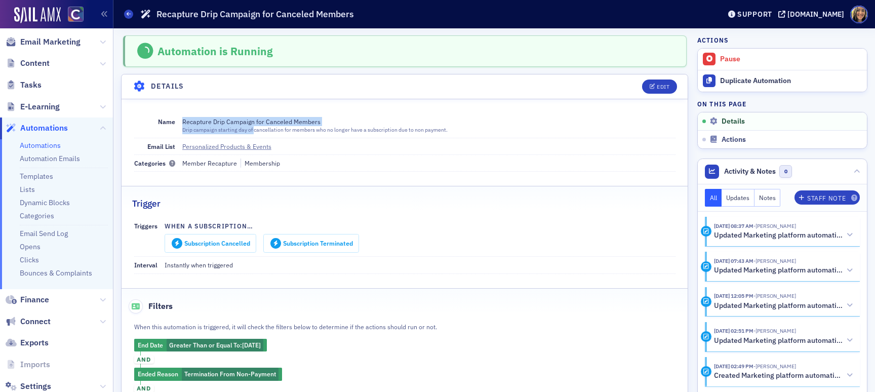
click at [252, 131] on div "Name Recapture Drip Campaign for Canceled Members Drip campaign starting day of…" at bounding box center [404, 125] width 541 height 25
click at [252, 131] on div "Drip campaign starting day of cancellation for members who no longer have a sub…" at bounding box center [314, 130] width 265 height 8
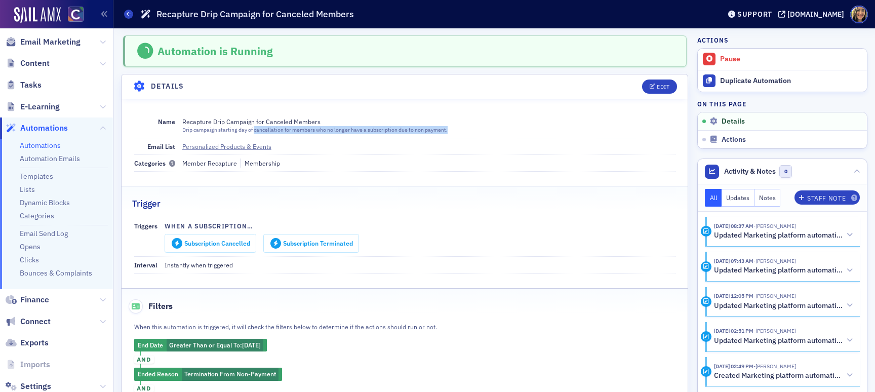
drag, startPoint x: 252, startPoint y: 131, endPoint x: 454, endPoint y: 134, distance: 202.0
click at [454, 134] on dd "Recapture Drip Campaign for Canceled Members Drip campaign starting day of canc…" at bounding box center [428, 125] width 493 height 24
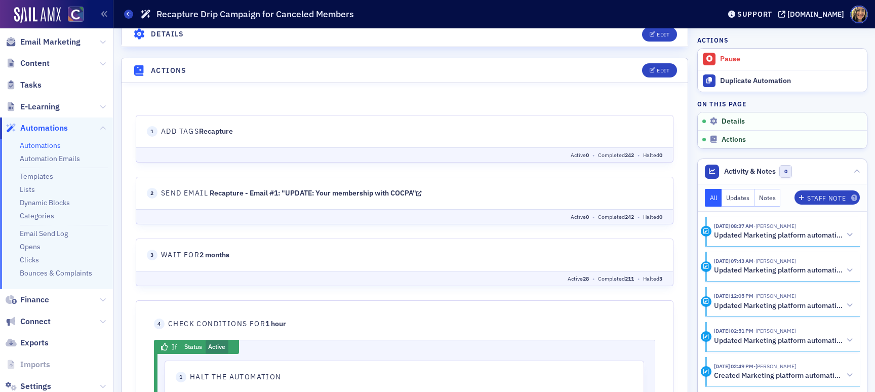
scroll to position [411, 0]
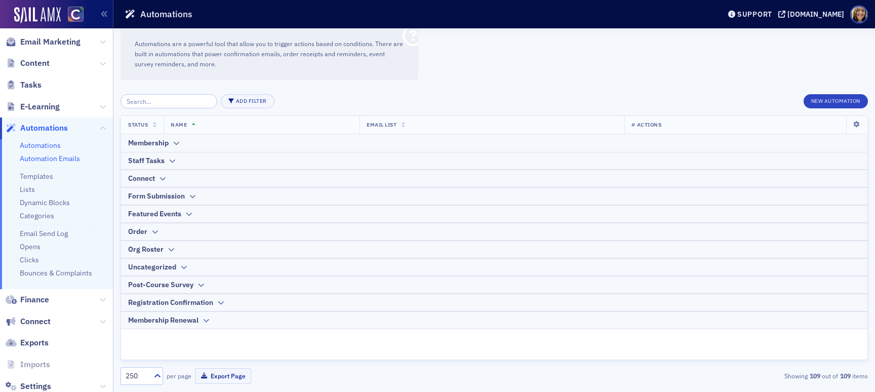
click at [58, 155] on link "Automation Emails" at bounding box center [50, 158] width 60 height 9
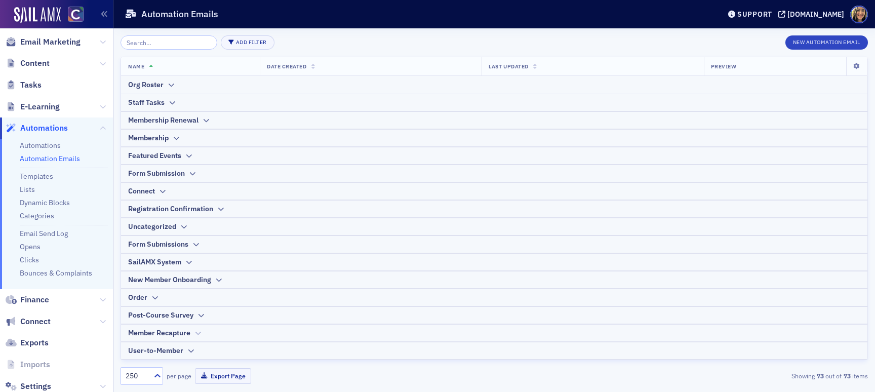
click at [182, 331] on div "Member Recapture" at bounding box center [159, 333] width 62 height 11
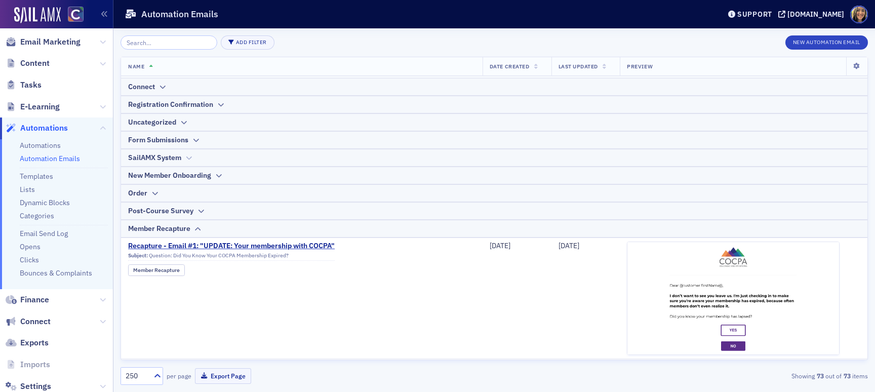
scroll to position [106, 0]
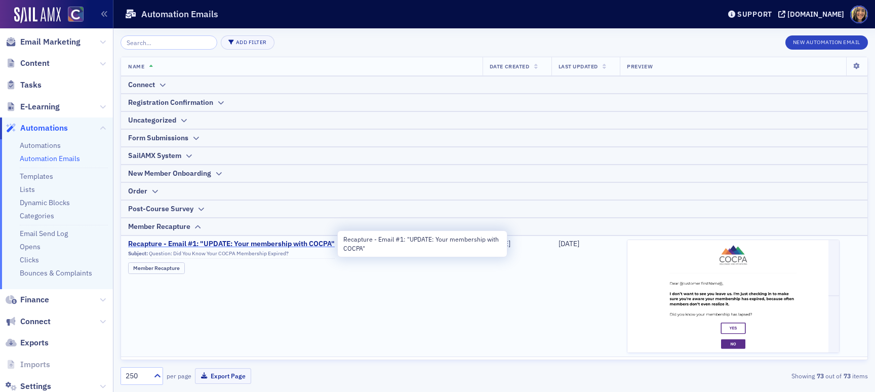
click at [259, 243] on span "Recapture - Email #1: "UPDATE: Your membership with COCPA"" at bounding box center [231, 243] width 207 height 9
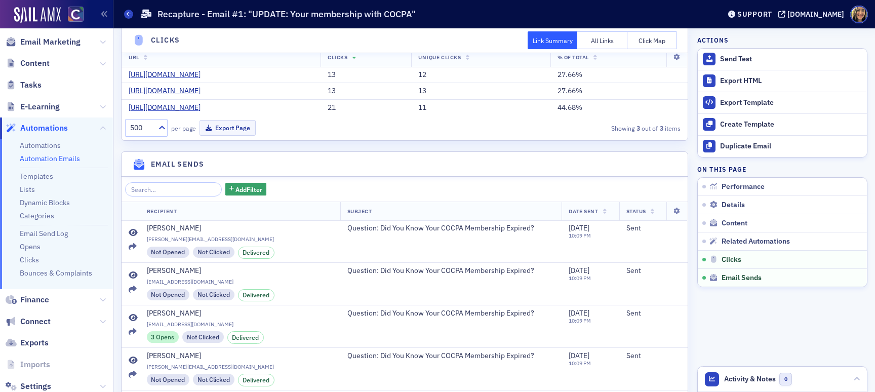
scroll to position [1232, 0]
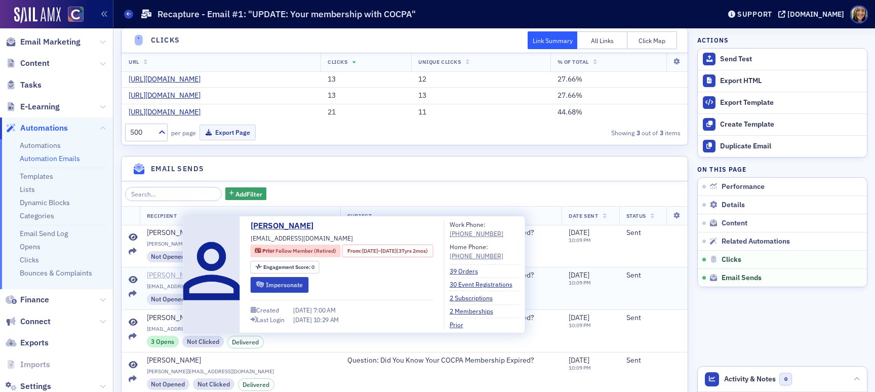
click at [173, 271] on div "Karla Clark" at bounding box center [174, 275] width 54 height 9
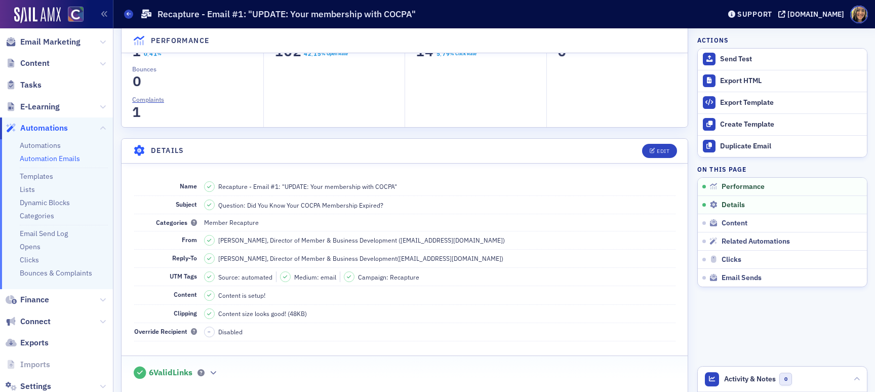
scroll to position [7, 0]
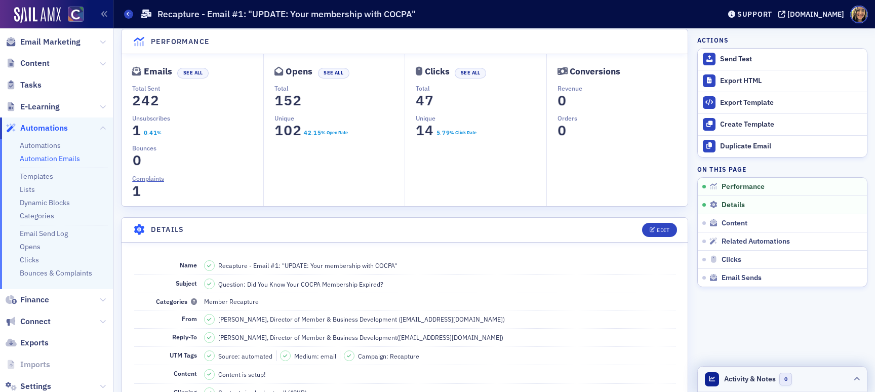
click at [753, 373] on div "Activity & Notes 0" at bounding box center [758, 379] width 68 height 13
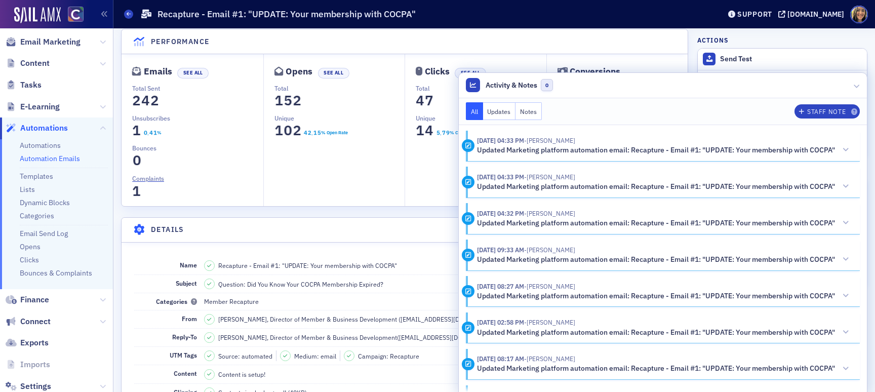
click at [503, 111] on button "Updates" at bounding box center [499, 111] width 33 height 18
click at [475, 109] on button "All" at bounding box center [474, 111] width 17 height 18
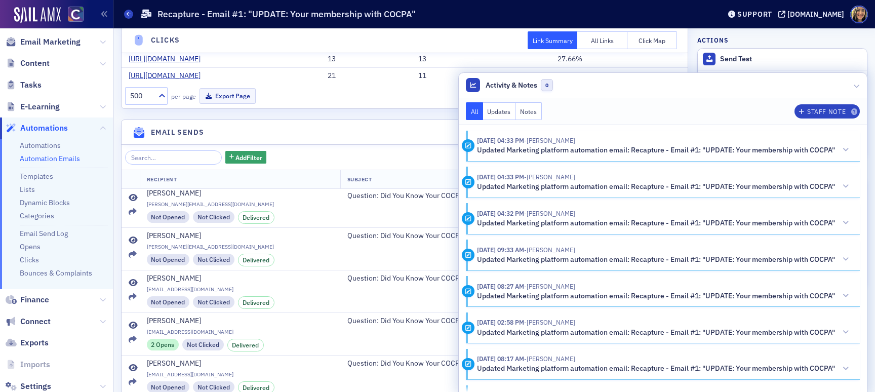
scroll to position [0, 0]
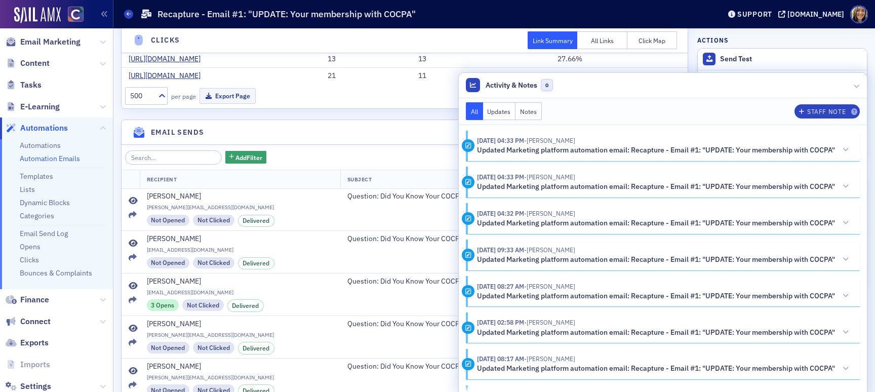
click at [176, 165] on div "Add Filter Recipient Subject Date Sent Status Laura Snow laura@swiftsnow.com No…" at bounding box center [405, 311] width 566 height 333
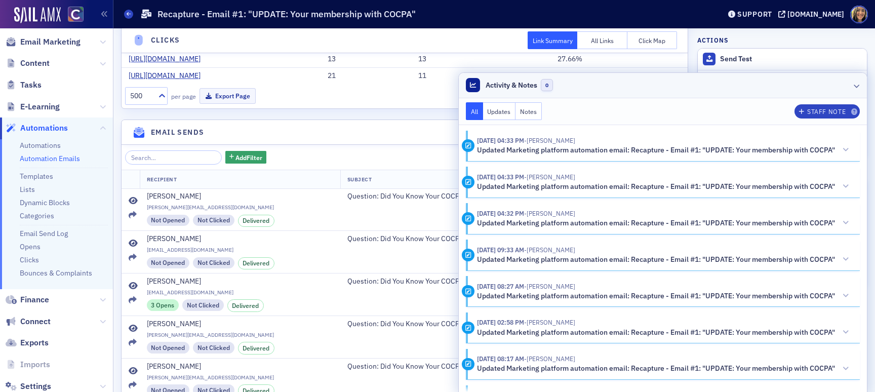
click at [851, 84] on header "Activity & Notes 0" at bounding box center [663, 85] width 408 height 25
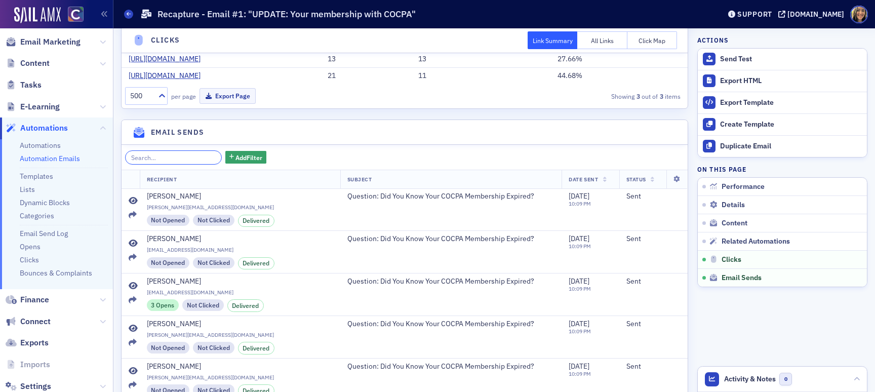
click at [184, 160] on input "search" at bounding box center [173, 157] width 97 height 14
type input "a"
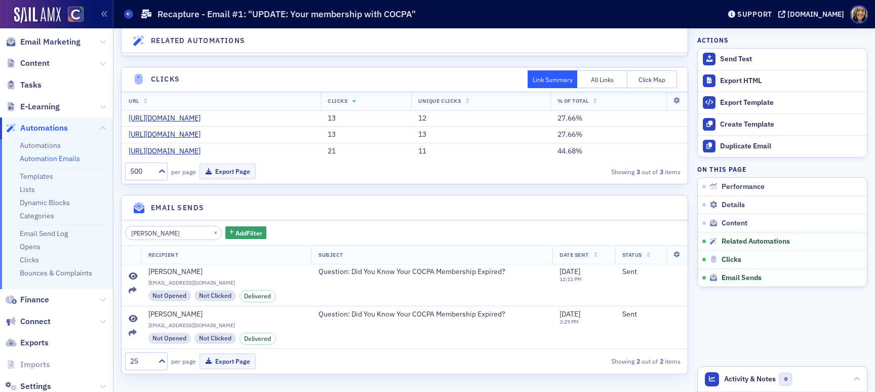
scroll to position [1192, 0]
click at [173, 236] on input "lauren scott" at bounding box center [173, 234] width 97 height 14
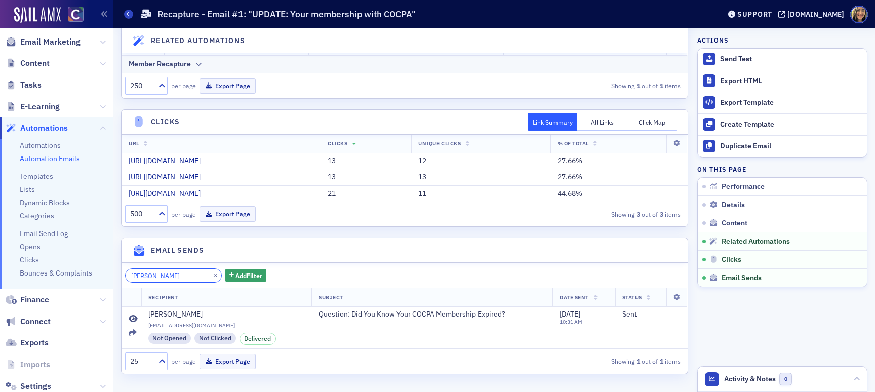
scroll to position [1150, 0]
click at [186, 270] on input "lucie howard" at bounding box center [173, 276] width 97 height 14
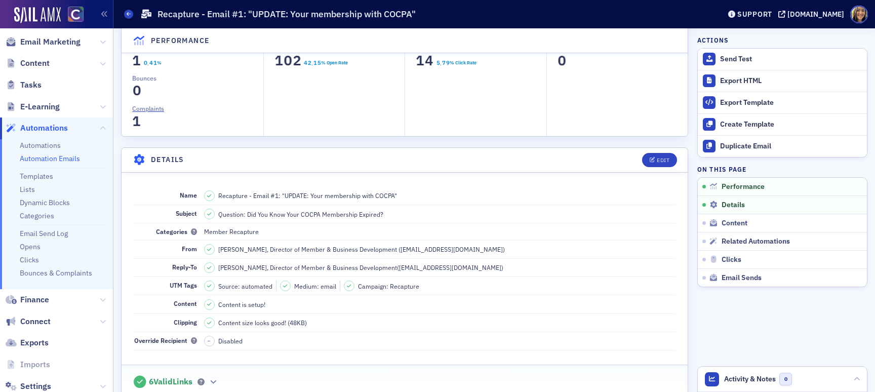
scroll to position [0, 0]
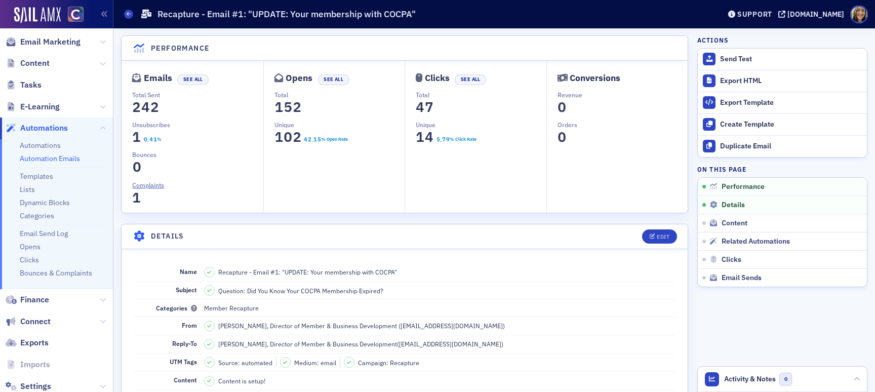
type input "lucie"
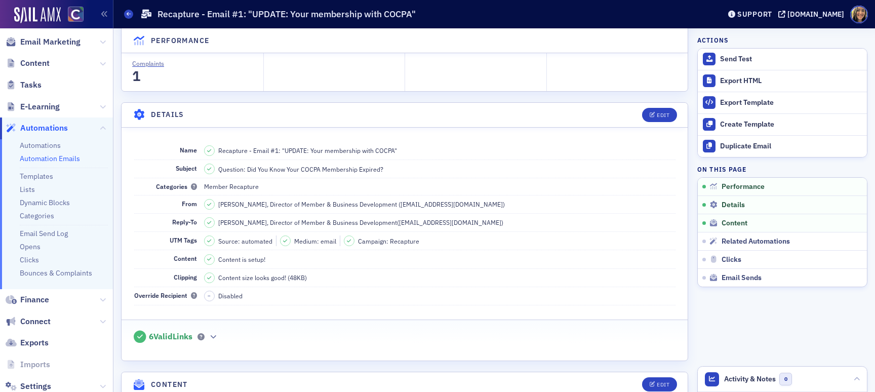
scroll to position [124, 0]
click at [57, 149] on link "Automations" at bounding box center [40, 145] width 41 height 9
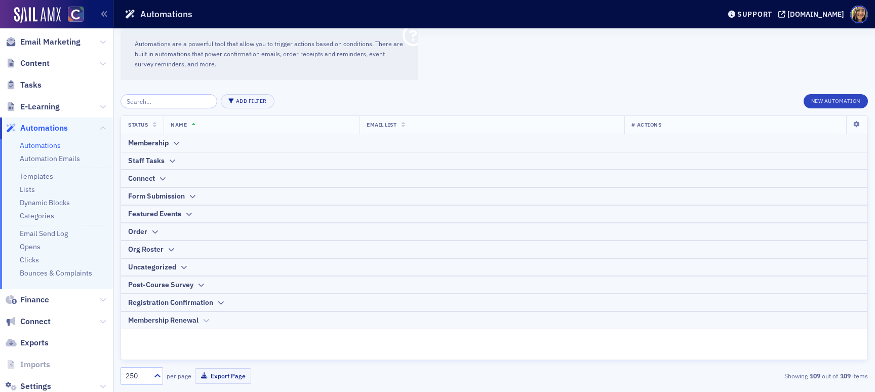
click at [186, 317] on div "Membership Renewal" at bounding box center [163, 320] width 70 height 11
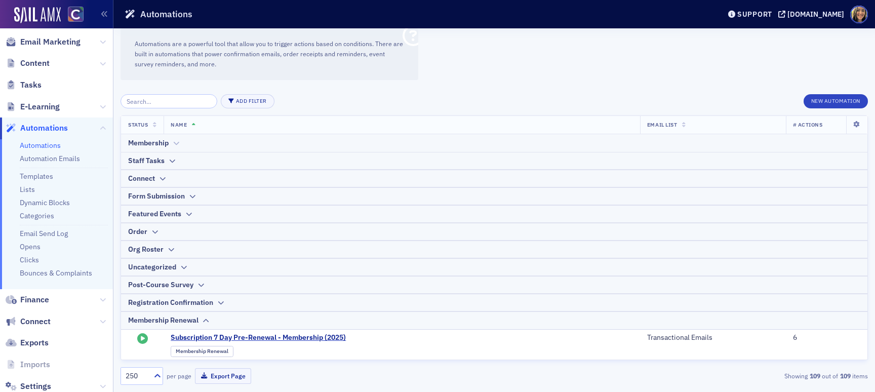
click at [169, 144] on div "Membership" at bounding box center [148, 143] width 41 height 11
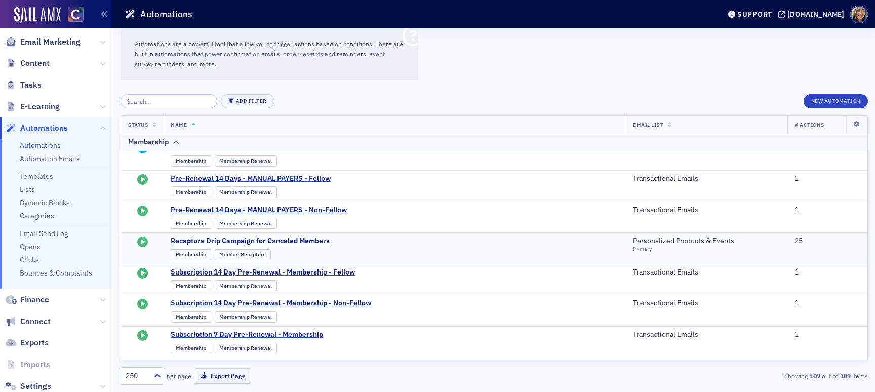
scroll to position [581, 0]
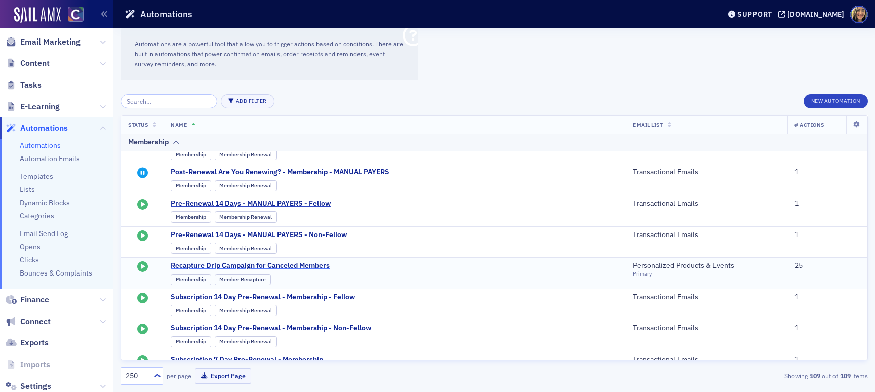
click at [216, 265] on span "Recapture Drip Campaign for Canceled Members" at bounding box center [270, 265] width 198 height 9
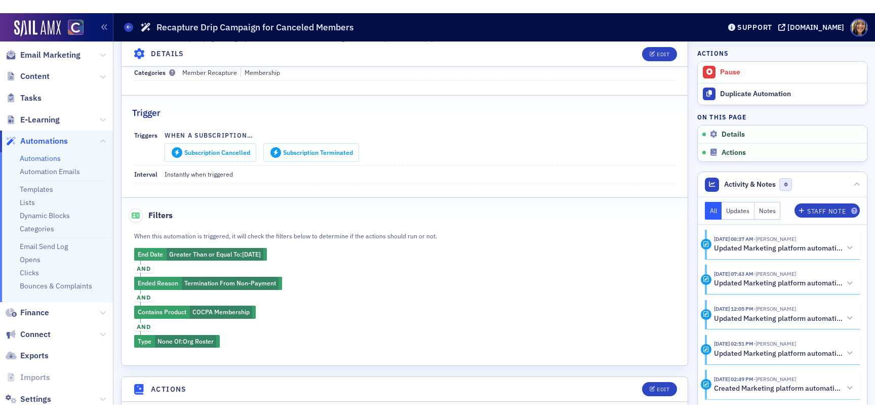
scroll to position [104, 0]
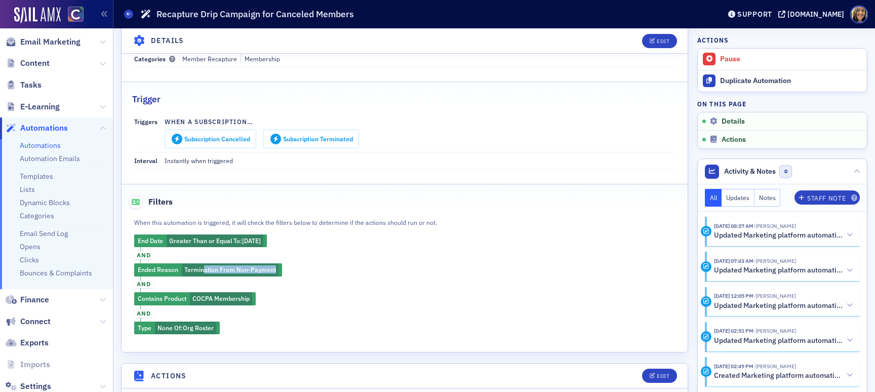
drag, startPoint x: 279, startPoint y: 275, endPoint x: 203, endPoint y: 271, distance: 76.6
click at [203, 271] on div "When this automation is triggered, it will check the filters below to determine…" at bounding box center [405, 275] width 566 height 118
click at [339, 282] on div "When this automation is triggered, it will check the filters below to determine…" at bounding box center [405, 275] width 566 height 118
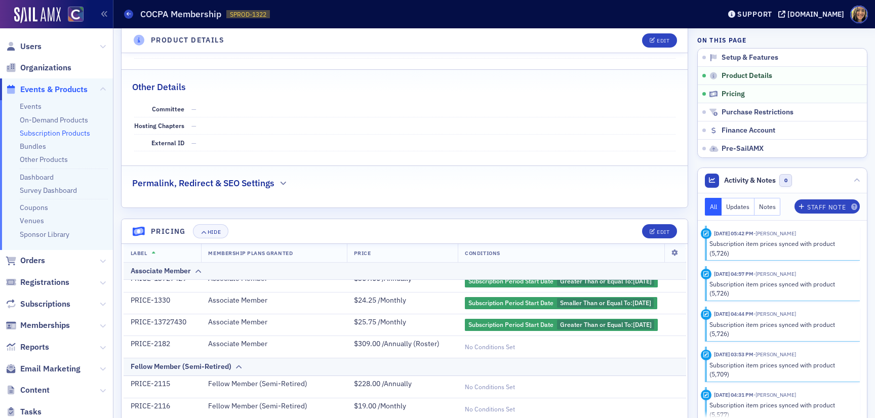
scroll to position [335, 0]
click at [281, 177] on div "Permalink, Redirect & SEO Settings" at bounding box center [404, 179] width 545 height 24
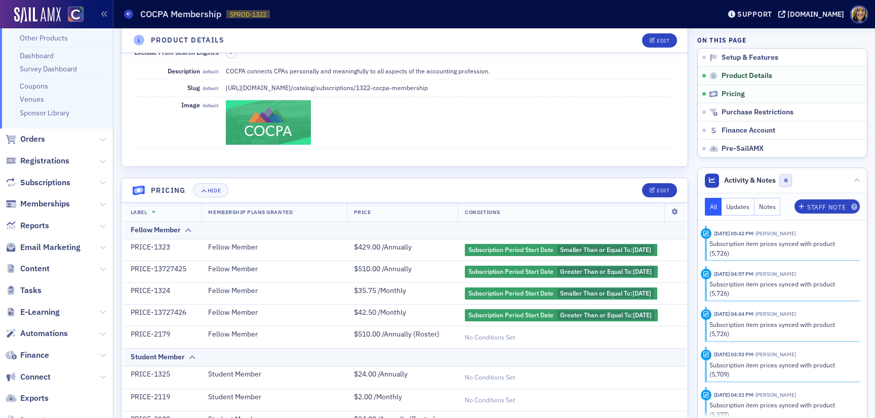
scroll to position [177, 0]
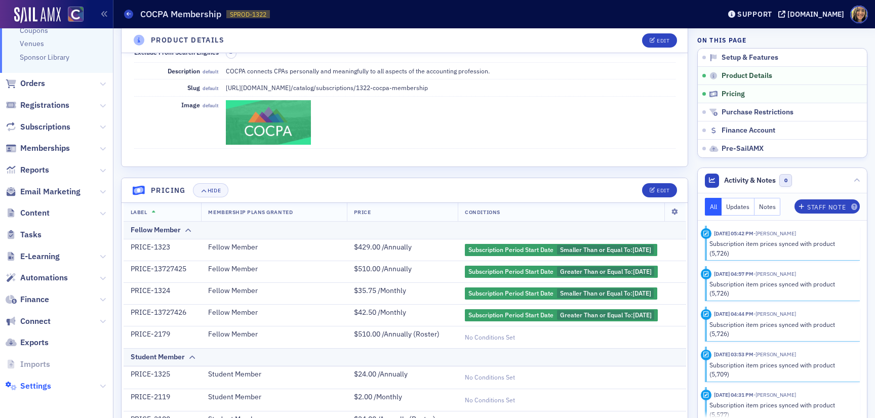
click at [38, 385] on span "Settings" at bounding box center [35, 386] width 31 height 11
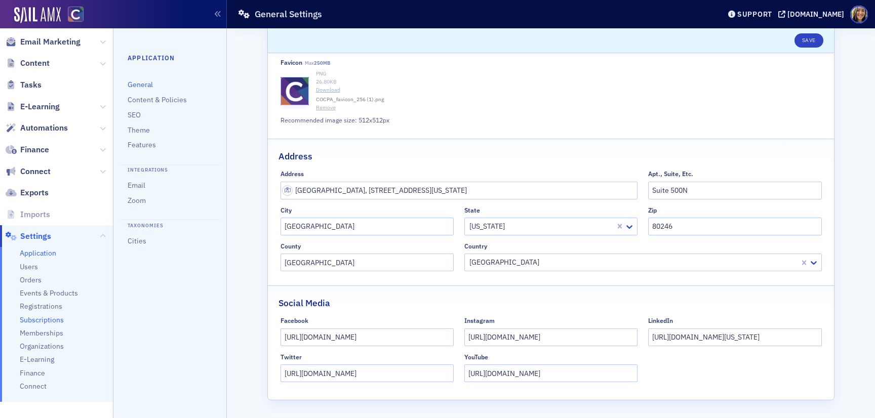
click at [38, 316] on span "Subscriptions" at bounding box center [42, 320] width 44 height 10
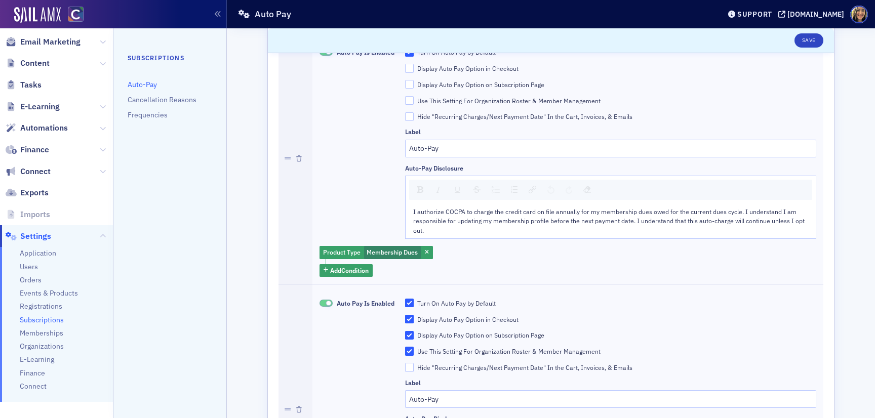
scroll to position [17, 0]
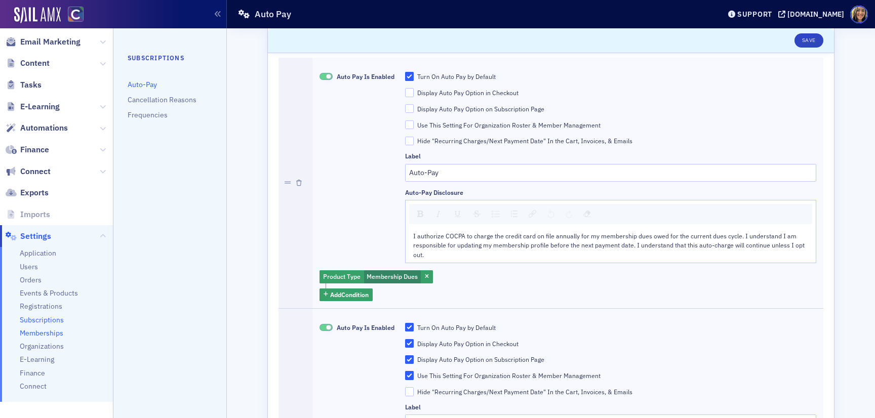
click at [46, 332] on span "Memberships" at bounding box center [42, 334] width 44 height 10
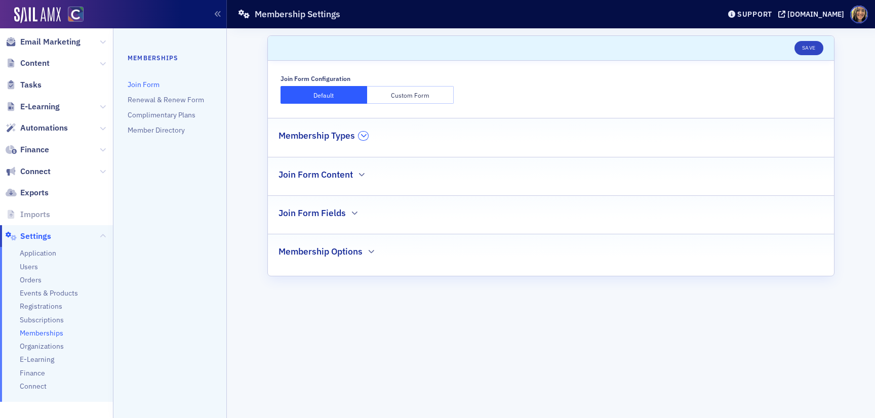
click at [360, 136] on button "button" at bounding box center [363, 136] width 10 height 9
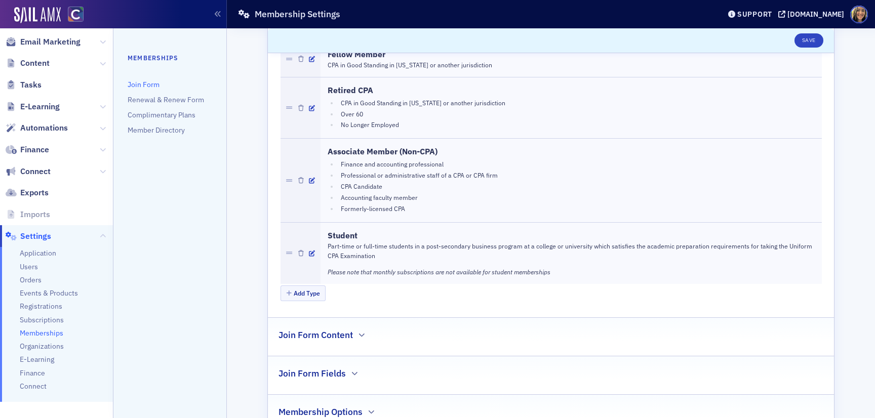
scroll to position [145, 0]
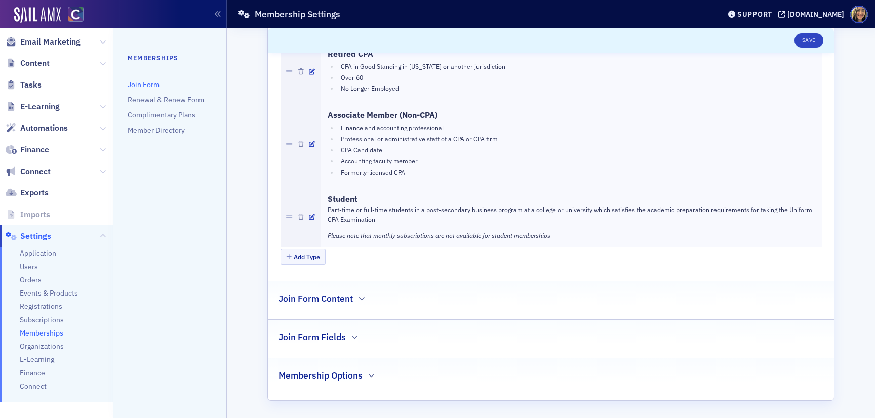
click at [352, 300] on h2 "Join Form Content" at bounding box center [315, 298] width 74 height 13
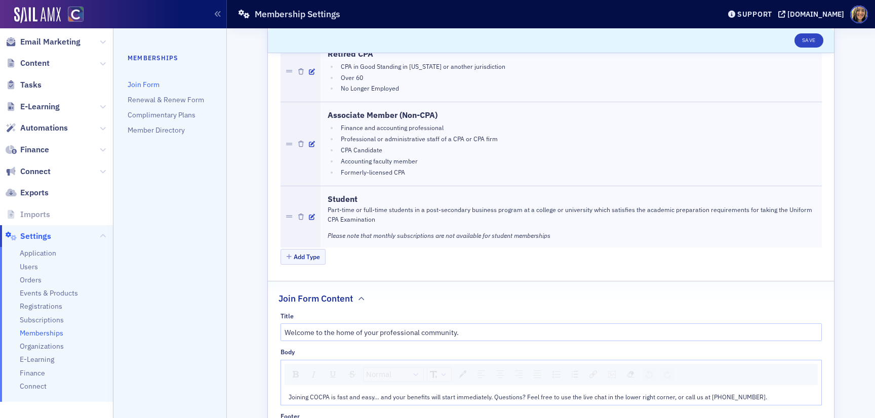
scroll to position [661, 0]
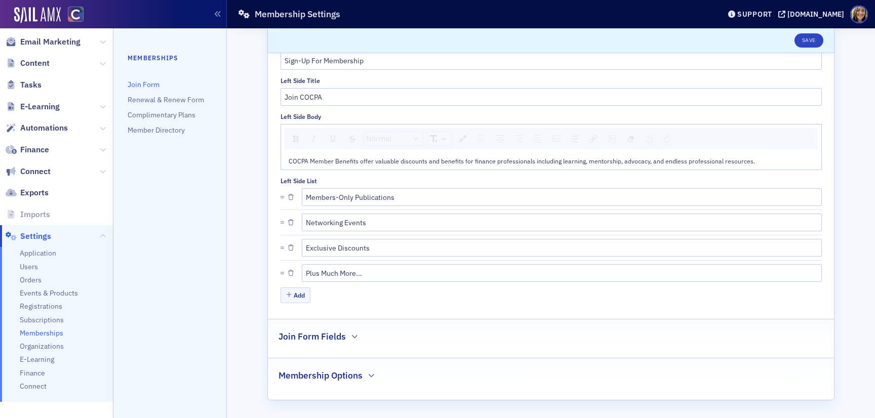
click at [349, 370] on h2 "Membership Options" at bounding box center [320, 375] width 84 height 13
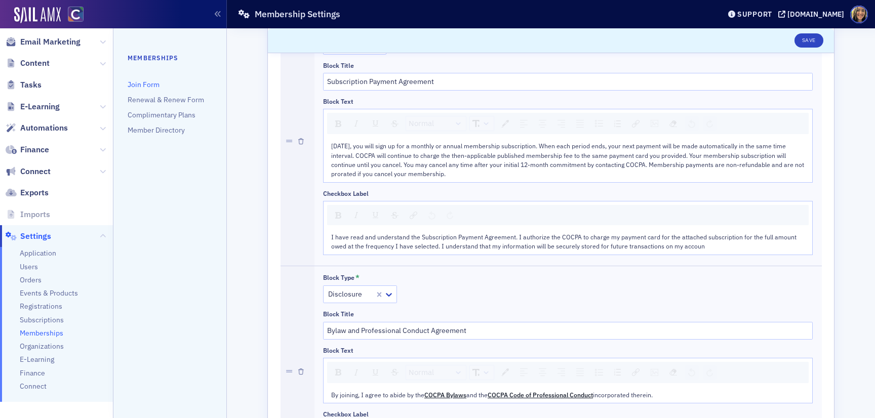
scroll to position [2276, 0]
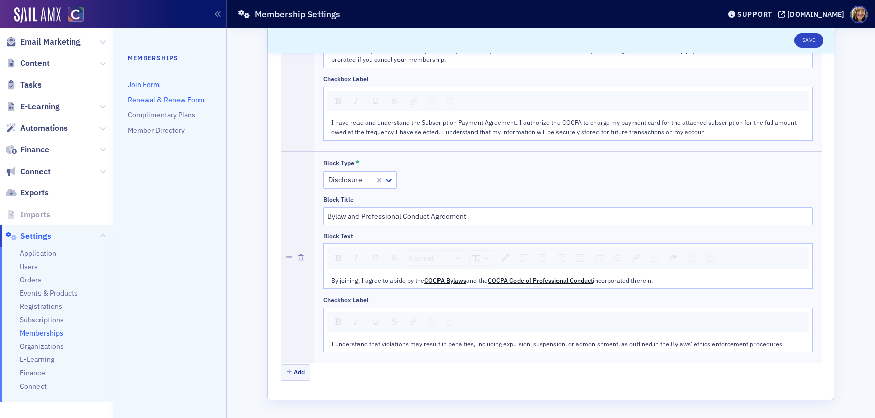
click at [163, 96] on link "Renewal & Renew Form" at bounding box center [166, 99] width 76 height 9
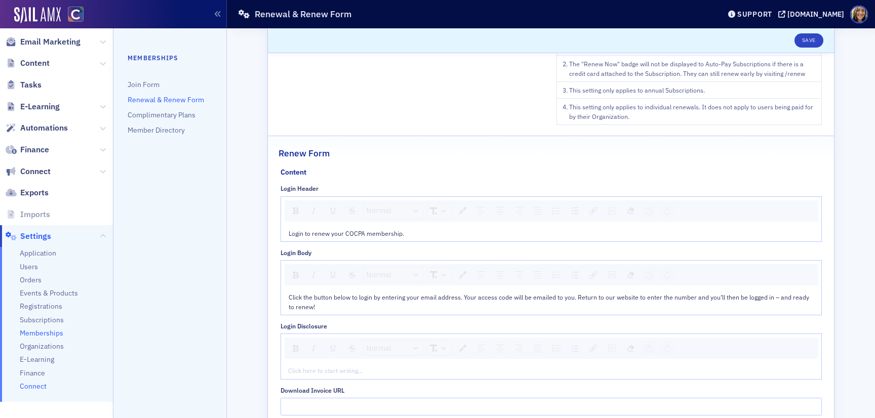
scroll to position [182, 0]
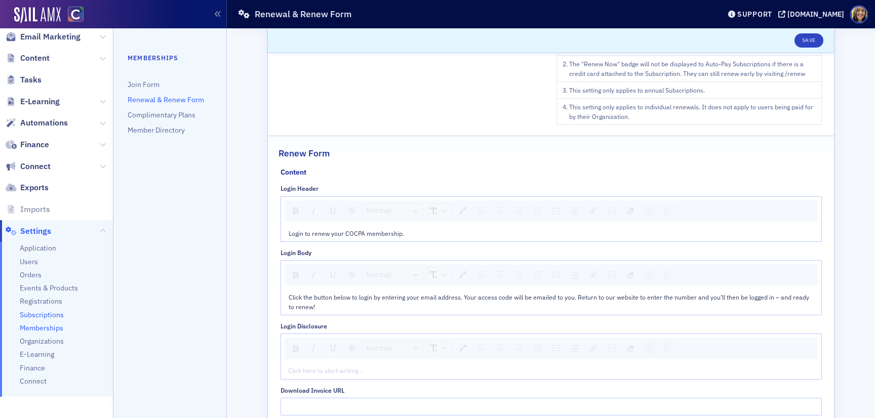
click at [57, 316] on span "Subscriptions" at bounding box center [42, 315] width 44 height 10
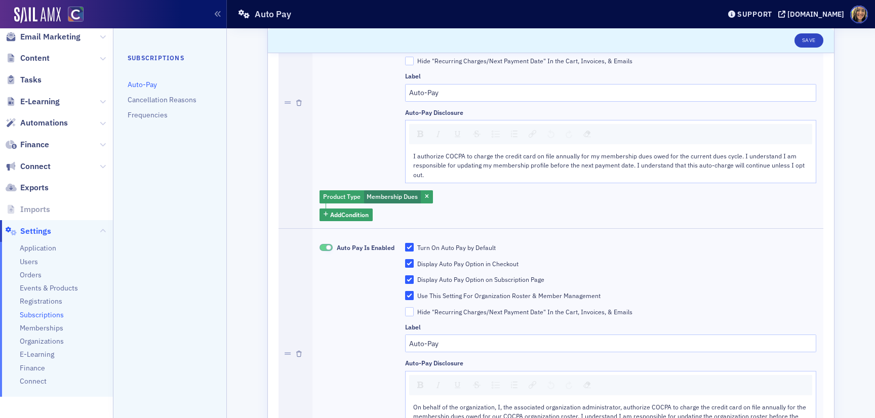
click at [177, 104] on li "Cancellation Reasons" at bounding box center [170, 100] width 85 height 10
click at [177, 102] on link "Cancellation Reasons" at bounding box center [162, 99] width 69 height 9
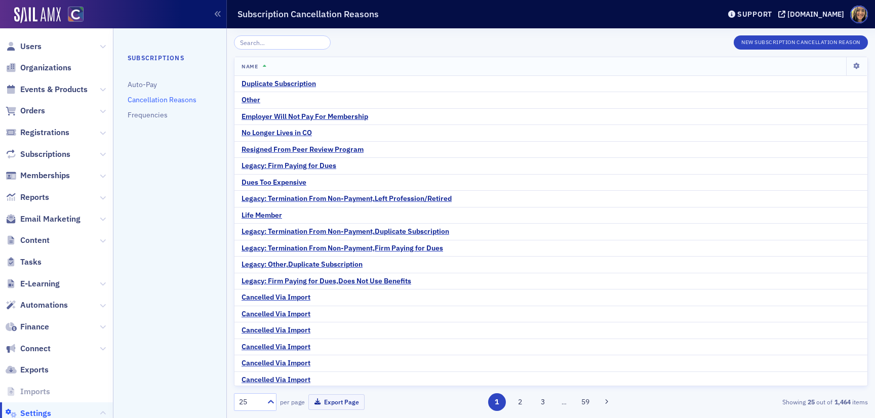
click at [62, 167] on span "Memberships" at bounding box center [56, 176] width 113 height 22
click at [62, 174] on span "Memberships" at bounding box center [45, 175] width 50 height 11
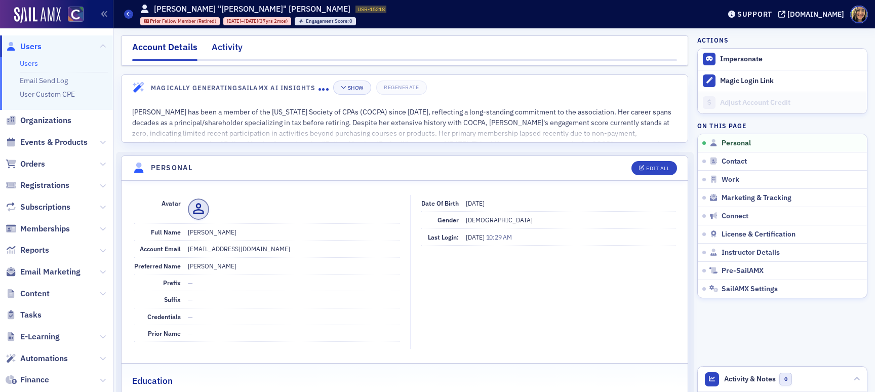
click at [234, 54] on div "Activity" at bounding box center [227, 50] width 31 height 19
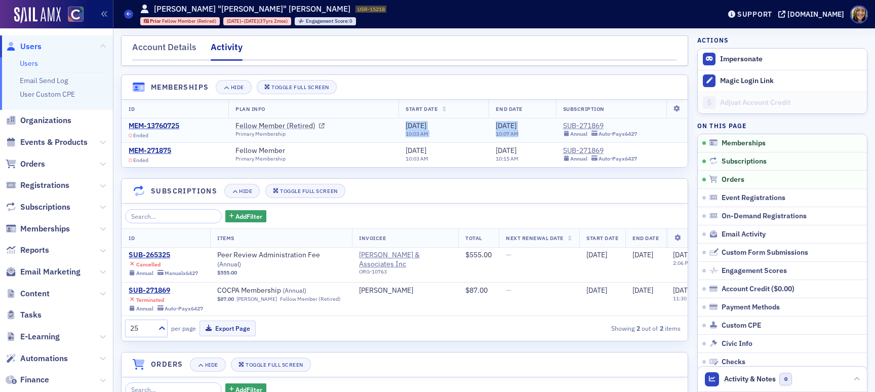
drag, startPoint x: 392, startPoint y: 123, endPoint x: 526, endPoint y: 131, distance: 133.9
click at [526, 131] on tr "MEM-13760725 Ended Fellow Member (Retired) Primary Membership 5/1/2025 10:03 AM…" at bounding box center [405, 130] width 566 height 25
click at [527, 133] on div "5/2/2025 10:07 AM" at bounding box center [522, 130] width 53 height 16
drag, startPoint x: 527, startPoint y: 133, endPoint x: 400, endPoint y: 124, distance: 127.4
click at [399, 124] on tr "MEM-13760725 Ended Fellow Member (Retired) Primary Membership 5/1/2025 10:03 AM…" at bounding box center [405, 130] width 566 height 25
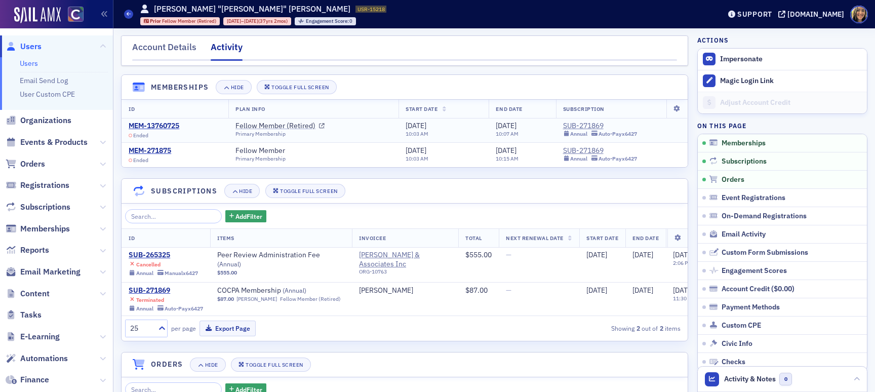
click at [385, 125] on div "Fellow Member (Retired) Primary Membership" at bounding box center [313, 130] width 156 height 16
drag, startPoint x: 385, startPoint y: 125, endPoint x: 541, endPoint y: 138, distance: 156.5
click at [541, 139] on tr "MEM-13760725 Ended Fellow Member (Retired) Primary Membership 5/1/2025 10:03 AM…" at bounding box center [405, 130] width 566 height 25
click at [543, 131] on div "5/2/2025 10:07 AM" at bounding box center [522, 130] width 53 height 16
drag, startPoint x: 532, startPoint y: 137, endPoint x: 390, endPoint y: 130, distance: 141.5
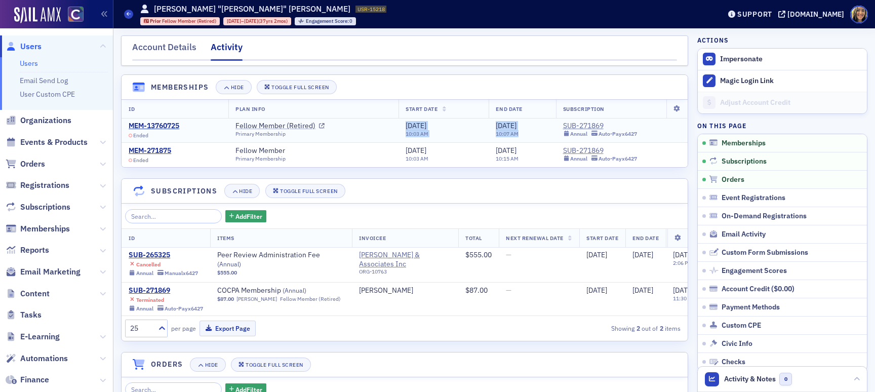
click at [390, 130] on tr "MEM-13760725 Ended Fellow Member (Retired) Primary Membership 5/1/2025 10:03 AM…" at bounding box center [405, 130] width 566 height 25
click at [390, 130] on td "Fellow Member (Retired) Primary Membership" at bounding box center [313, 130] width 170 height 25
drag, startPoint x: 390, startPoint y: 130, endPoint x: 538, endPoint y: 130, distance: 147.3
click at [538, 131] on tr "MEM-13760725 Ended Fellow Member (Retired) Primary Membership 5/1/2025 10:03 AM…" at bounding box center [405, 130] width 566 height 25
click at [538, 130] on div "5/2/2025 10:07 AM" at bounding box center [522, 130] width 53 height 16
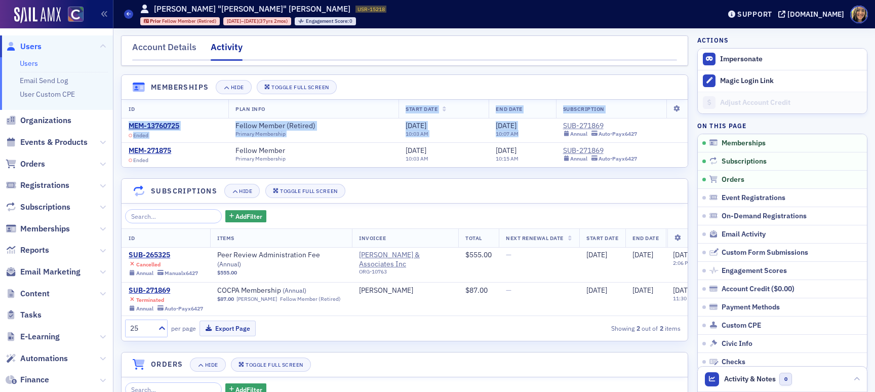
drag, startPoint x: 535, startPoint y: 132, endPoint x: 378, endPoint y: 109, distance: 159.1
click at [378, 109] on table "ID Plan Info Start Date End Date Subscription MEM-13760725 Ended Fellow Member …" at bounding box center [405, 133] width 566 height 68
click at [388, 131] on td "Fellow Member (Retired) Primary Membership" at bounding box center [313, 130] width 170 height 25
drag, startPoint x: 388, startPoint y: 128, endPoint x: 546, endPoint y: 139, distance: 157.8
click at [546, 139] on tr "MEM-13760725 Ended Fellow Member (Retired) Primary Membership 5/1/2025 10:03 AM…" at bounding box center [405, 130] width 566 height 25
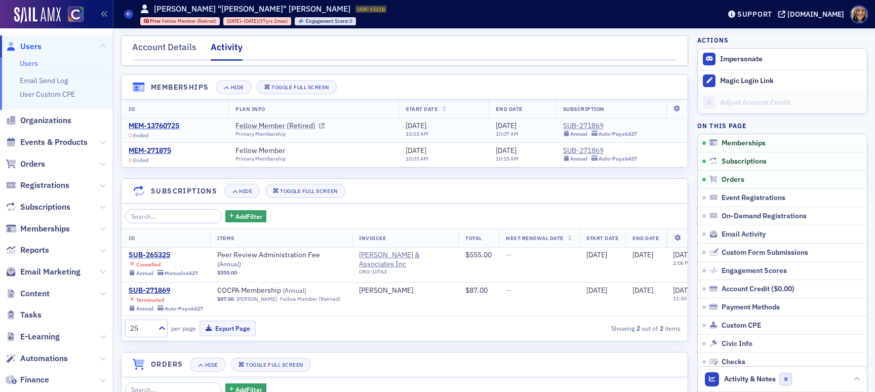
click at [546, 139] on td "5/2/2025 10:07 AM" at bounding box center [522, 130] width 67 height 25
drag, startPoint x: 546, startPoint y: 139, endPoint x: 365, endPoint y: 133, distance: 180.8
click at [365, 134] on tr "MEM-13760725 Ended Fellow Member (Retired) Primary Membership 5/1/2025 10:03 AM…" at bounding box center [405, 130] width 566 height 25
click at [365, 133] on div "Fellow Member (Retired) Primary Membership" at bounding box center [313, 130] width 156 height 16
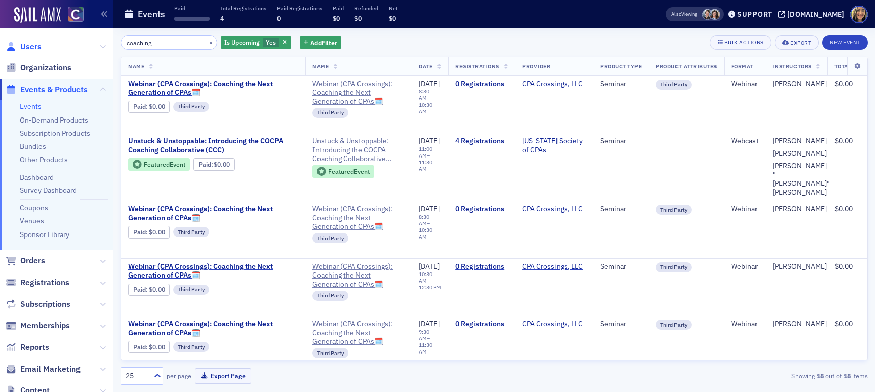
click at [37, 43] on span "Users" at bounding box center [30, 46] width 21 height 11
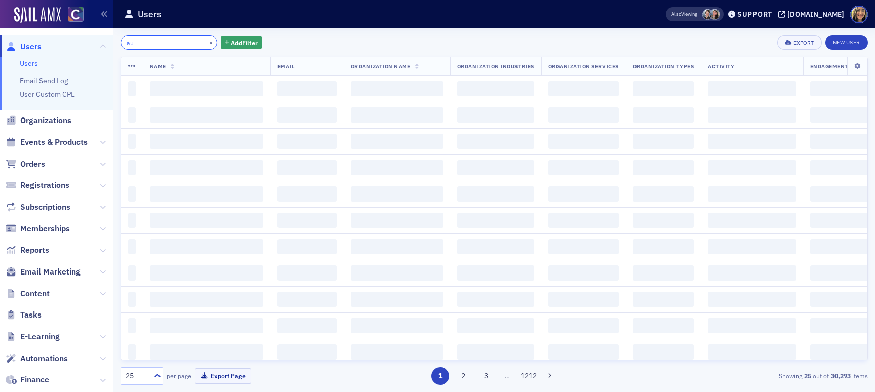
type input "a"
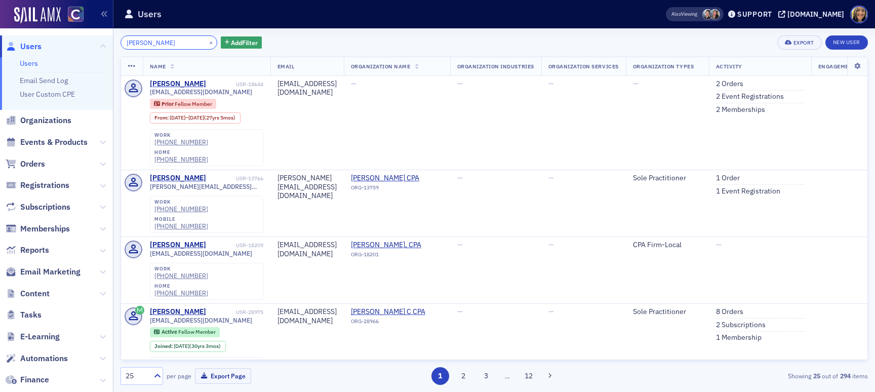
type input "[PERSON_NAME]"
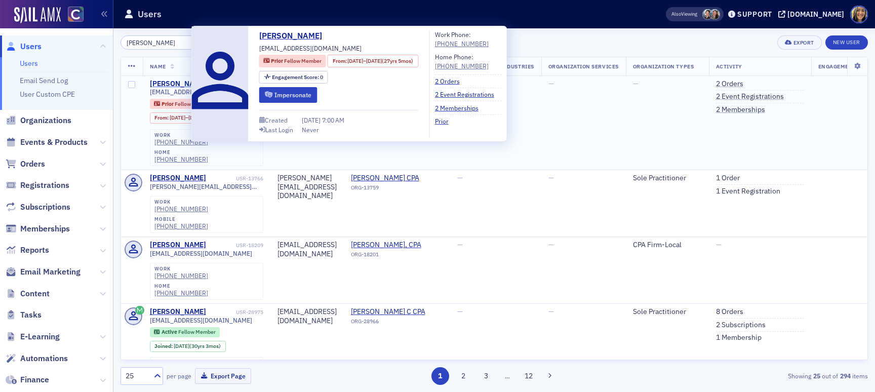
click at [184, 83] on div "[PERSON_NAME]" at bounding box center [178, 83] width 56 height 9
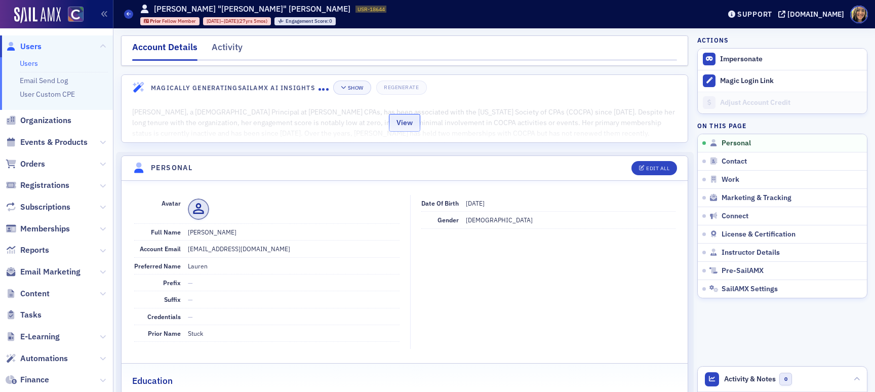
click at [398, 125] on button "View" at bounding box center [404, 123] width 31 height 18
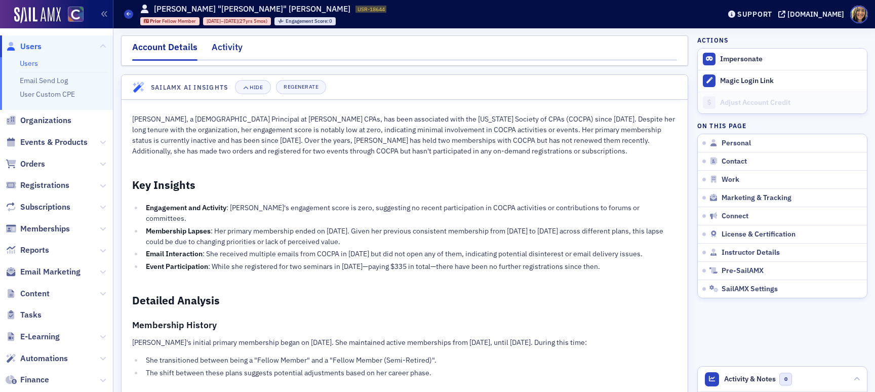
click at [230, 50] on div "Activity" at bounding box center [227, 50] width 31 height 19
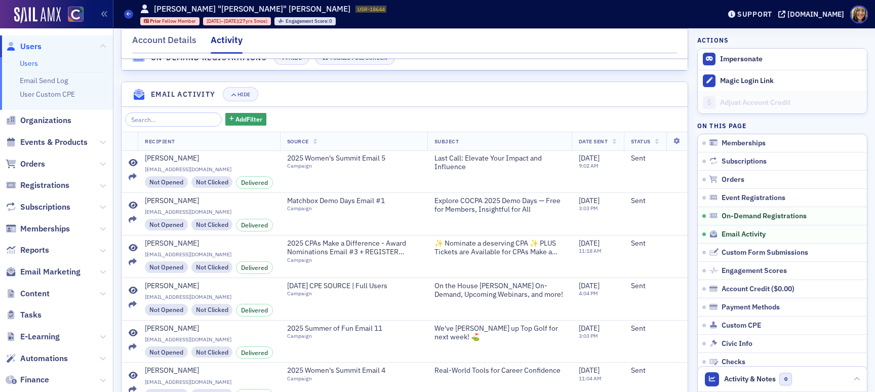
scroll to position [550, 0]
click at [158, 122] on input "search" at bounding box center [173, 120] width 97 height 14
type input "c"
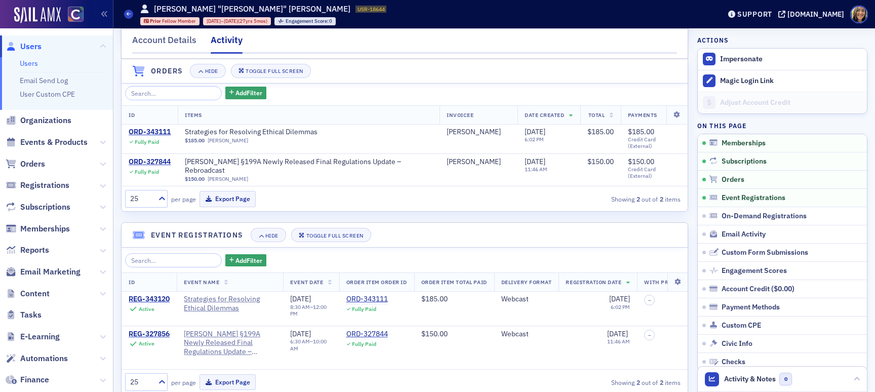
scroll to position [0, 0]
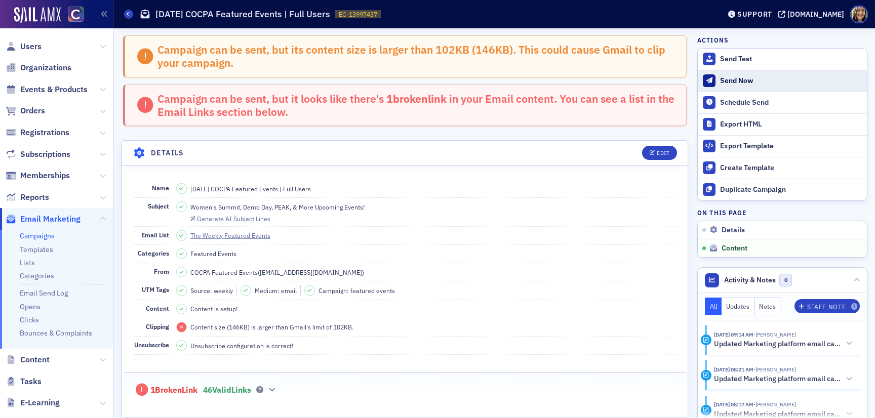
scroll to position [487, 0]
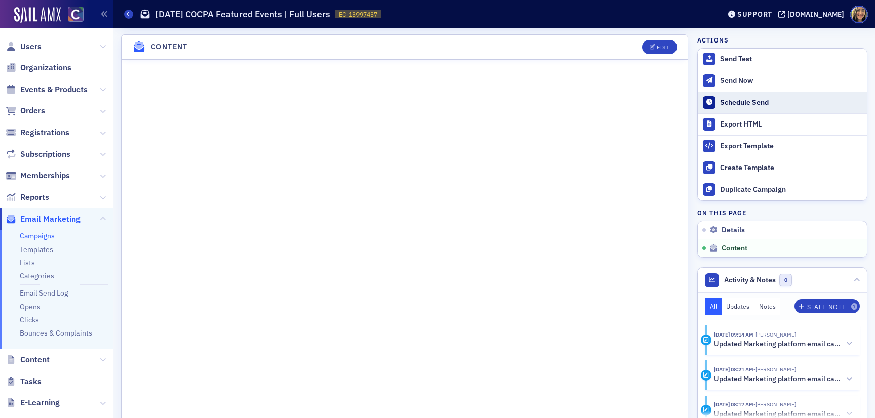
click at [738, 101] on div "Schedule Send" at bounding box center [791, 102] width 142 height 9
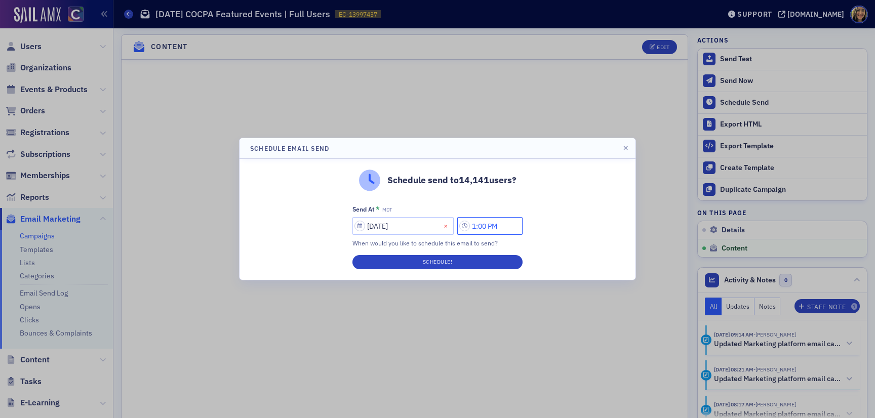
drag, startPoint x: 481, startPoint y: 227, endPoint x: 459, endPoint y: 227, distance: 22.3
click at [459, 227] on div "[DATE] 1:00 PM" at bounding box center [437, 226] width 170 height 18
type input "12:00 PM"
click at [464, 259] on button "Schedule!" at bounding box center [437, 262] width 170 height 14
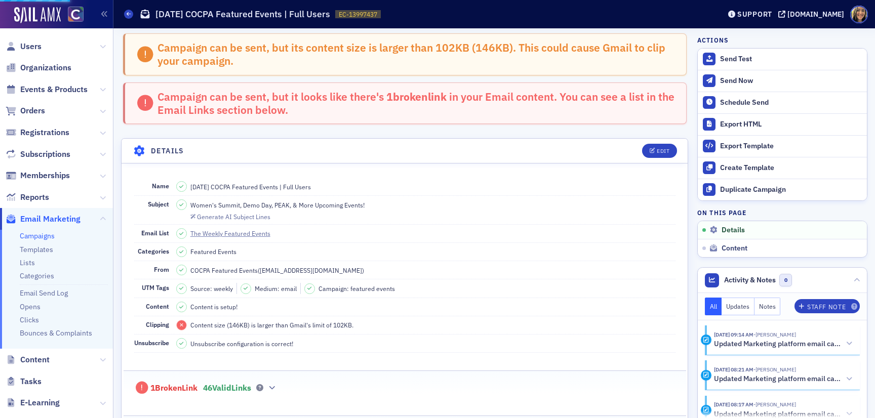
scroll to position [0, 0]
